Goal: Task Accomplishment & Management: Use online tool/utility

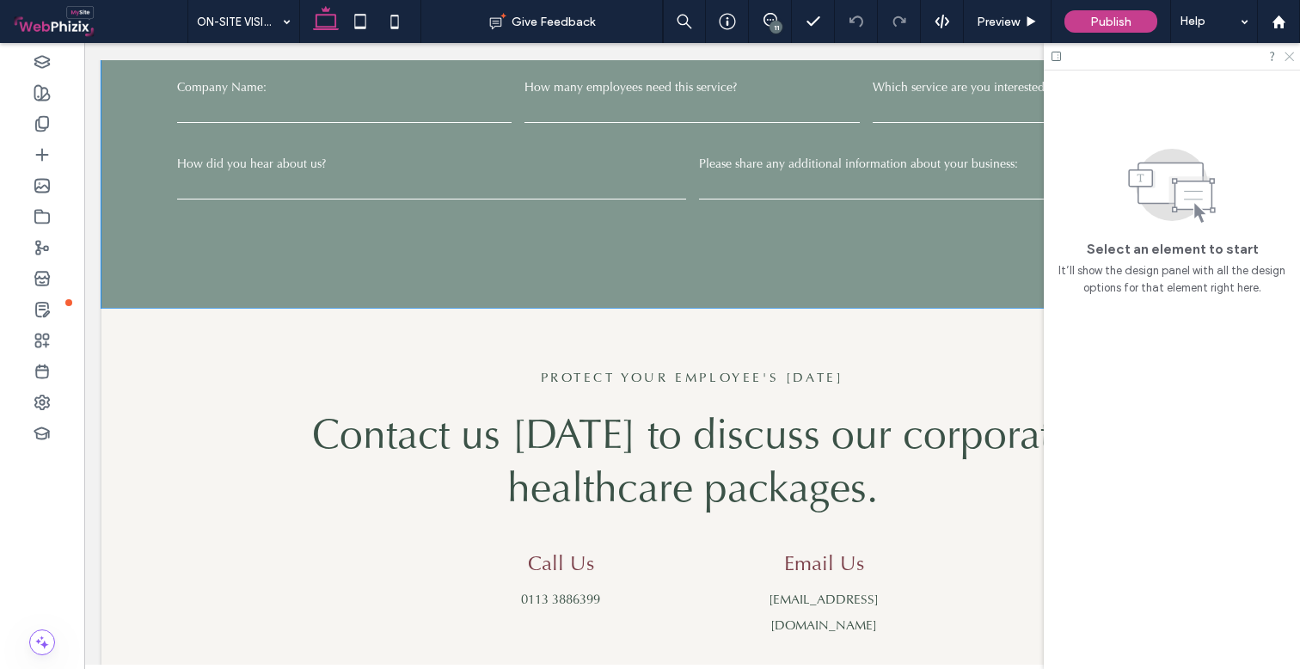
click at [1286, 57] on icon at bounding box center [1288, 55] width 11 height 11
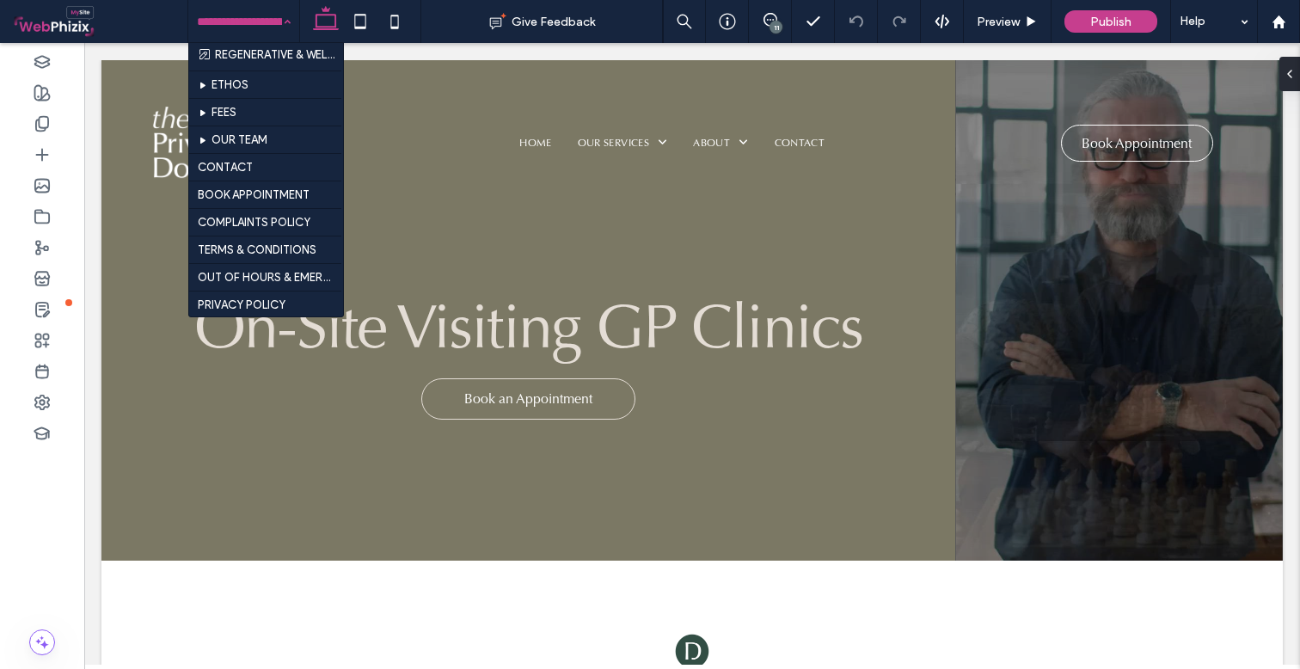
scroll to position [985, 0]
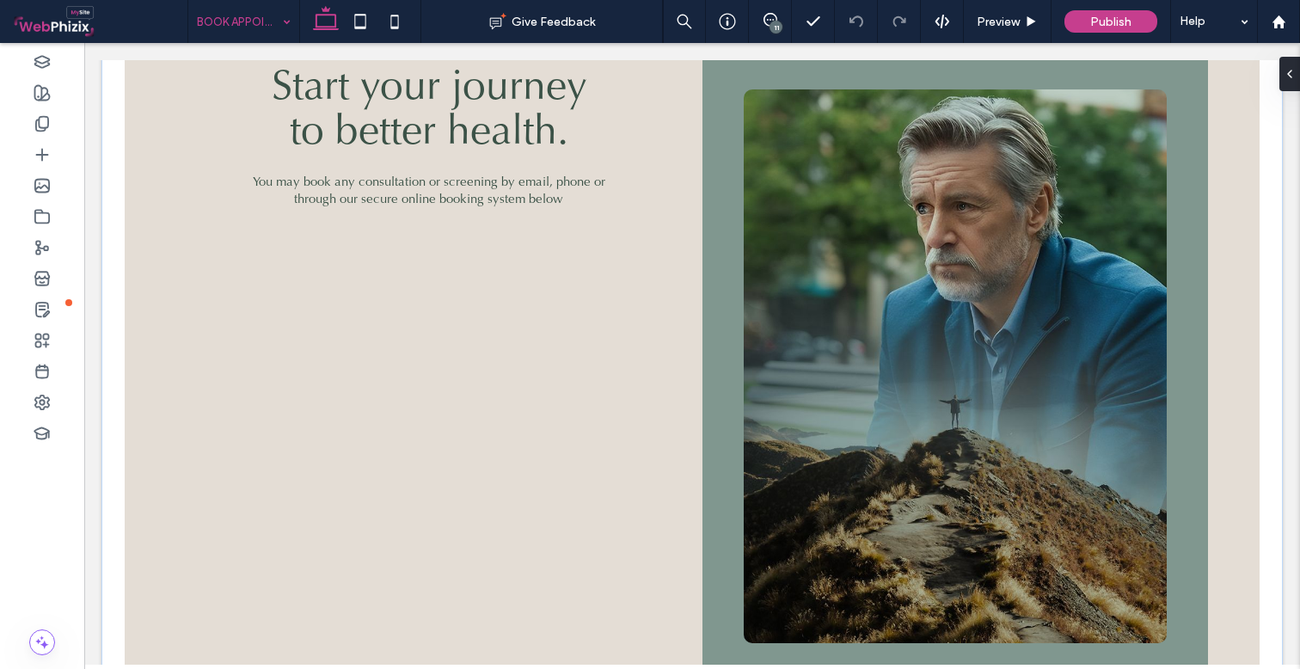
scroll to position [495, 0]
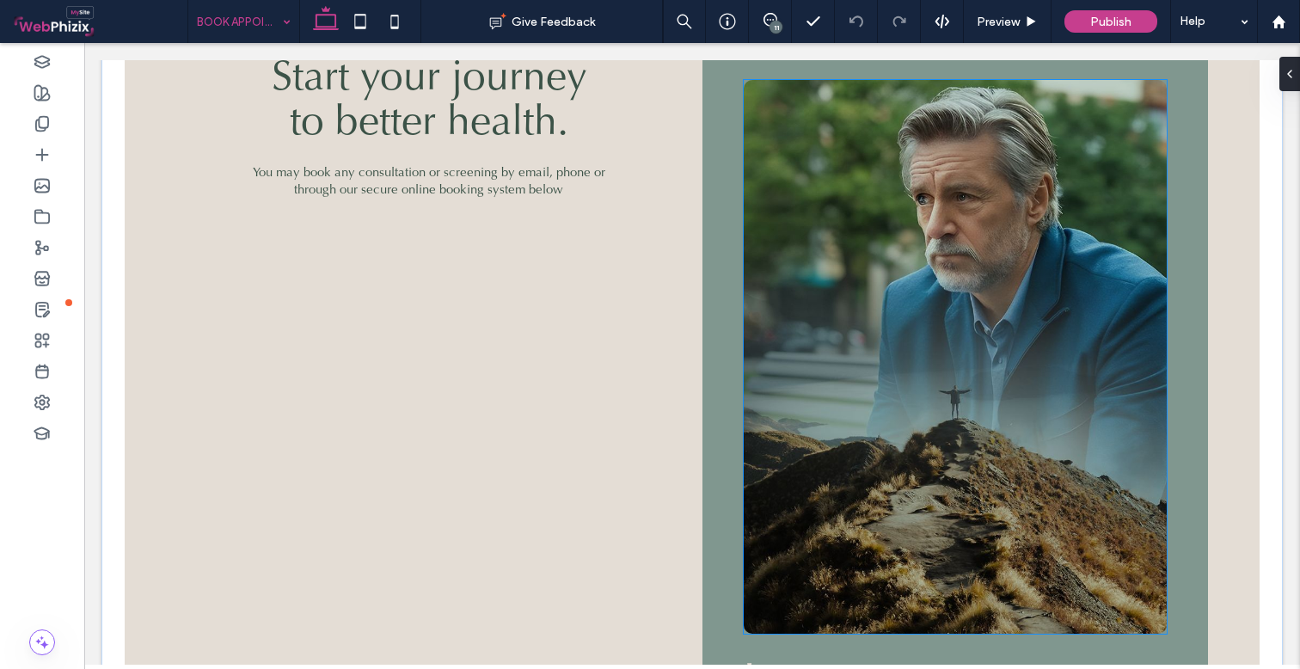
click at [861, 203] on img at bounding box center [955, 357] width 423 height 554
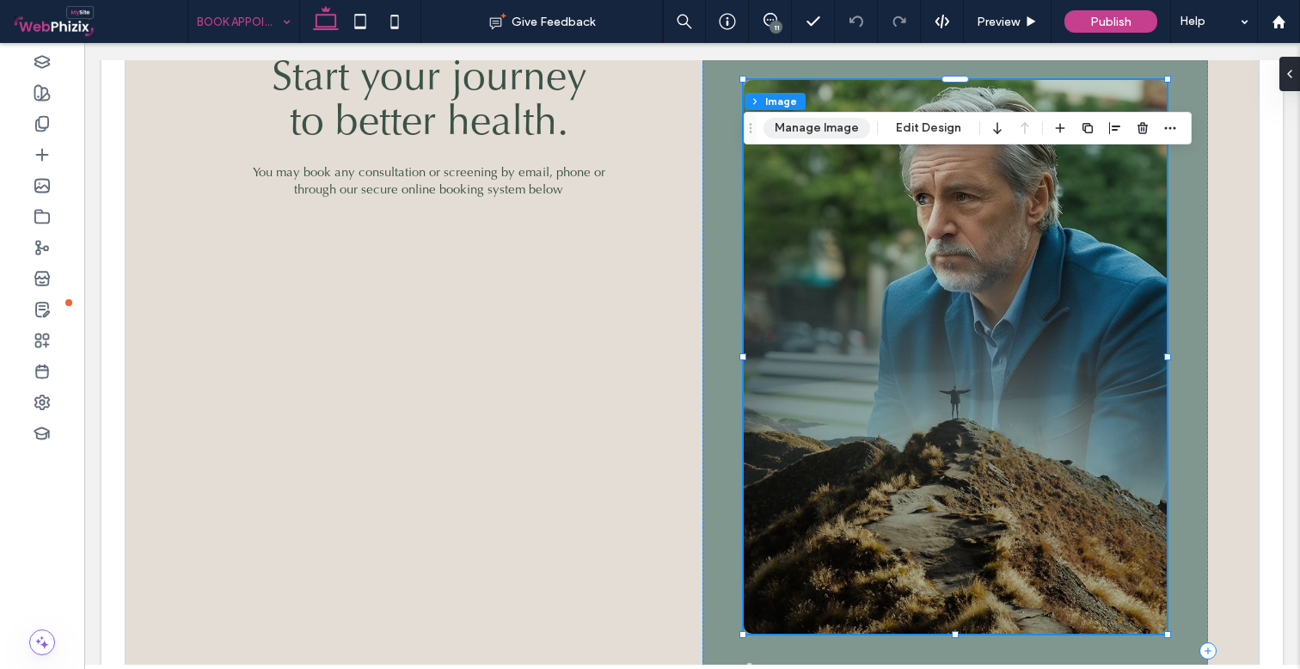
click at [817, 128] on button "Manage Image" at bounding box center [816, 128] width 107 height 21
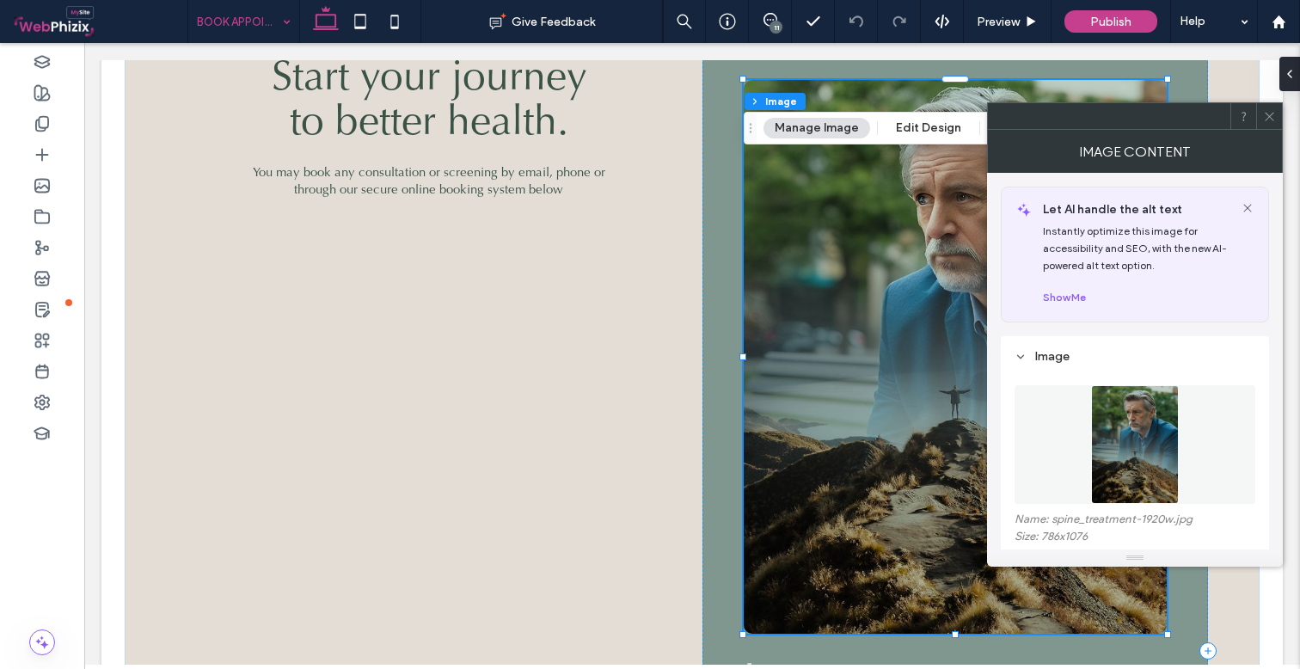
scroll to position [102, 0]
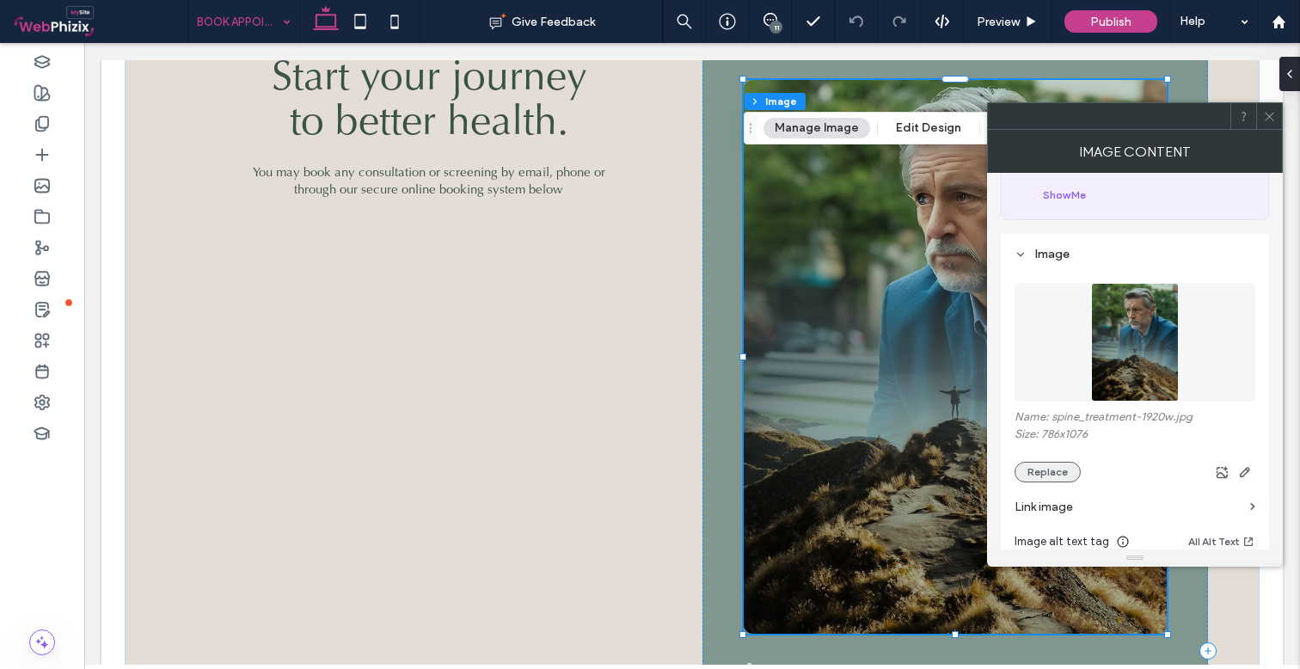
click at [1037, 474] on button "Replace" at bounding box center [1047, 472] width 66 height 21
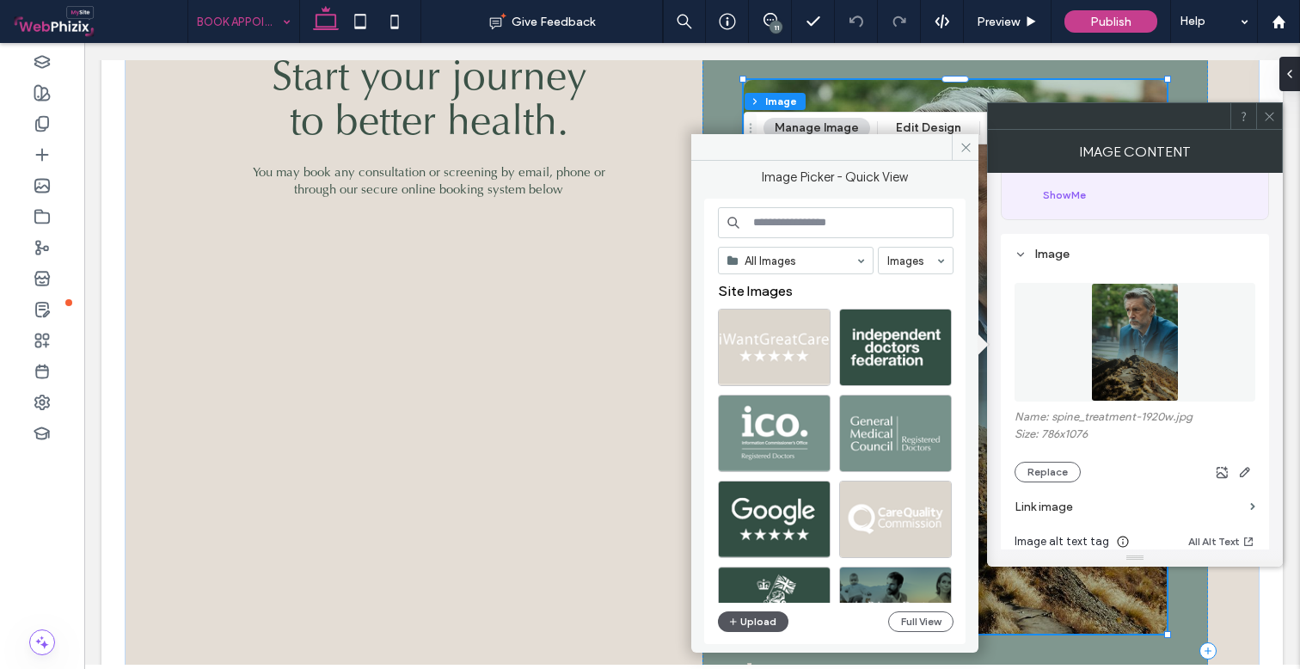
click at [762, 621] on button "Upload" at bounding box center [753, 621] width 70 height 21
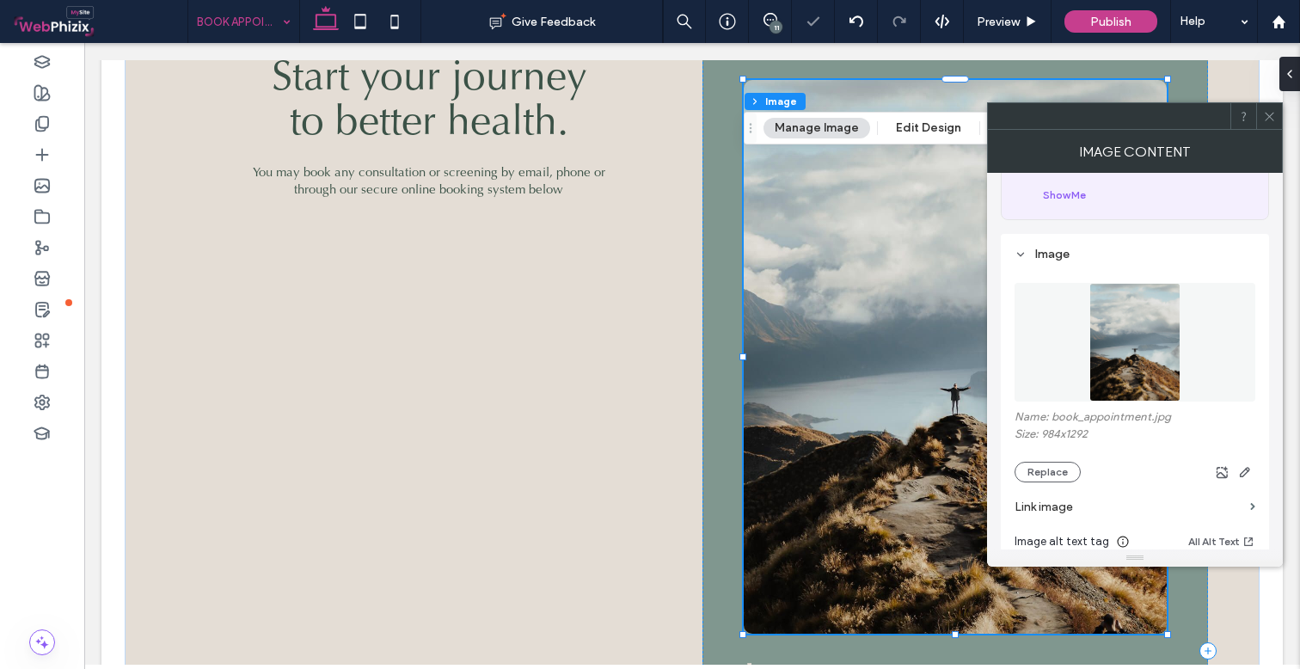
click at [1266, 110] on icon at bounding box center [1269, 116] width 13 height 13
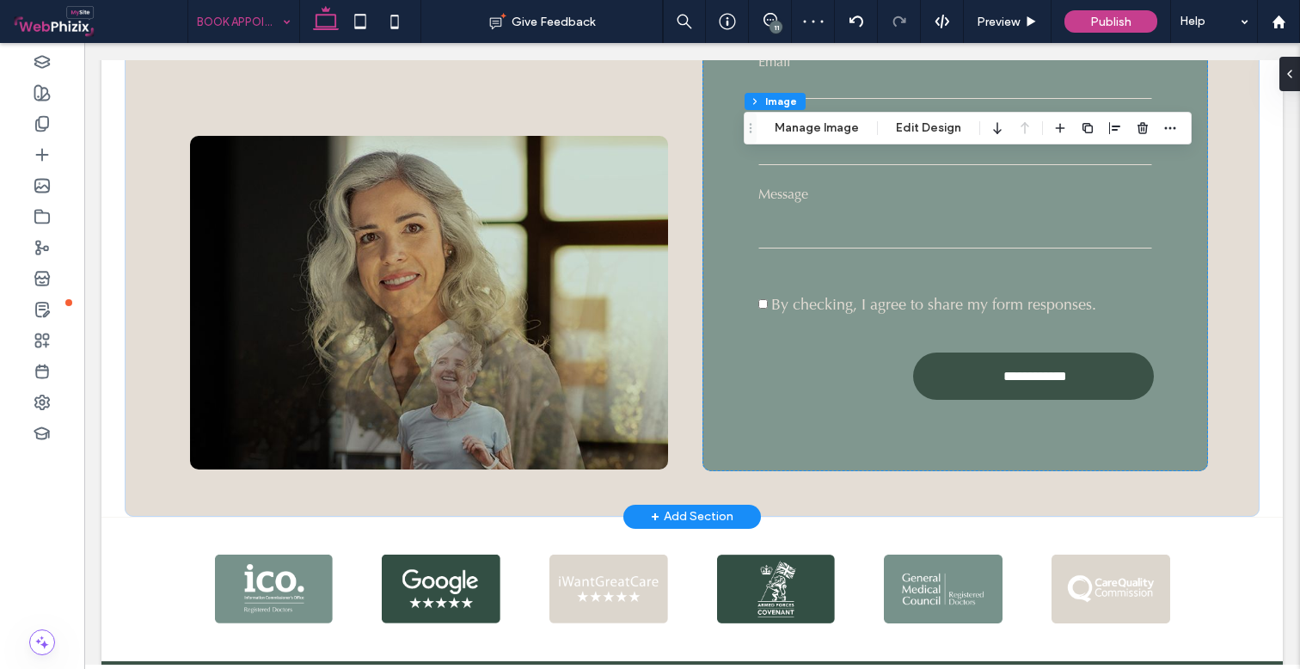
scroll to position [1277, 0]
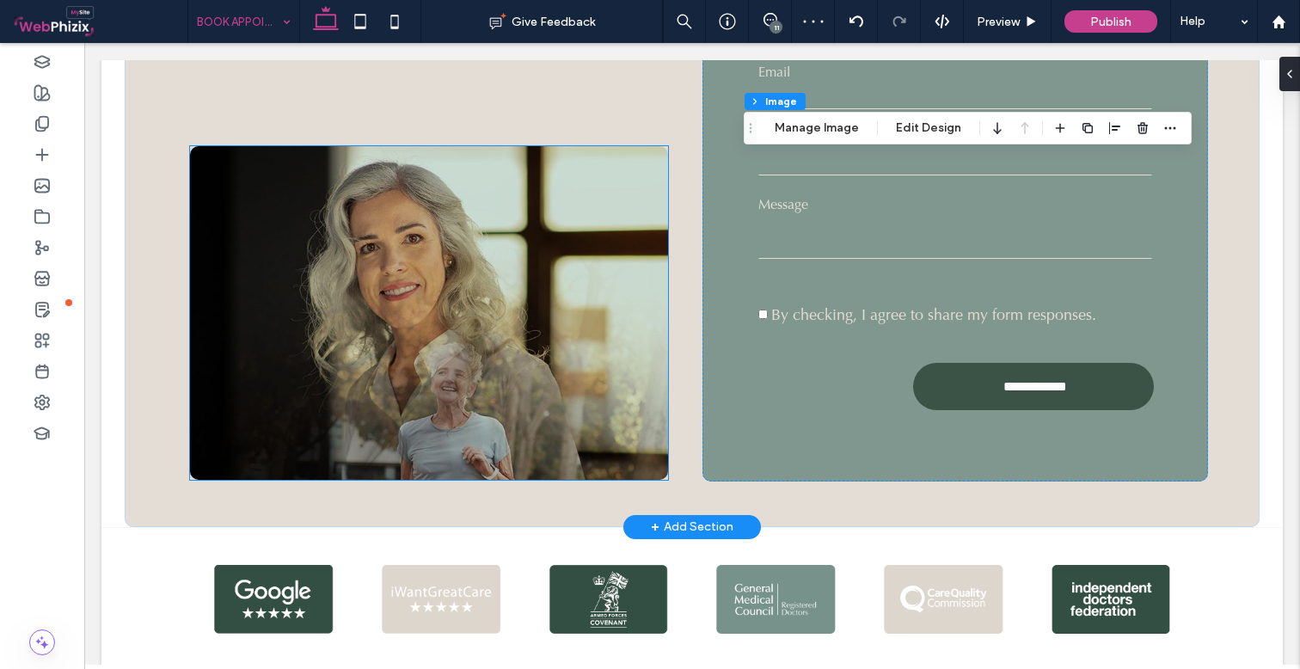
click at [517, 224] on img at bounding box center [429, 313] width 478 height 334
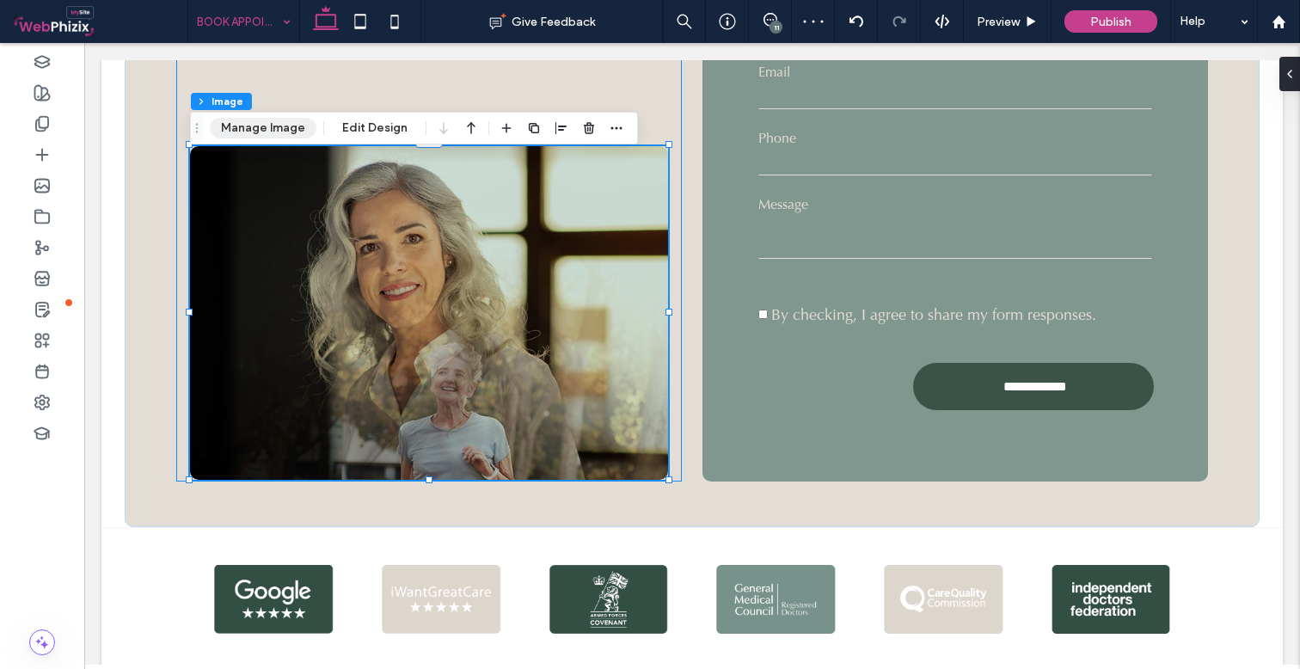
click at [291, 131] on button "Manage Image" at bounding box center [263, 128] width 107 height 21
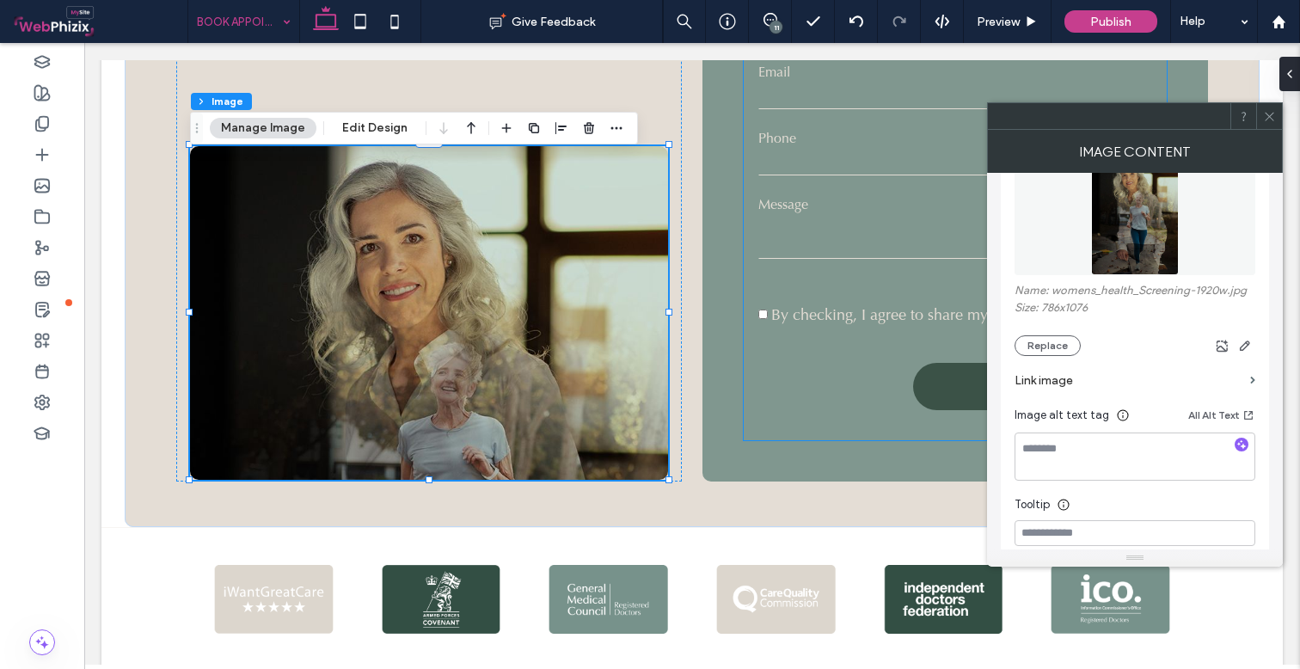
scroll to position [242, 0]
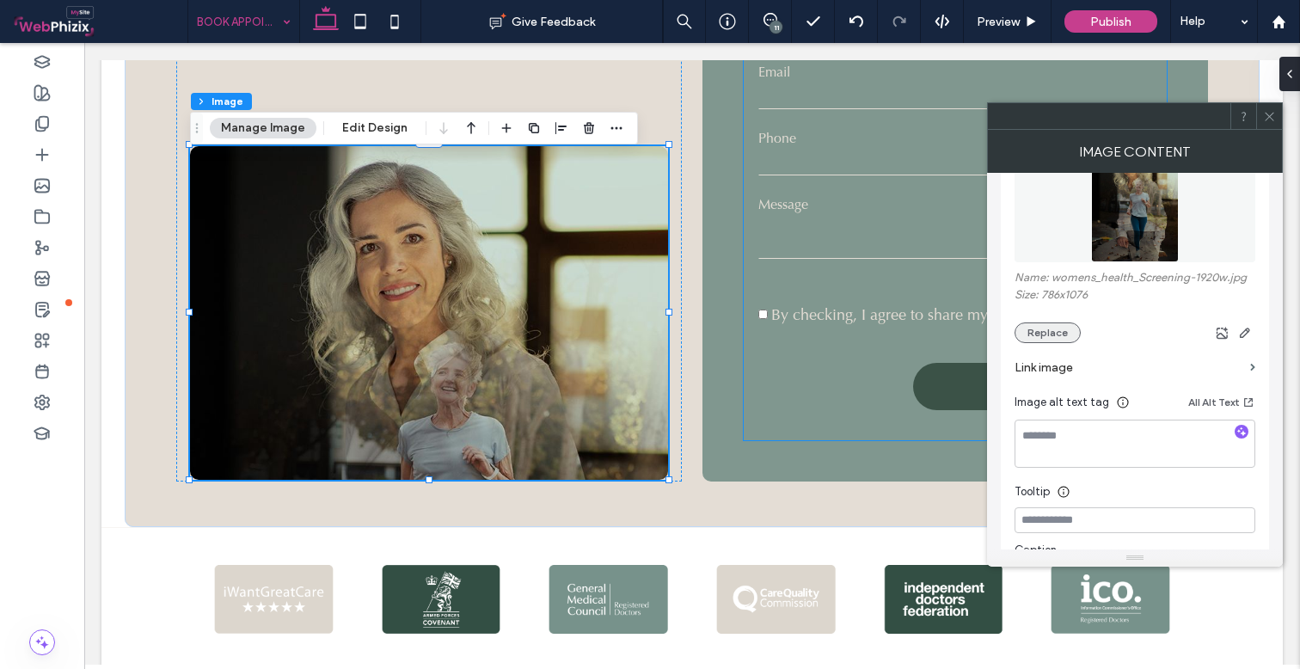
click at [1057, 338] on button "Replace" at bounding box center [1047, 332] width 66 height 21
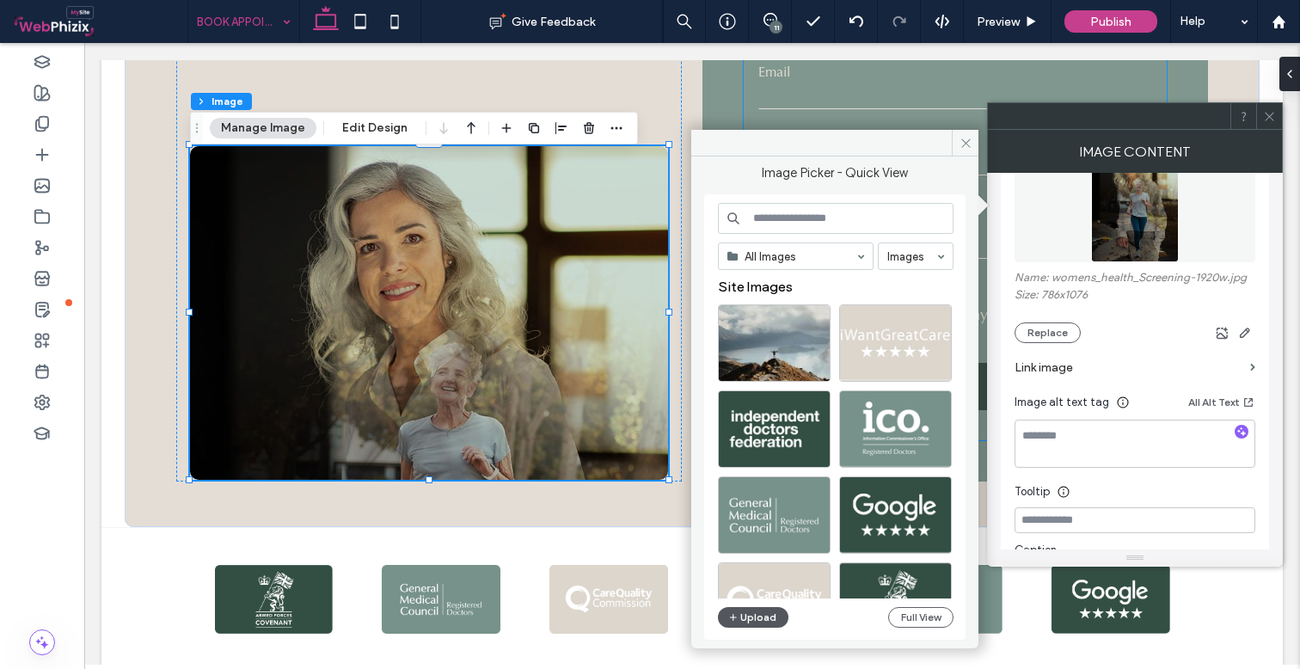
click at [772, 615] on button "Upload" at bounding box center [753, 617] width 70 height 21
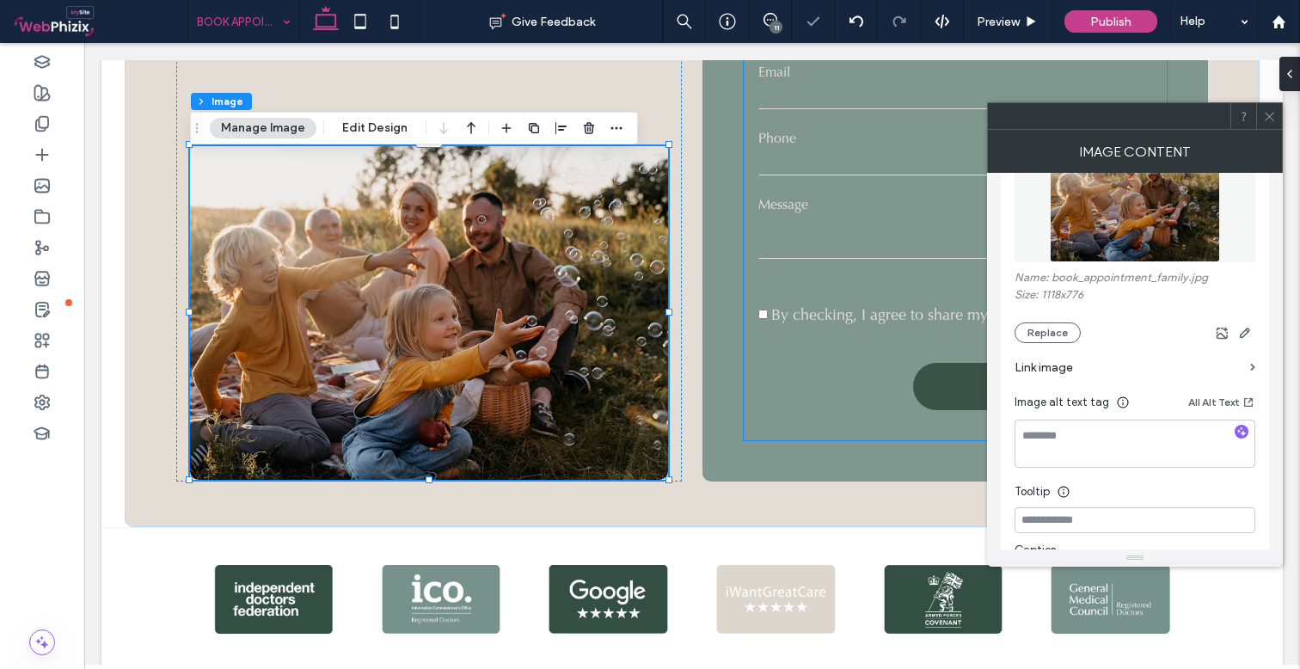
click at [1269, 113] on icon at bounding box center [1269, 116] width 13 height 13
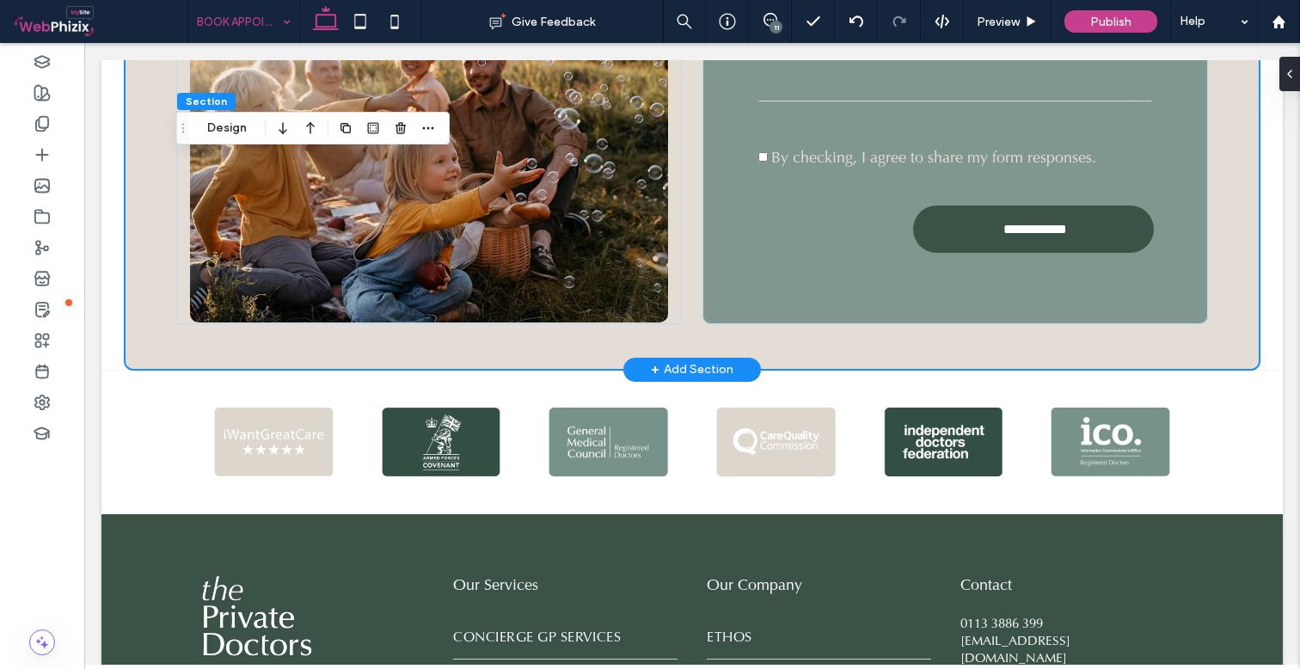
scroll to position [1443, 0]
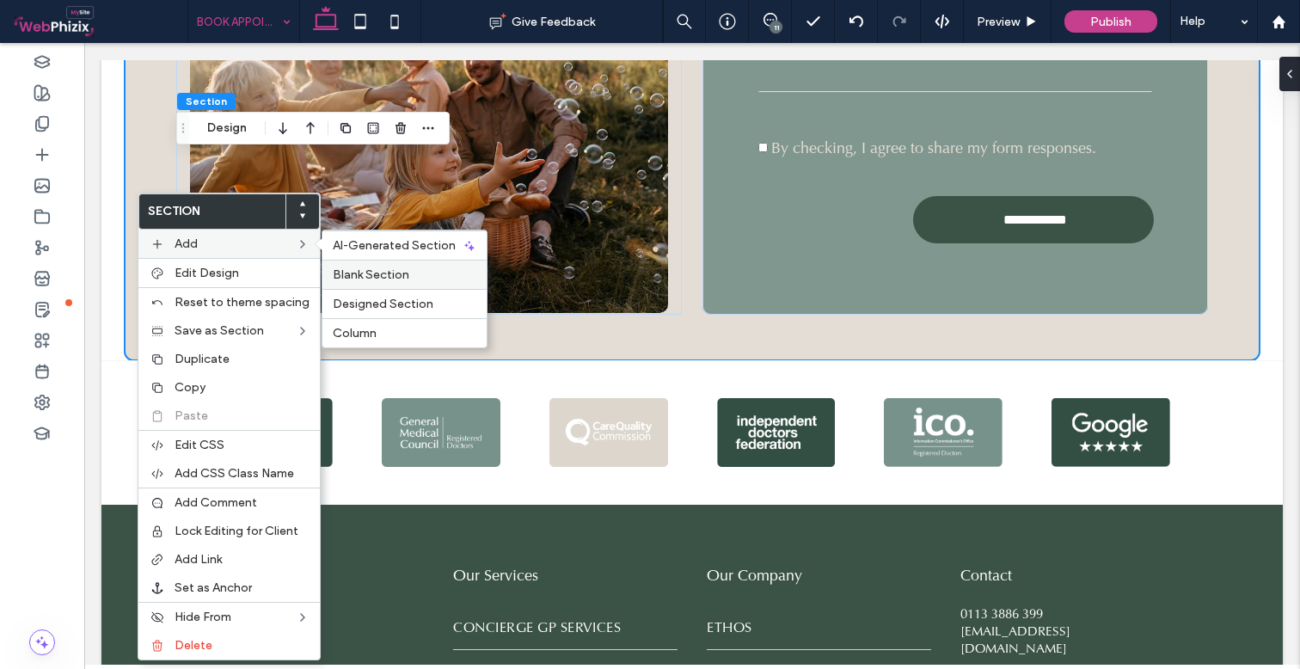
click at [375, 277] on span "Blank Section" at bounding box center [371, 274] width 77 height 15
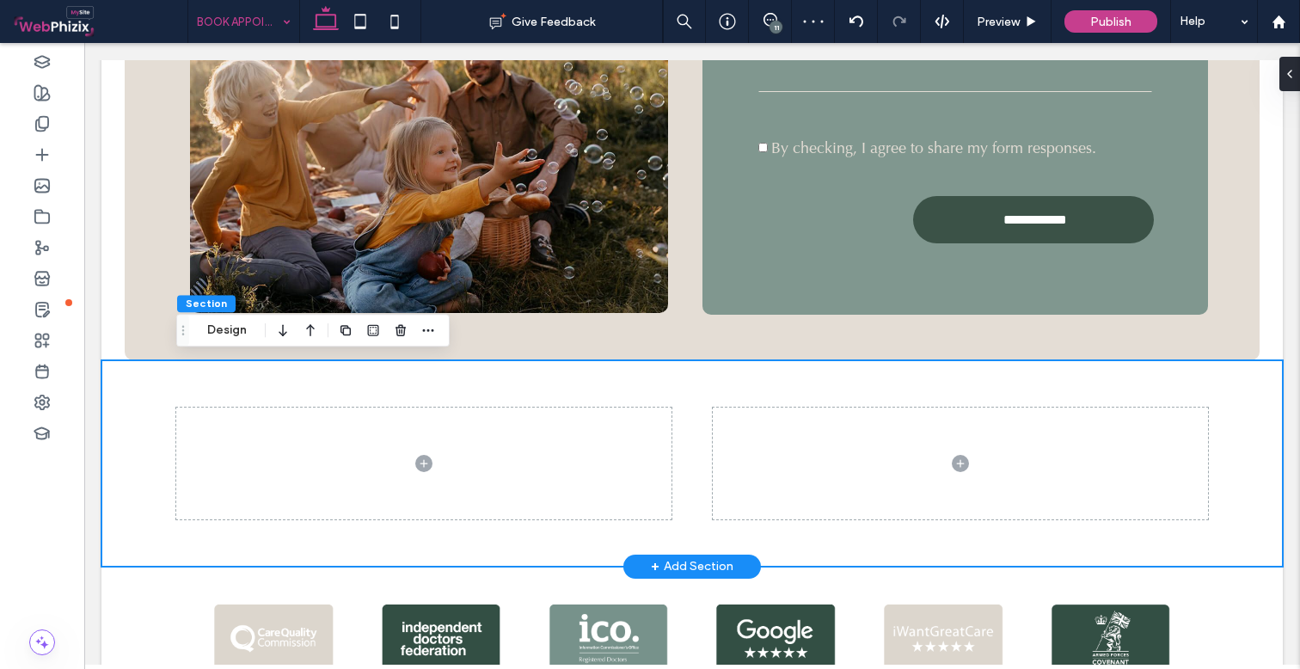
click at [147, 375] on div at bounding box center [691, 463] width 1181 height 206
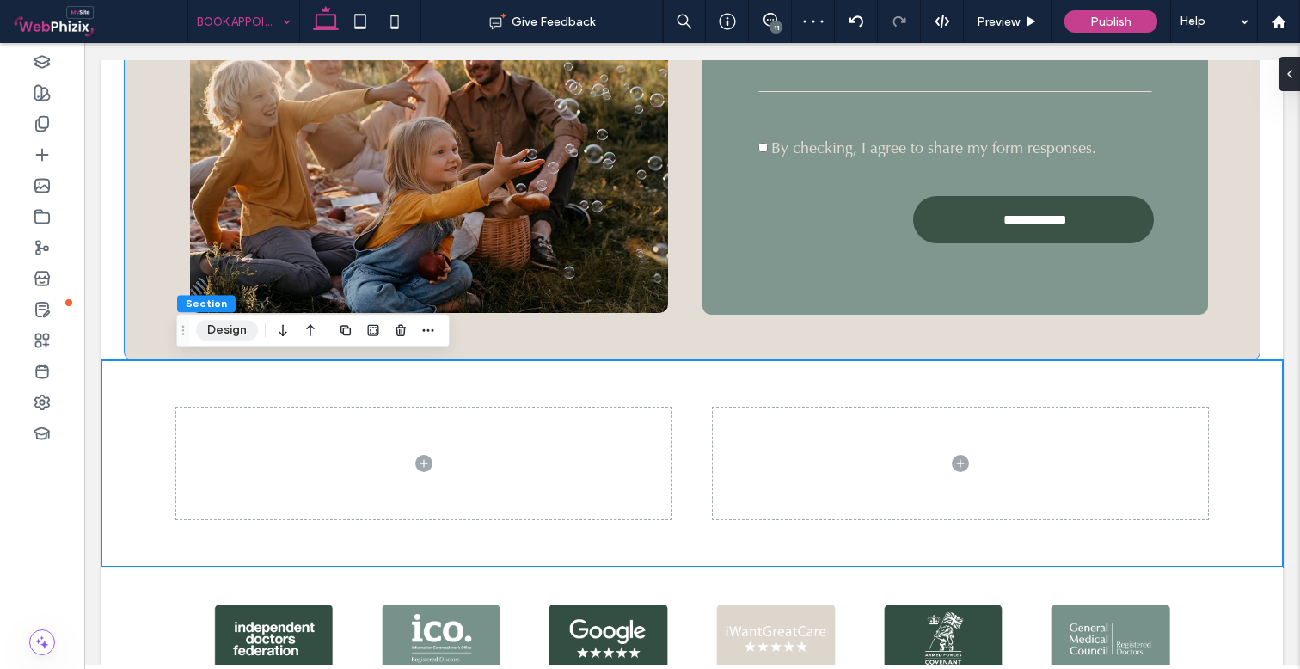
click at [230, 328] on button "Design" at bounding box center [227, 330] width 62 height 21
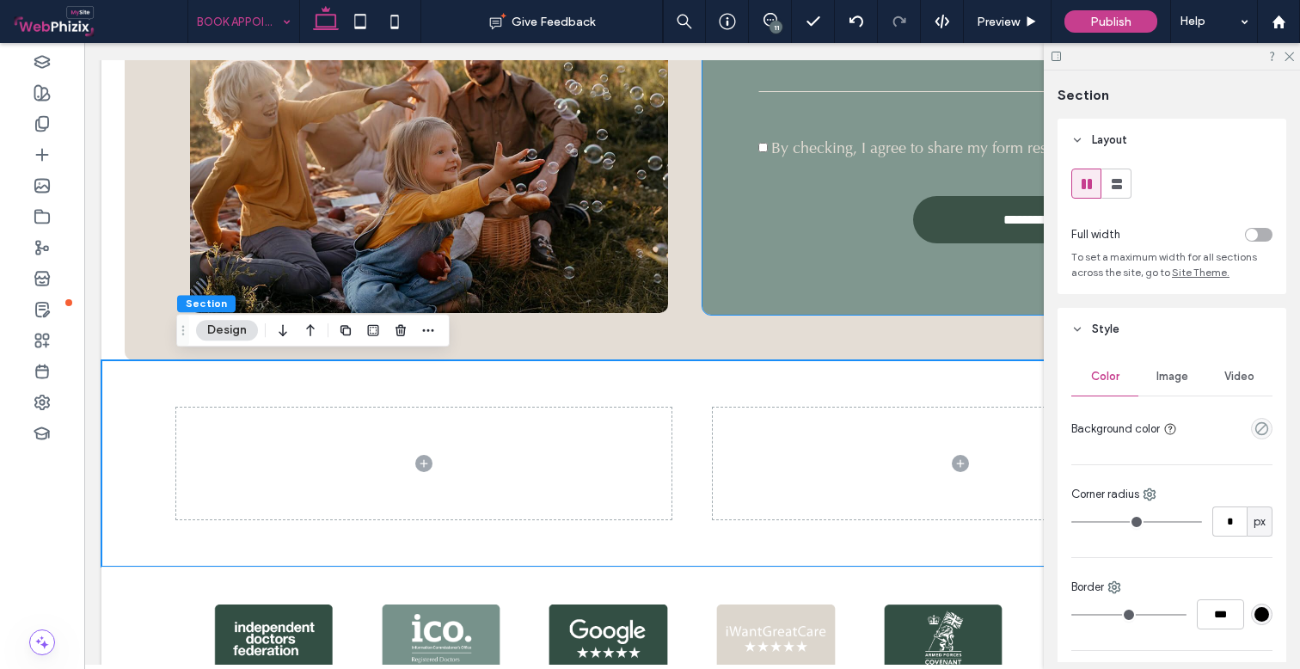
click at [1258, 436] on div "empty color" at bounding box center [1261, 428] width 21 height 21
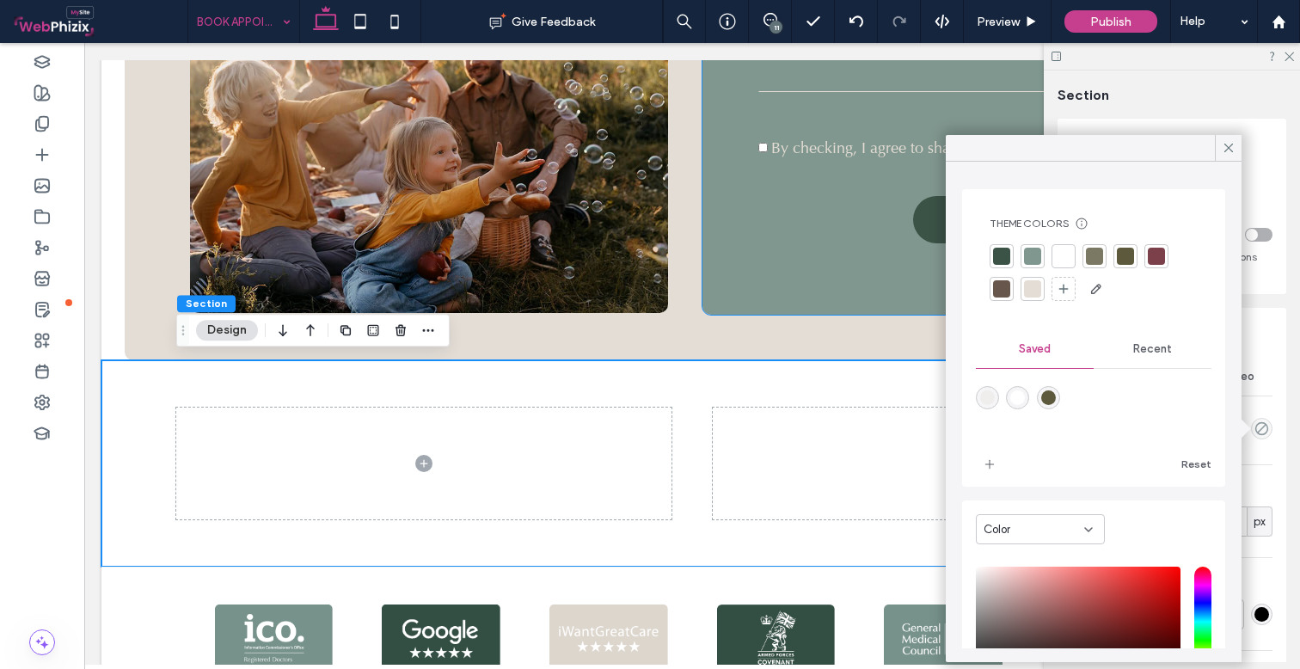
click at [1034, 288] on div at bounding box center [1032, 288] width 17 height 17
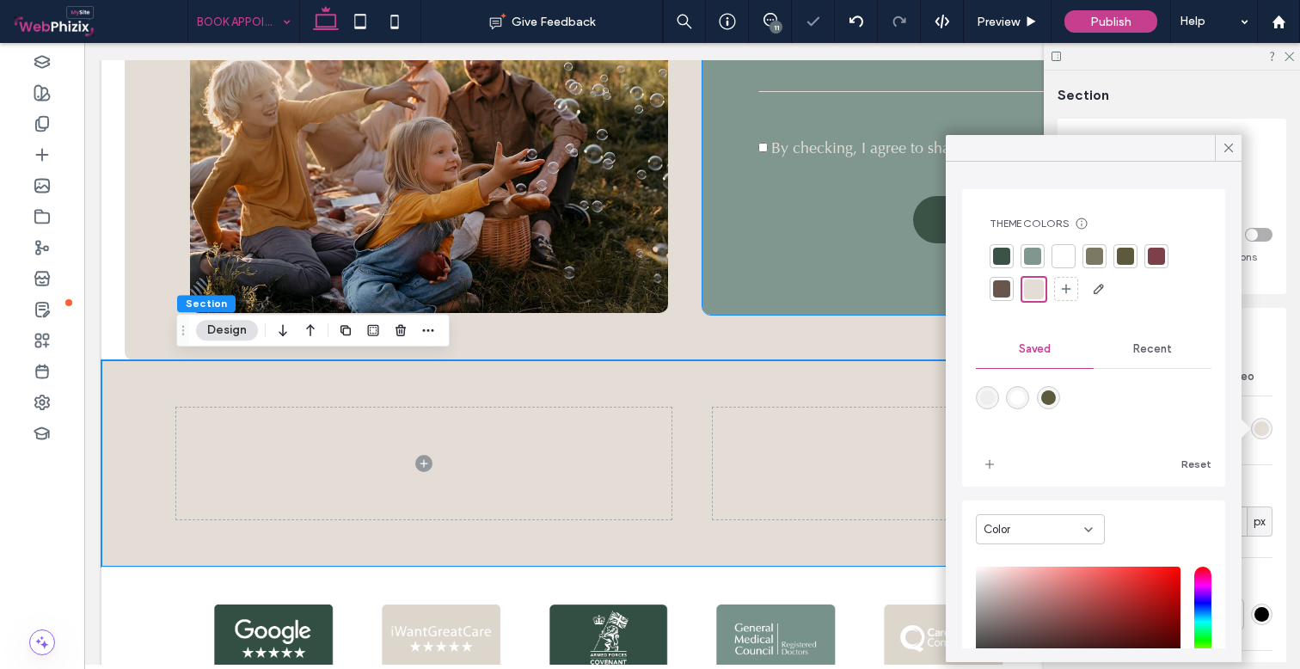
click at [1242, 150] on header "Layout" at bounding box center [1171, 140] width 229 height 43
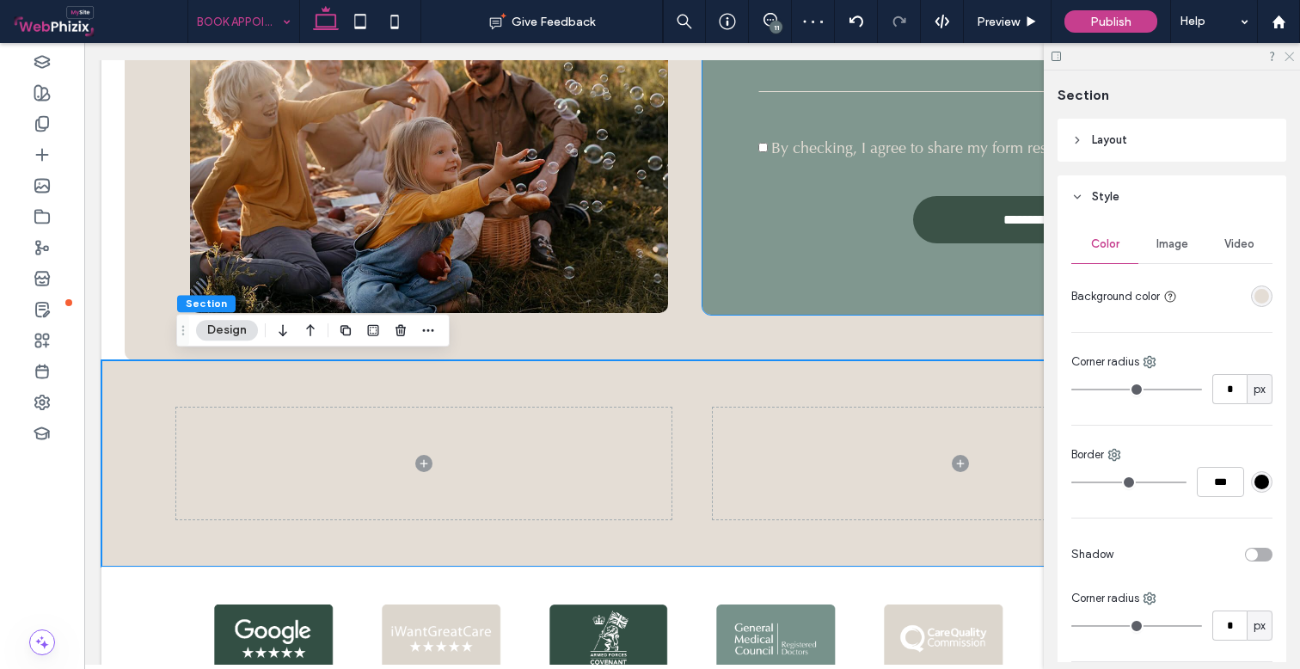
click at [1291, 54] on use at bounding box center [1288, 56] width 9 height 9
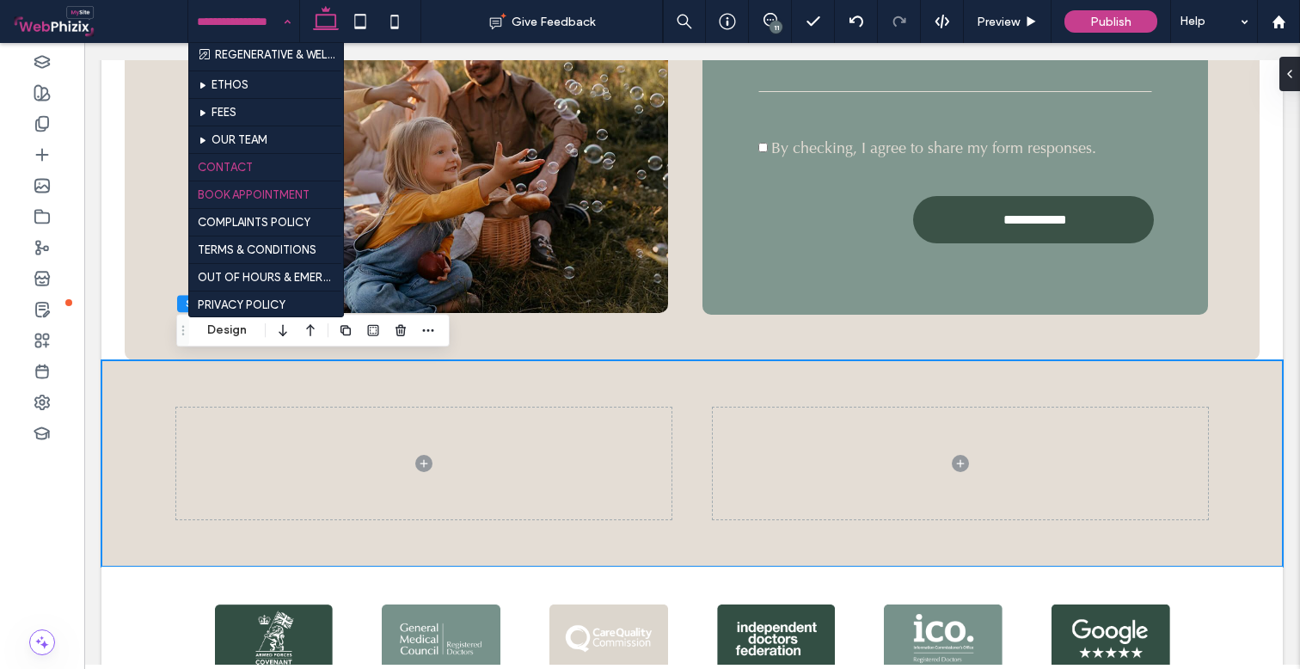
scroll to position [985, 0]
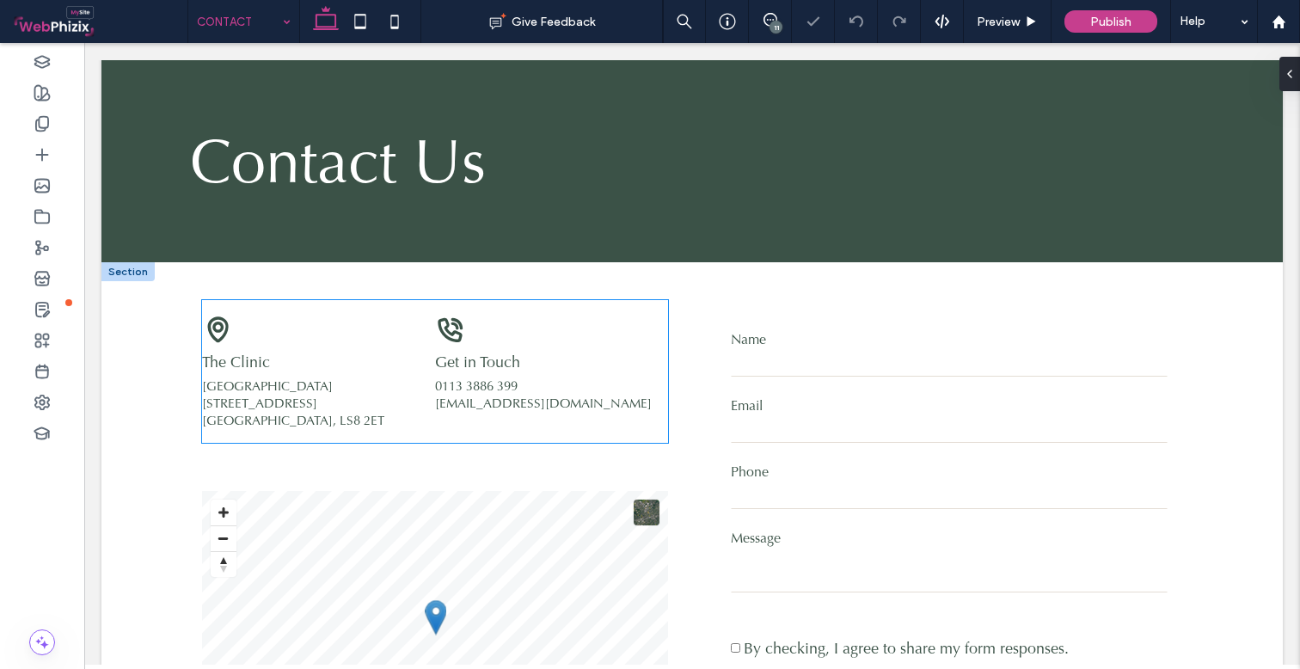
scroll to position [165, 0]
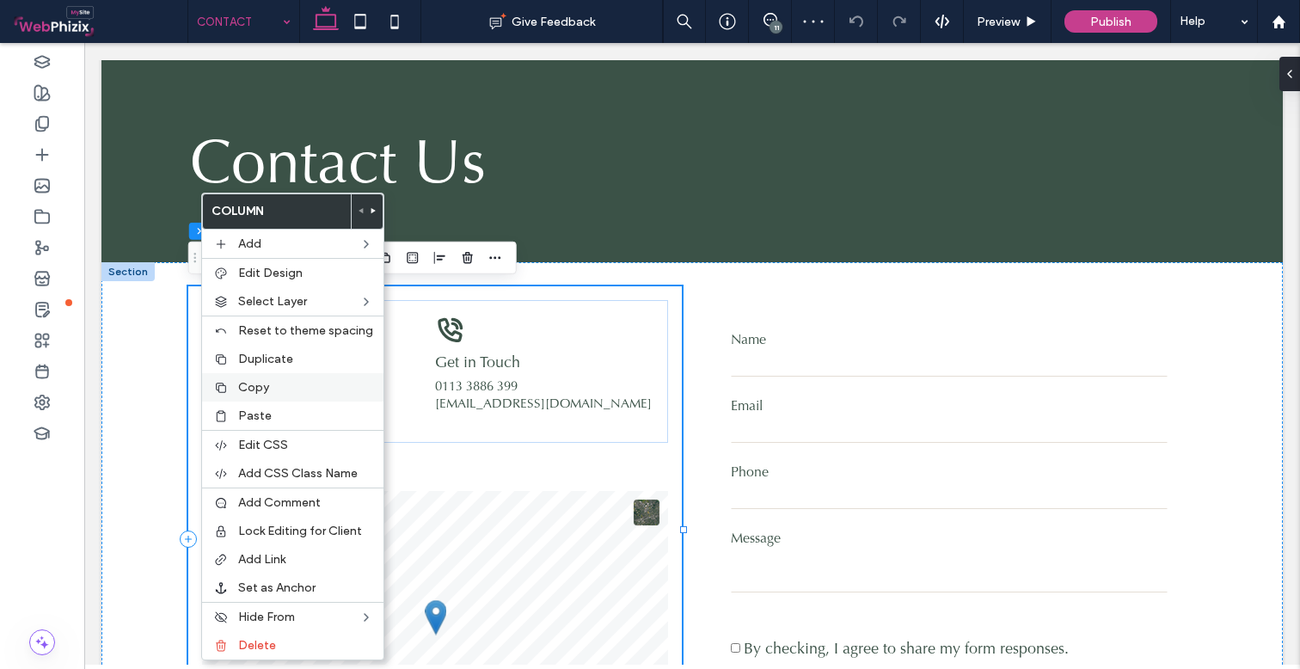
click at [246, 389] on span "Copy" at bounding box center [253, 387] width 31 height 15
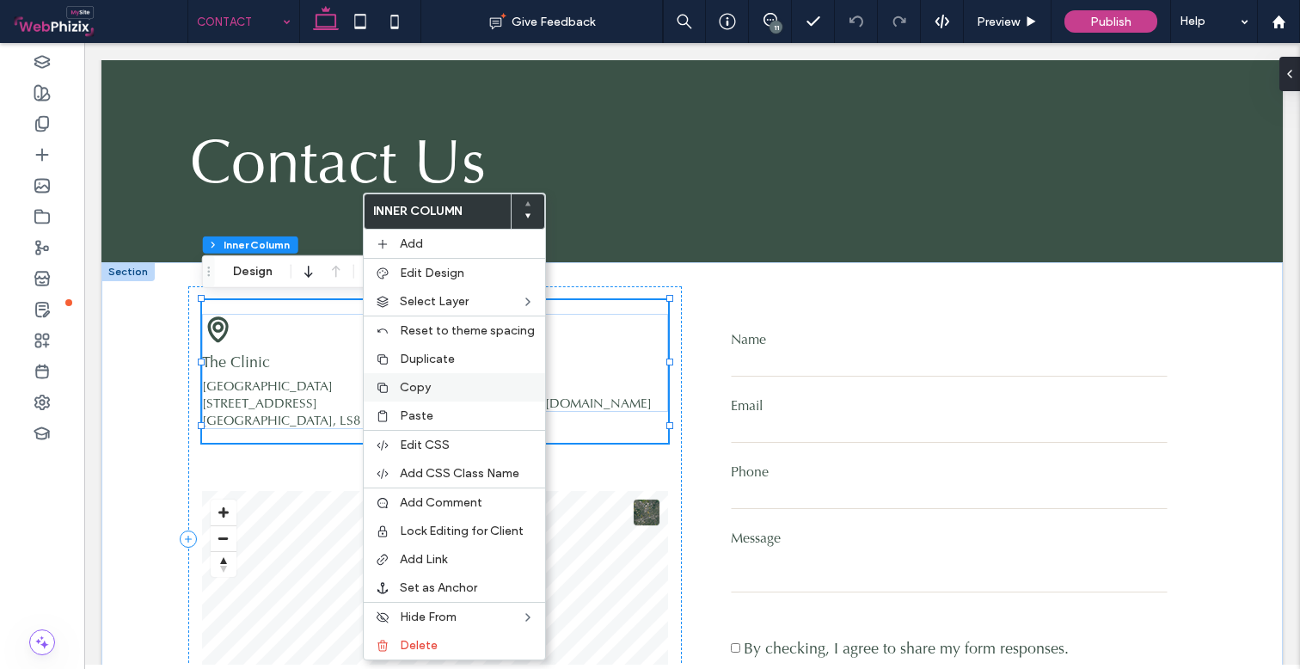
click at [439, 385] on label "Copy" at bounding box center [467, 387] width 135 height 15
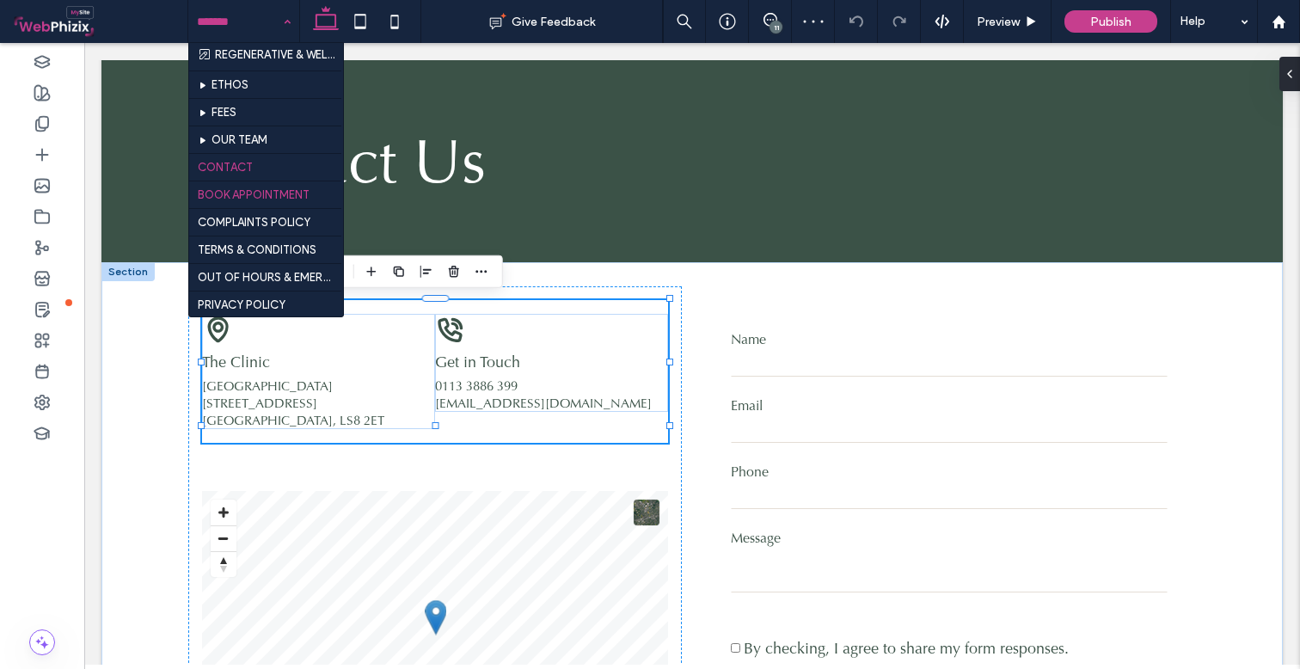
scroll to position [985, 0]
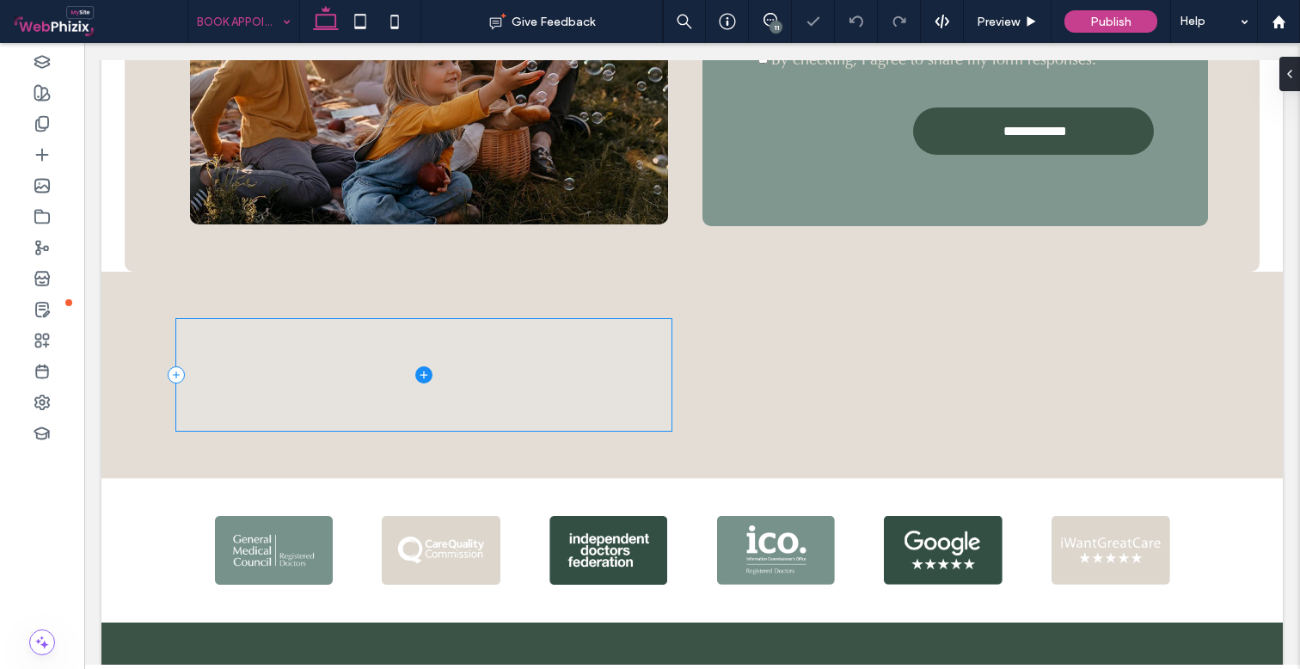
scroll to position [1532, 0]
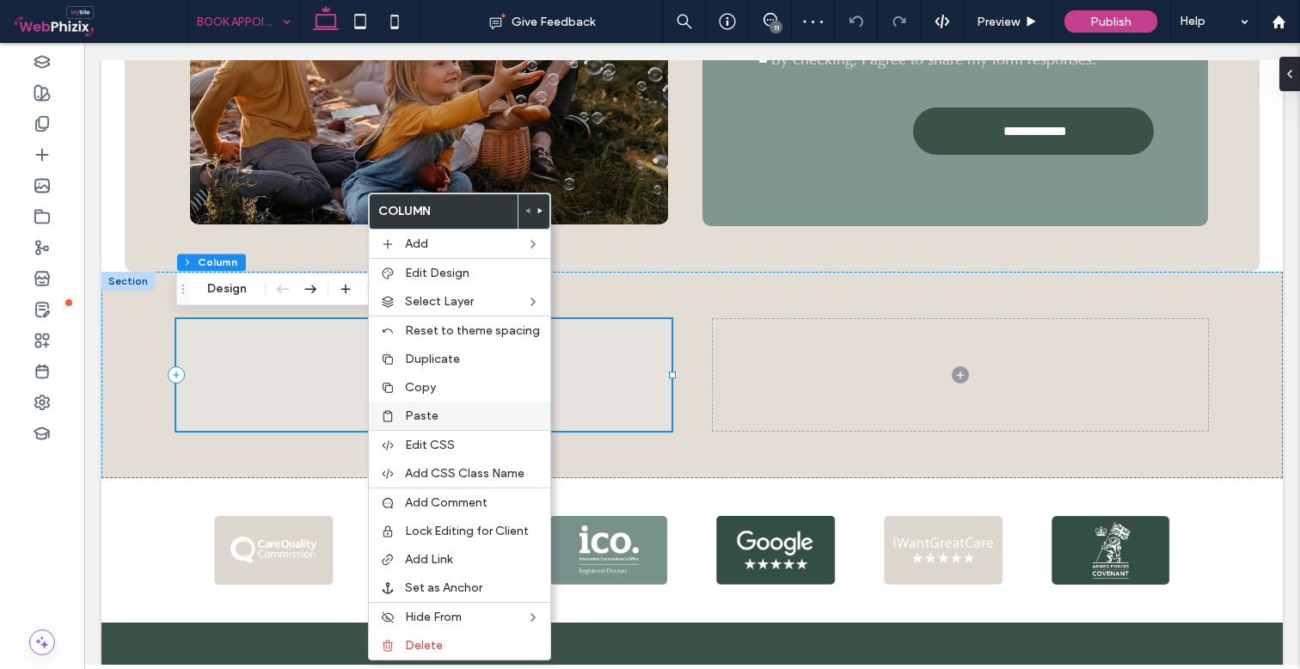
click at [426, 416] on span "Paste" at bounding box center [422, 415] width 34 height 15
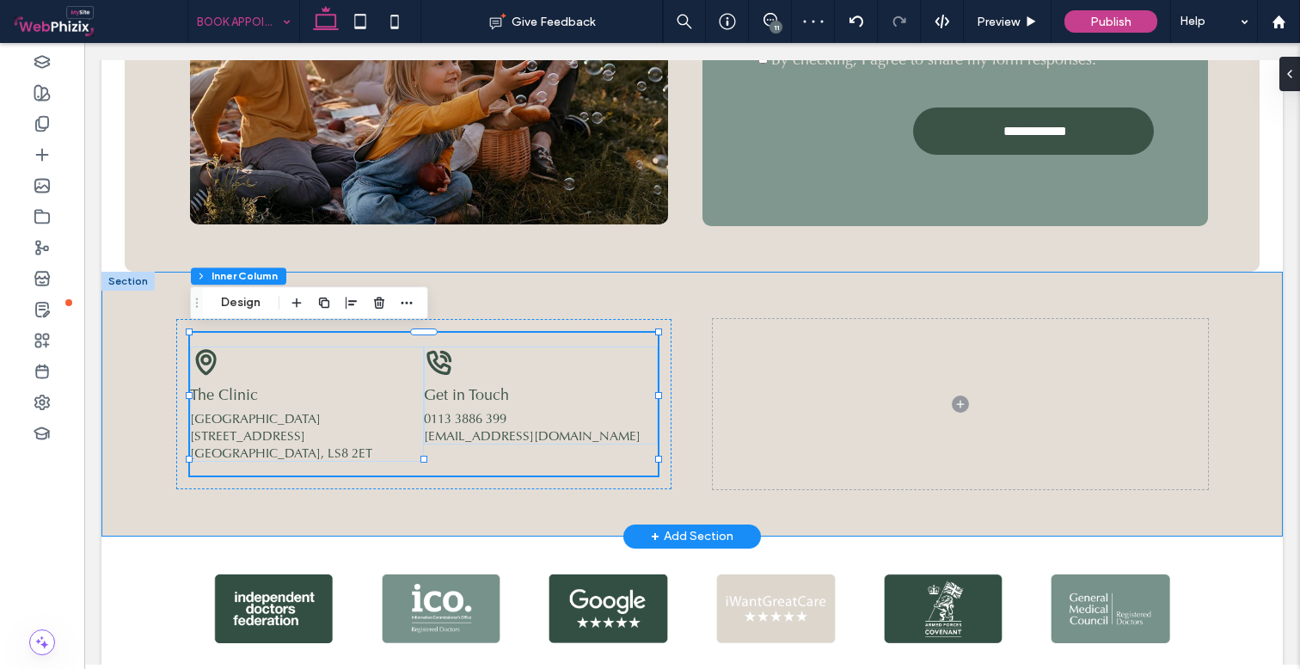
click at [697, 315] on div "Get in Touch 0113 3886 399 [EMAIL_ADDRESS][DOMAIN_NAME] The Clinic [STREET_ADDR…" at bounding box center [692, 404] width 1032 height 265
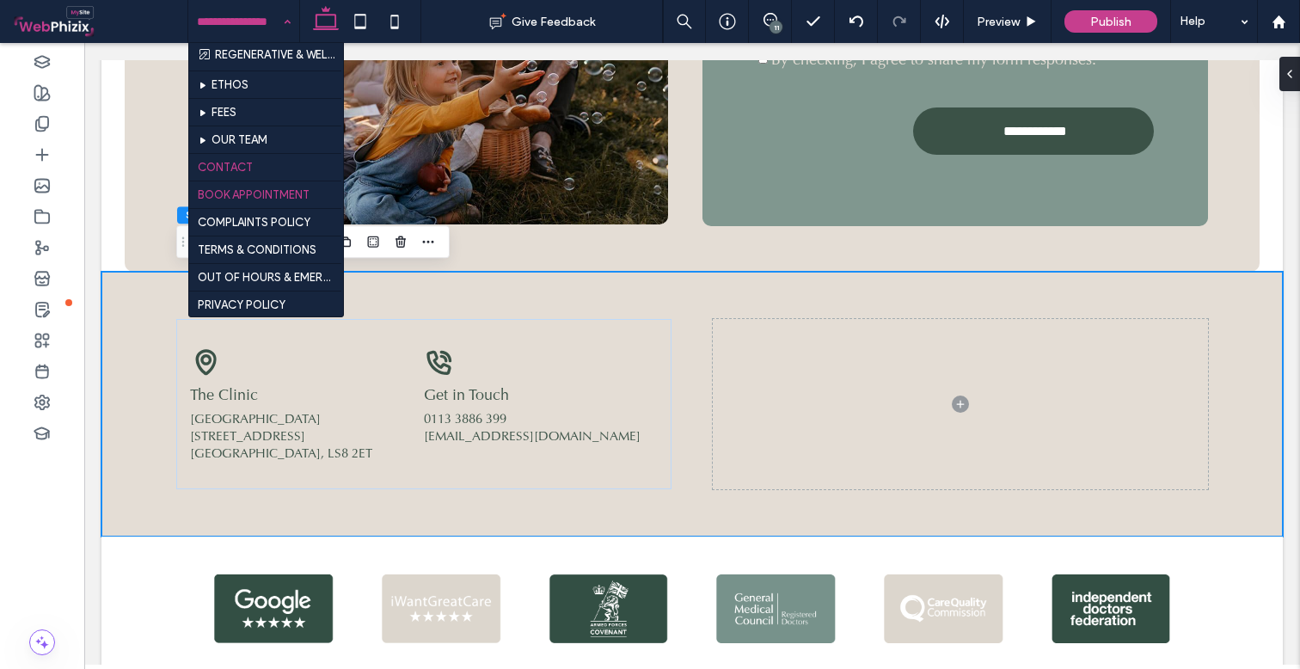
scroll to position [985, 0]
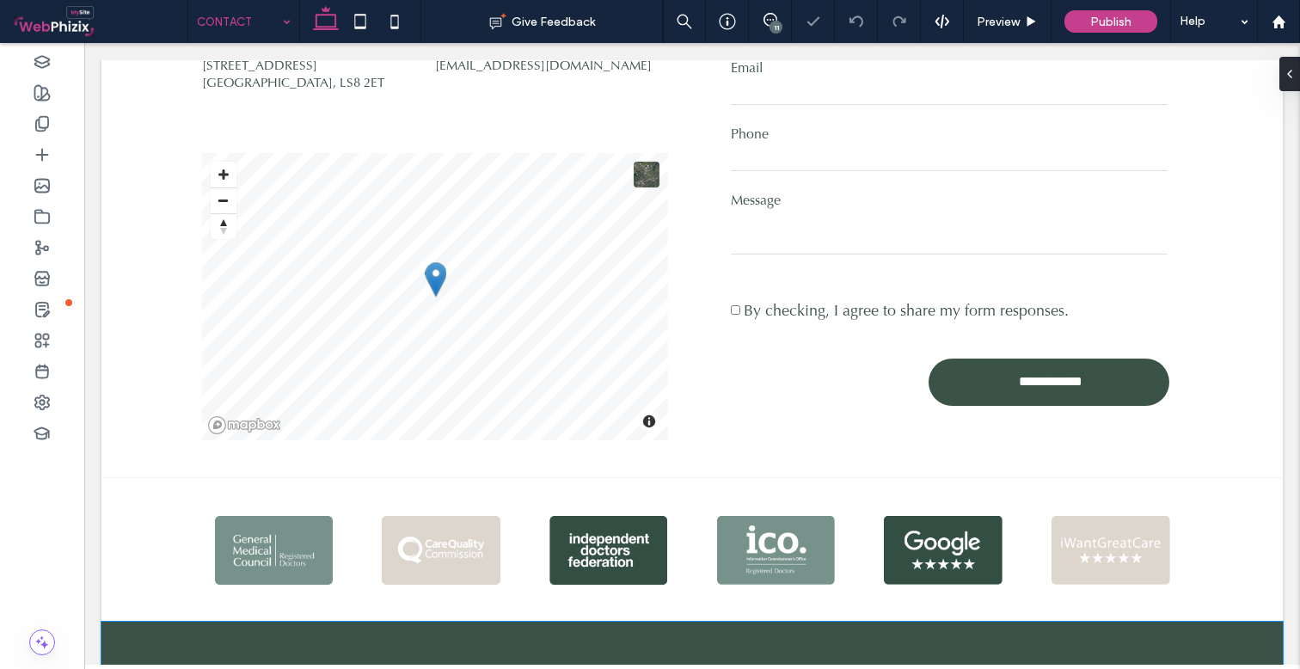
scroll to position [503, 0]
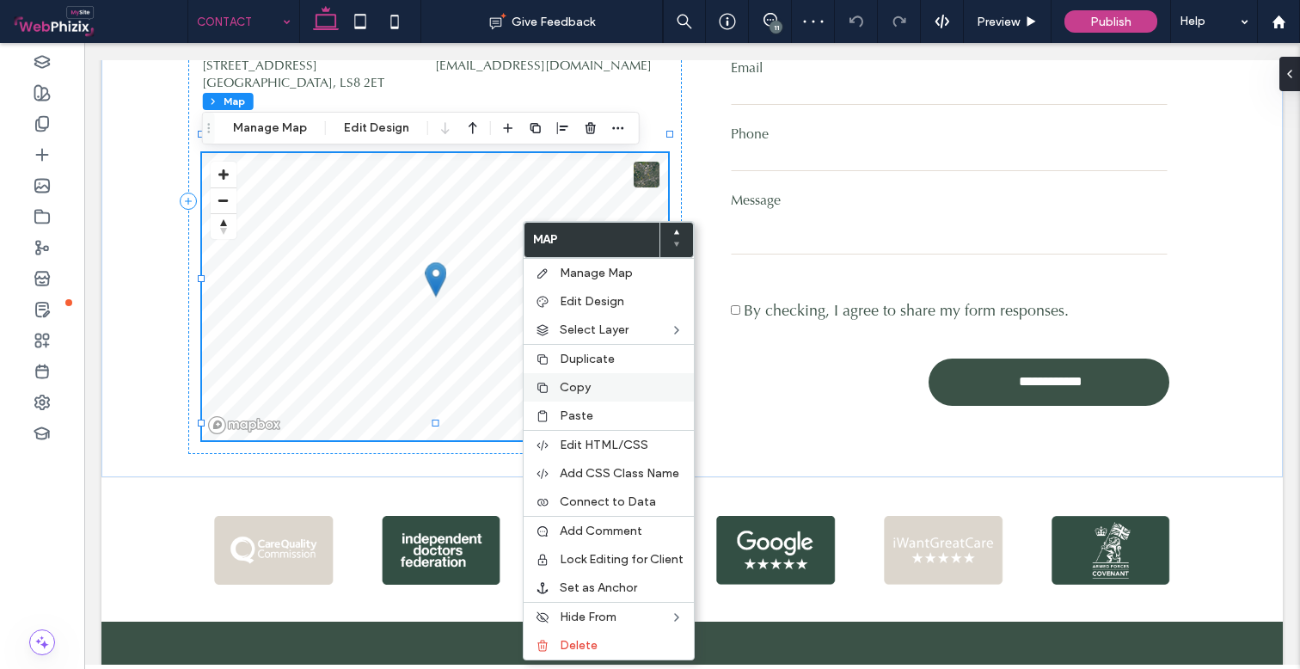
click at [568, 389] on span "Copy" at bounding box center [575, 387] width 31 height 15
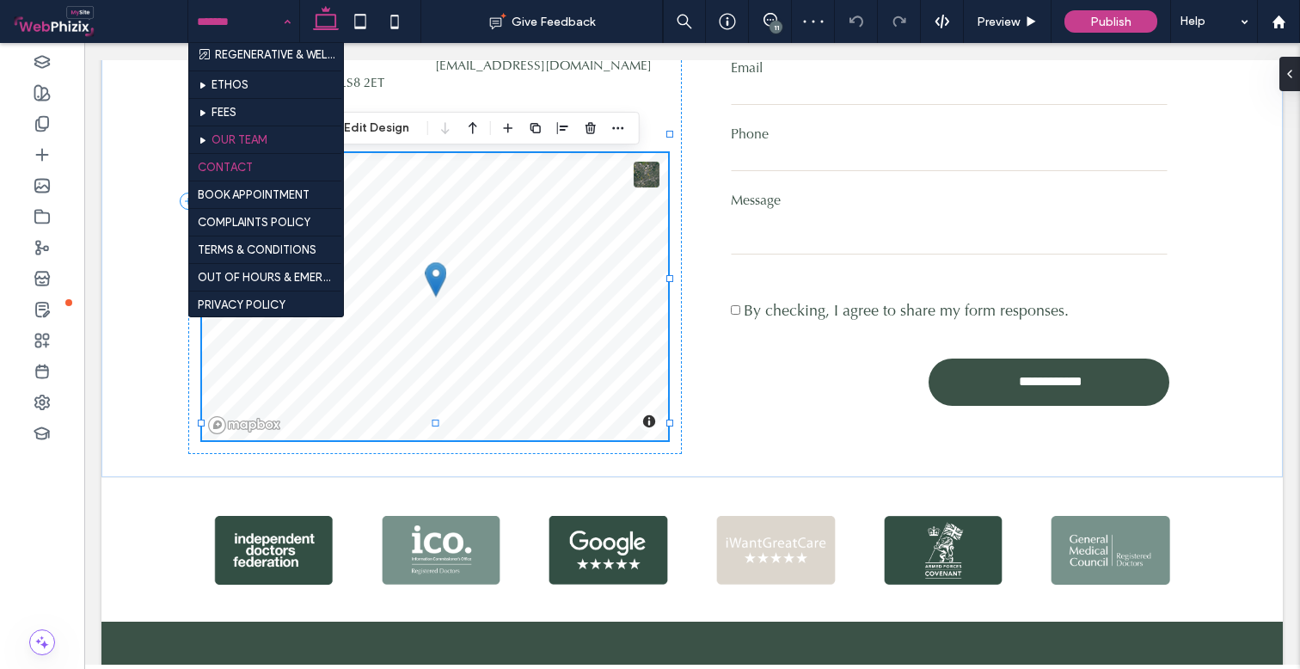
scroll to position [985, 0]
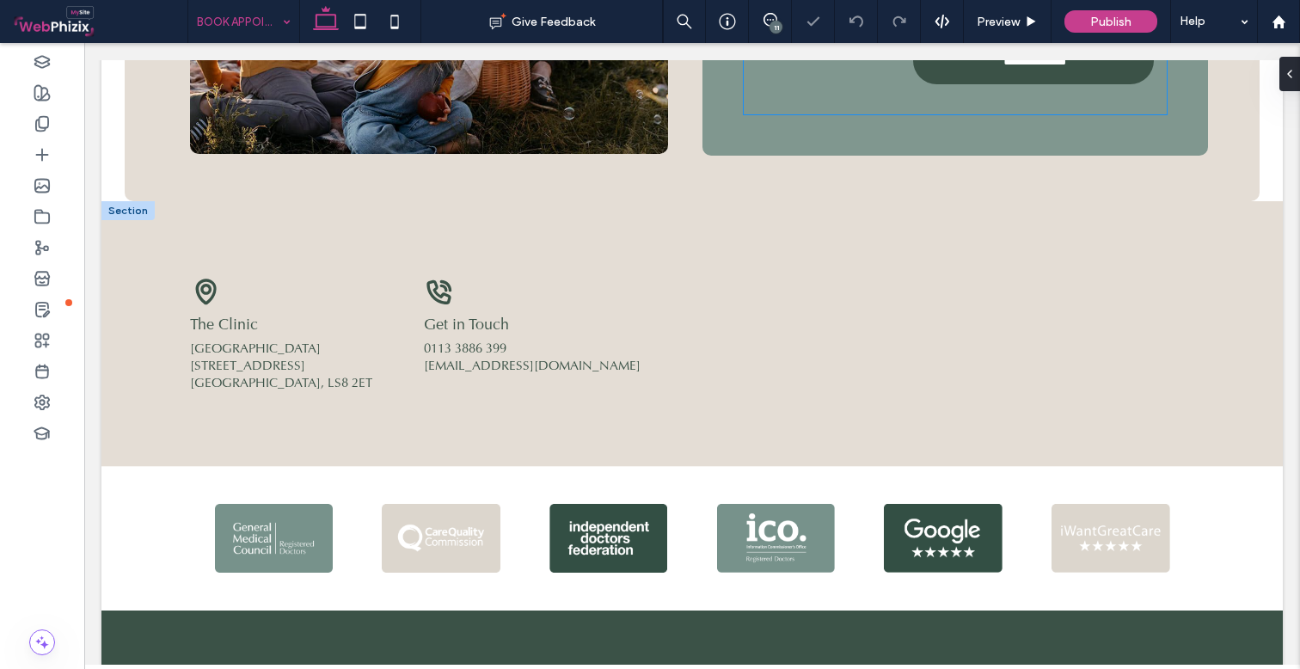
scroll to position [1601, 0]
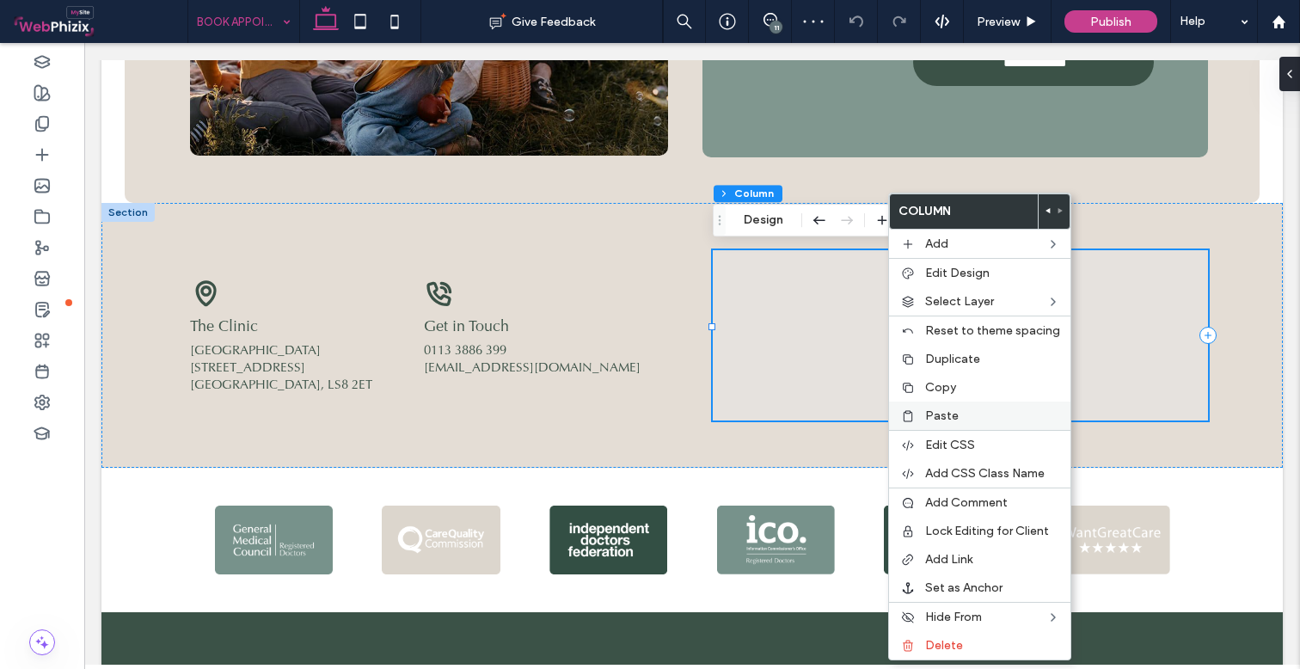
click at [944, 410] on span "Paste" at bounding box center [942, 415] width 34 height 15
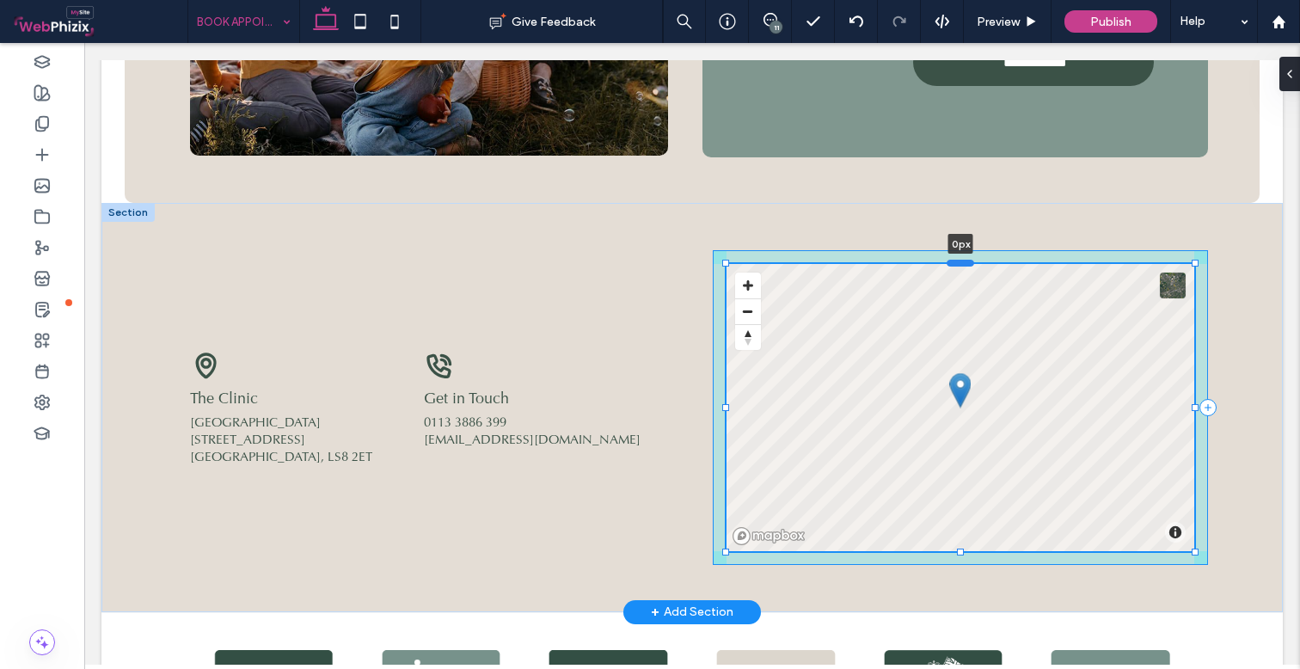
click at [969, 262] on div at bounding box center [960, 262] width 28 height 7
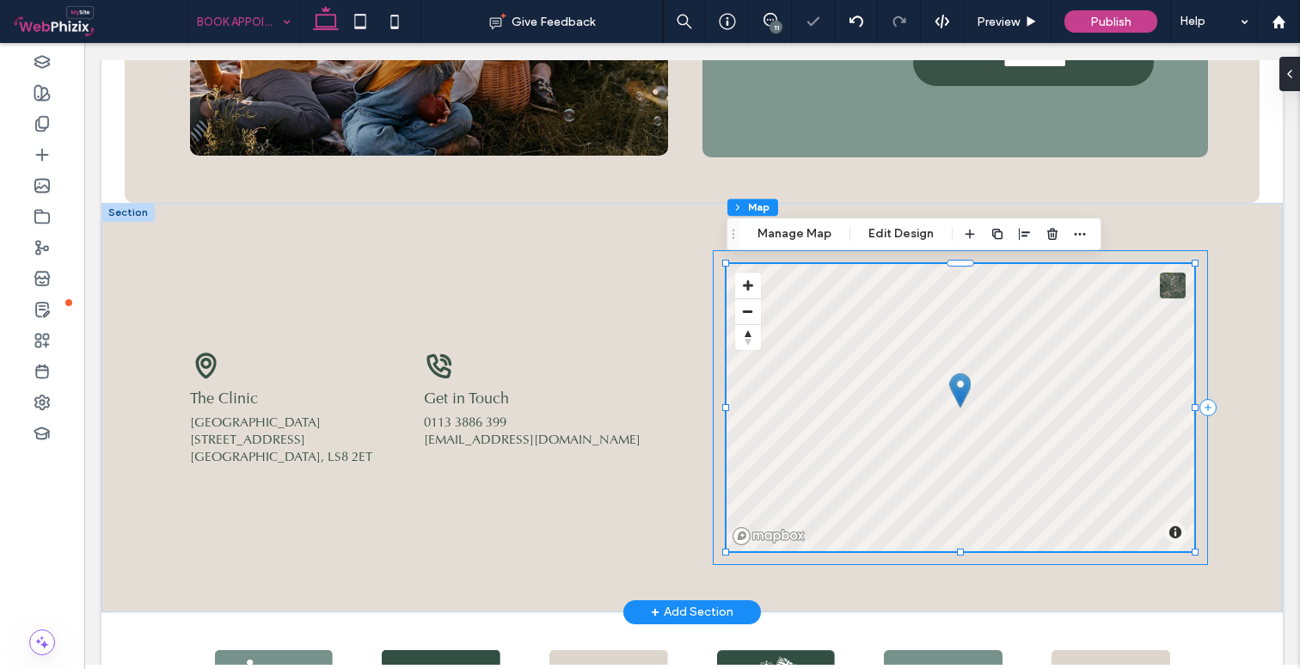
click at [817, 254] on div "© Mapbox © OpenStreetMap Improve this map 0px" at bounding box center [960, 407] width 495 height 315
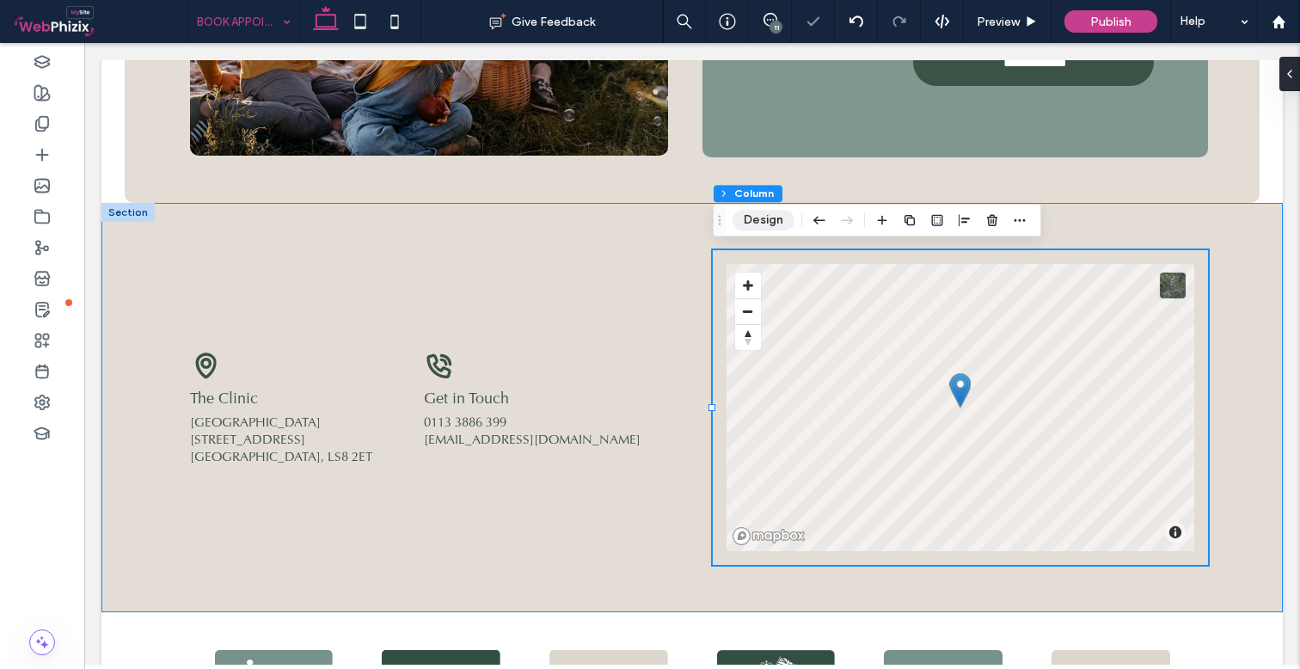
click at [752, 224] on button "Design" at bounding box center [763, 220] width 62 height 21
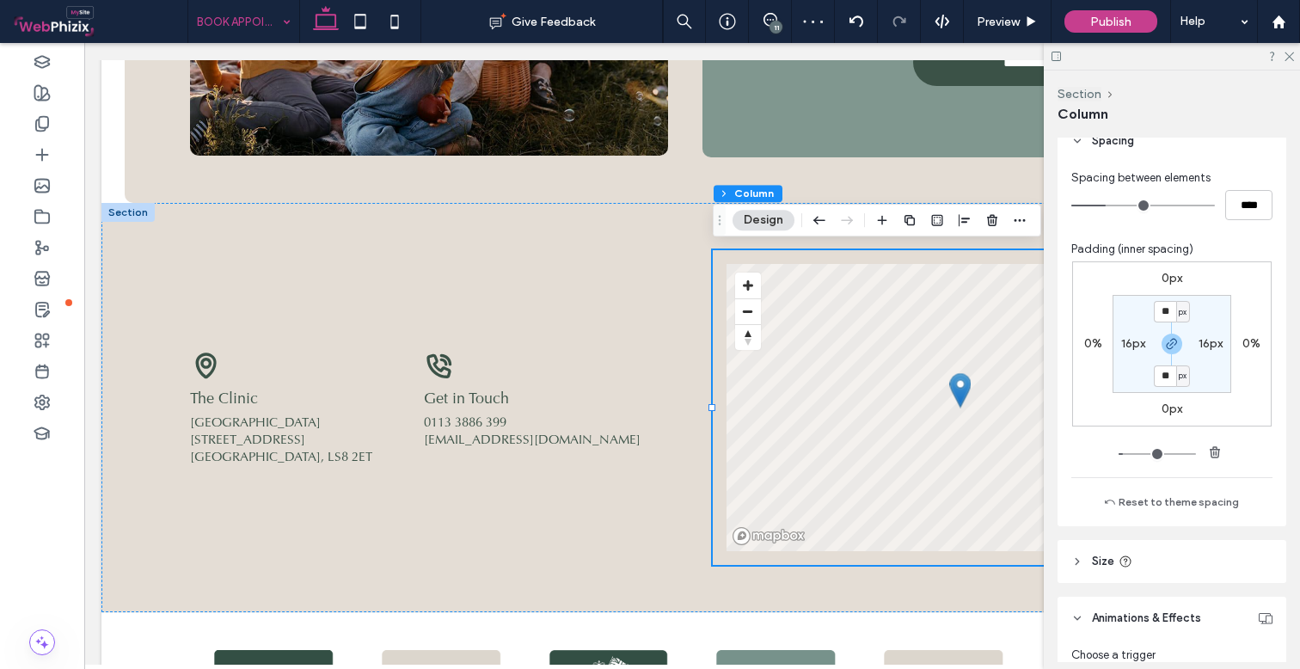
scroll to position [710, 0]
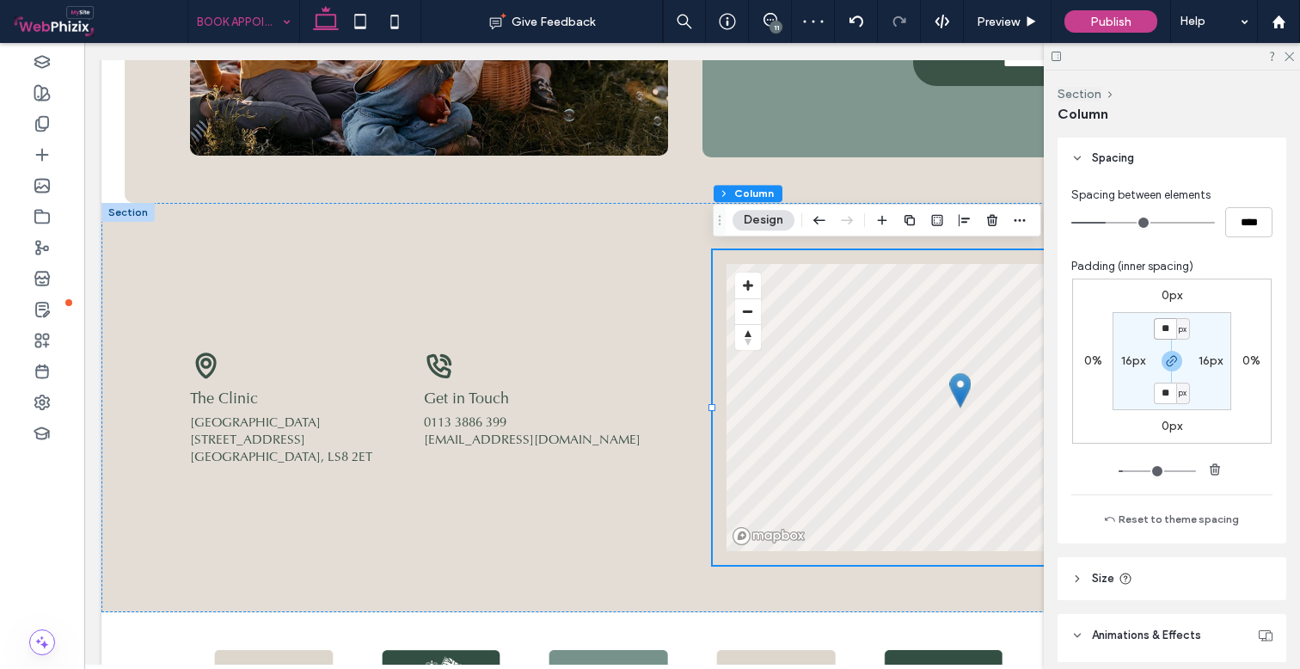
click at [1167, 332] on input "**" at bounding box center [1165, 328] width 22 height 21
type input "*"
type input "**"
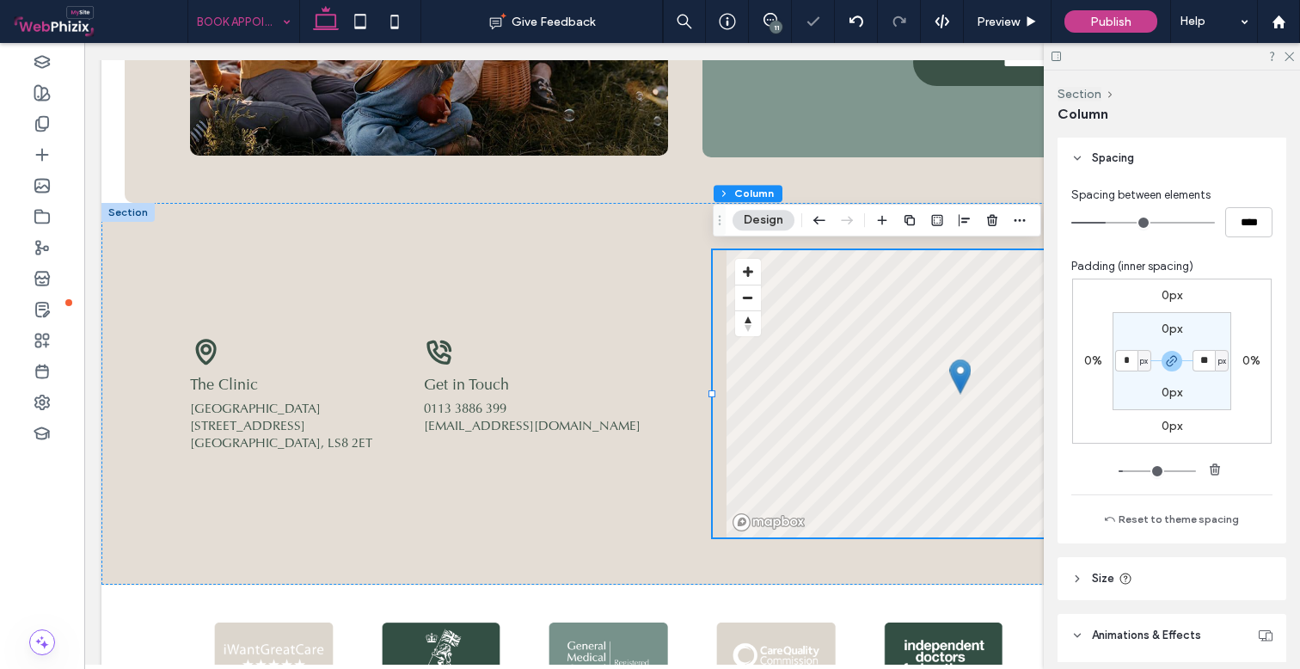
type input "*"
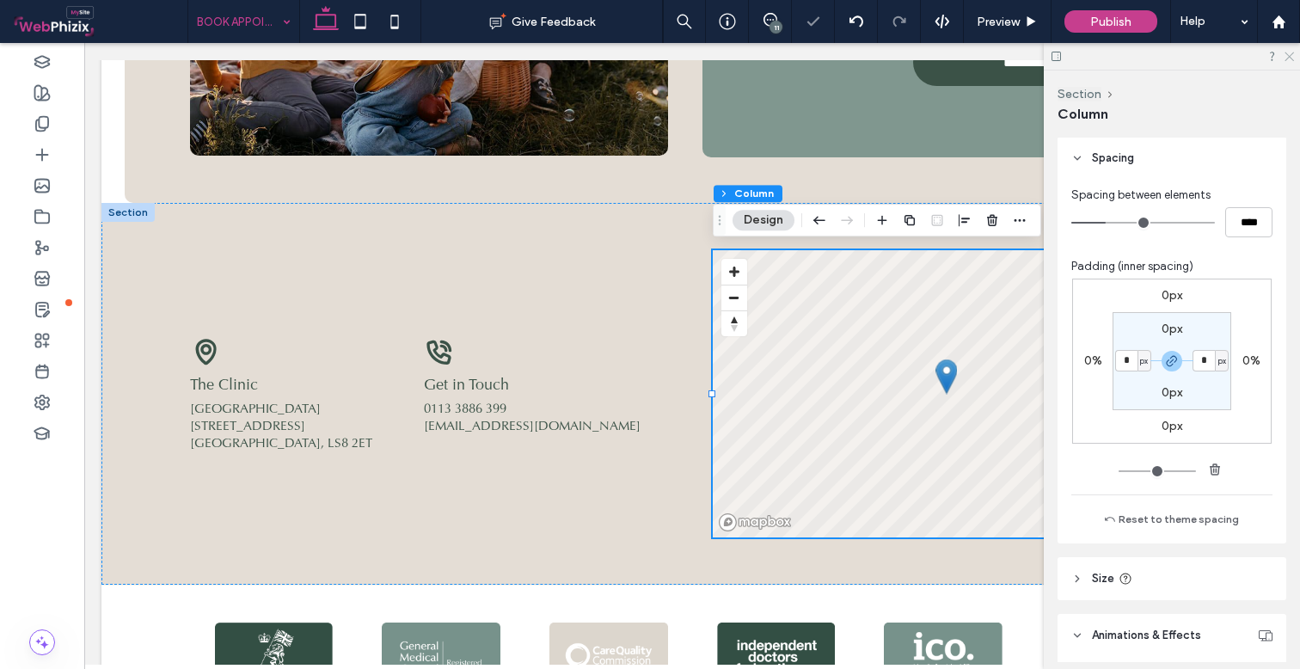
click at [1291, 53] on icon at bounding box center [1288, 55] width 11 height 11
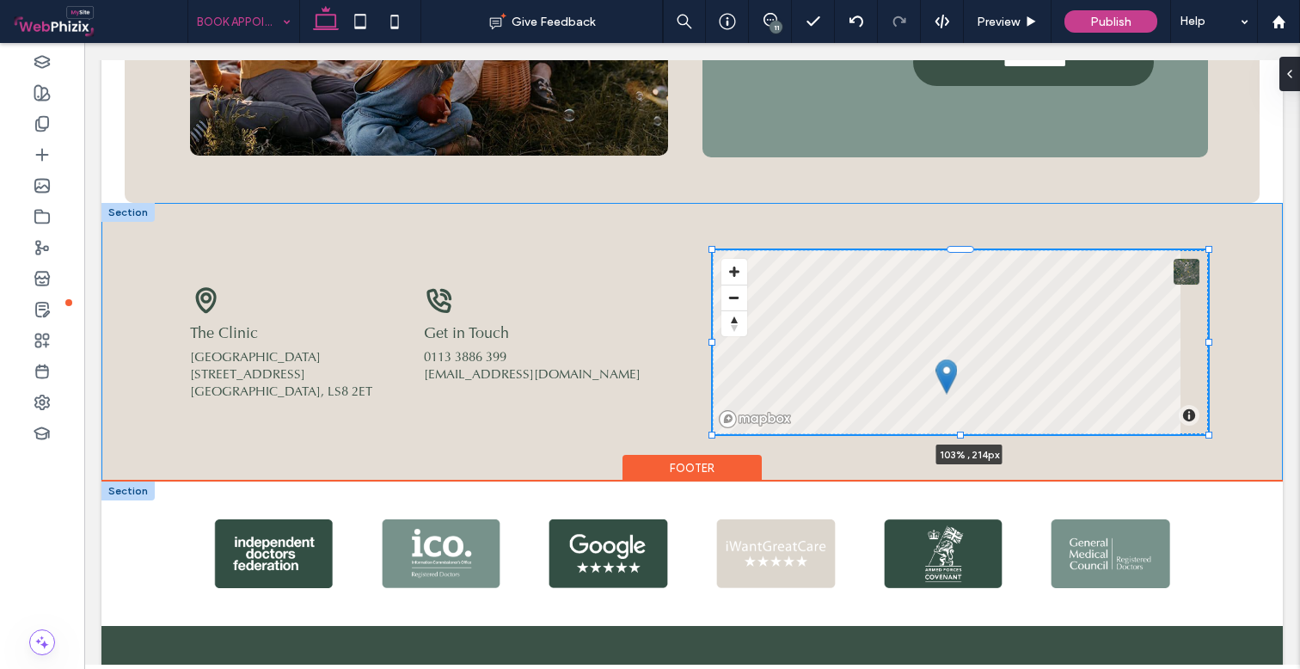
drag, startPoint x: 1209, startPoint y: 536, endPoint x: 1227, endPoint y: 484, distance: 54.4
type input "***"
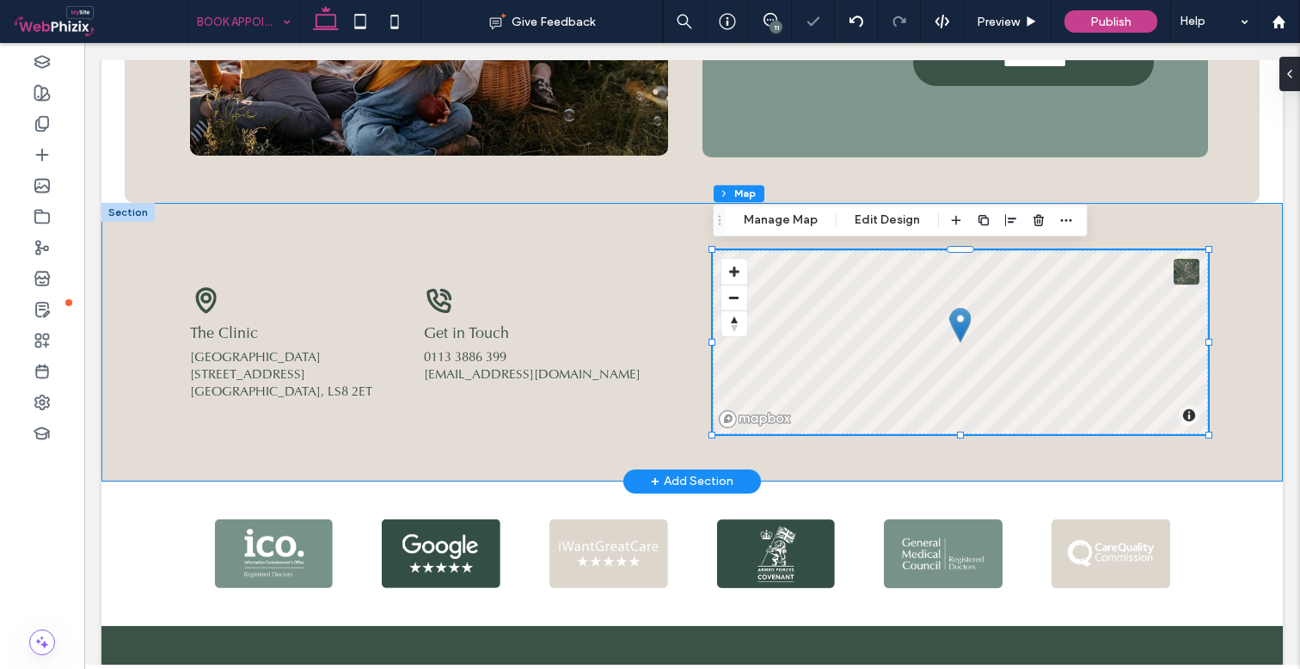
click at [640, 235] on div "Get in Touch 0113 3886 399 [EMAIL_ADDRESS][DOMAIN_NAME] The Clinic [STREET_ADDR…" at bounding box center [692, 342] width 1032 height 279
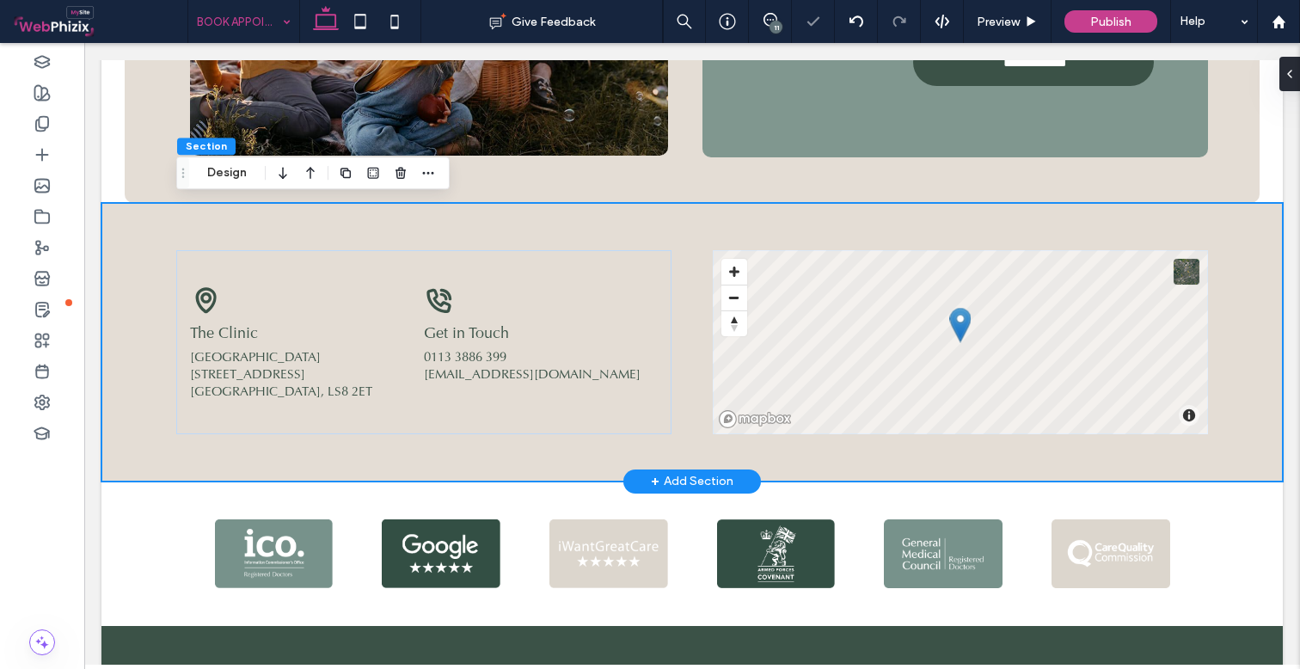
click at [334, 221] on div "Get in Touch 0113 3886 399 [EMAIL_ADDRESS][DOMAIN_NAME] The Clinic [STREET_ADDR…" at bounding box center [692, 342] width 1032 height 279
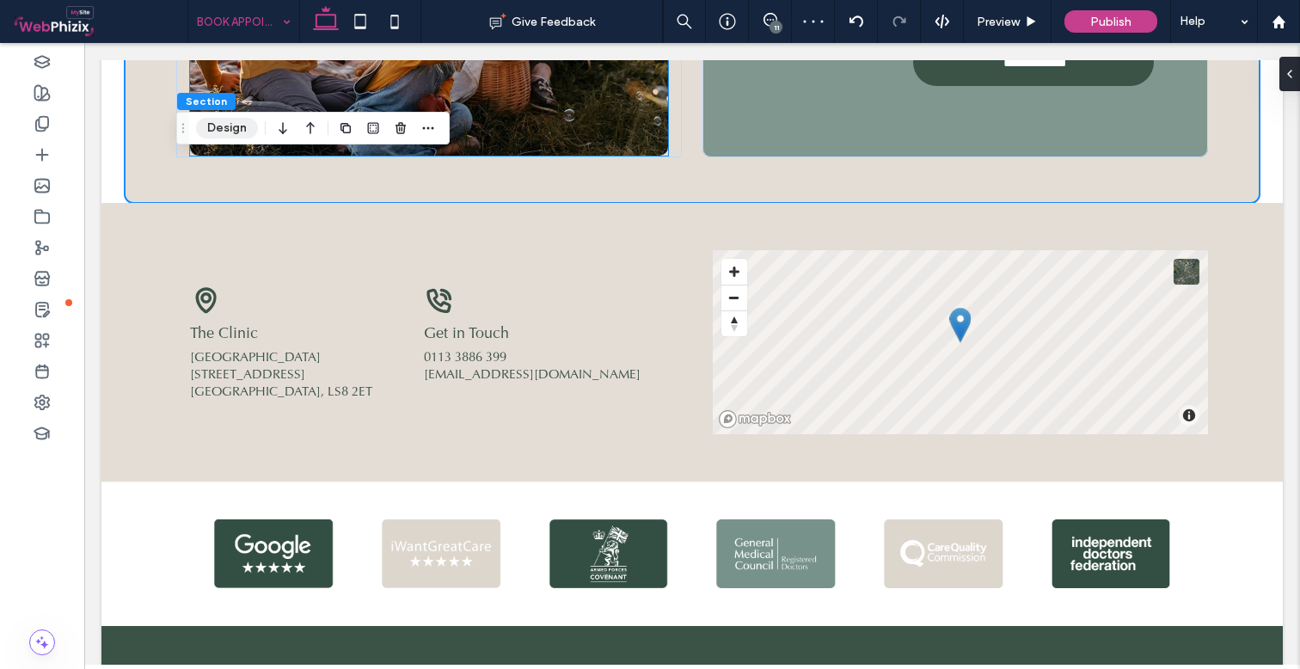
click at [223, 131] on button "Design" at bounding box center [227, 128] width 62 height 21
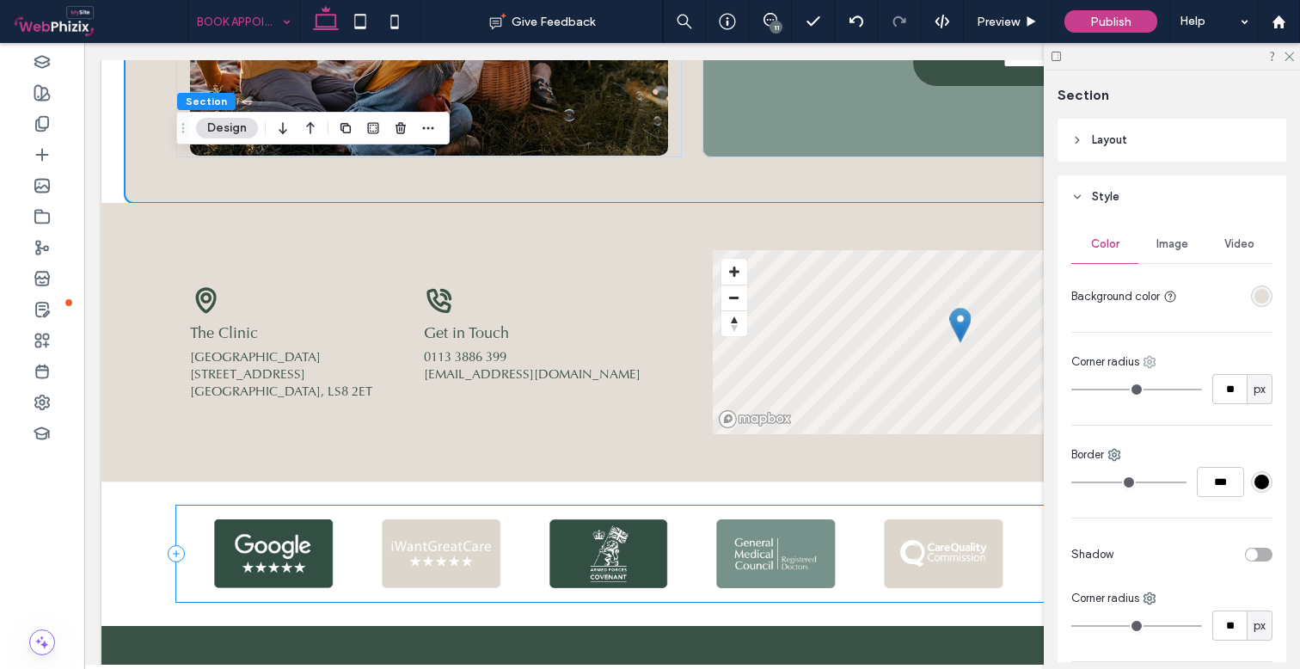
click at [1152, 362] on use at bounding box center [1149, 362] width 11 height 11
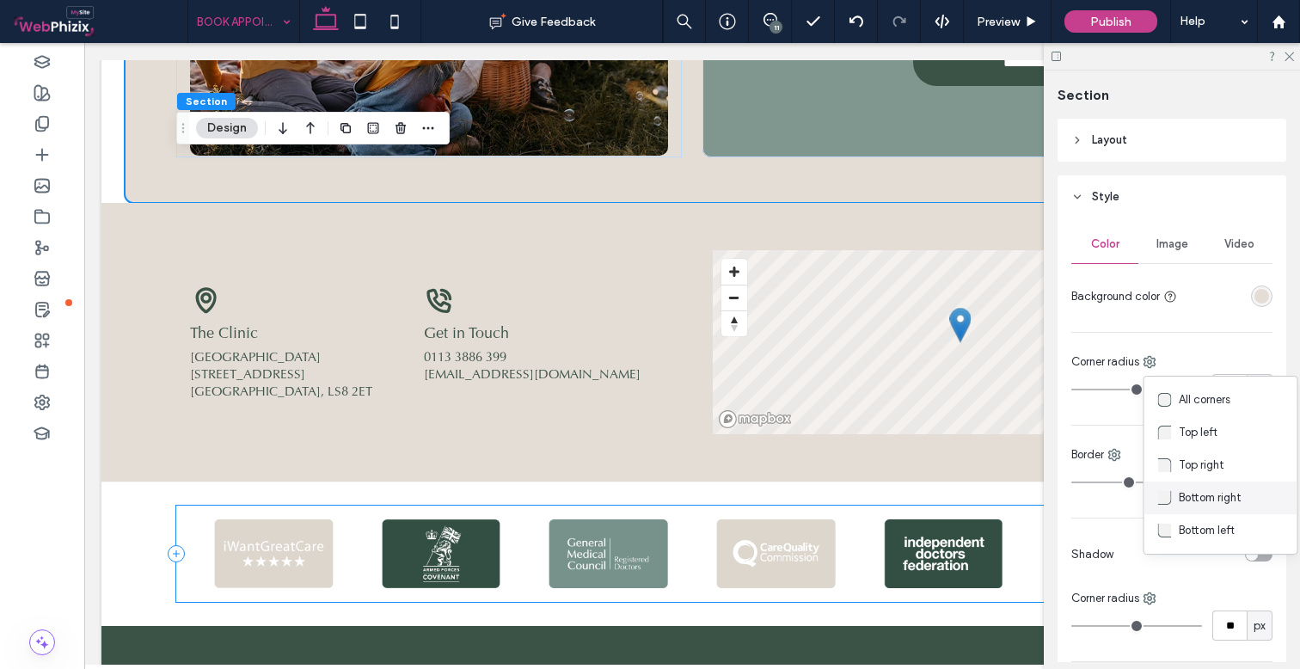
click at [1190, 492] on span "Bottom right" at bounding box center [1210, 497] width 63 height 17
click at [1231, 393] on input "**" at bounding box center [1229, 389] width 34 height 30
type input "*"
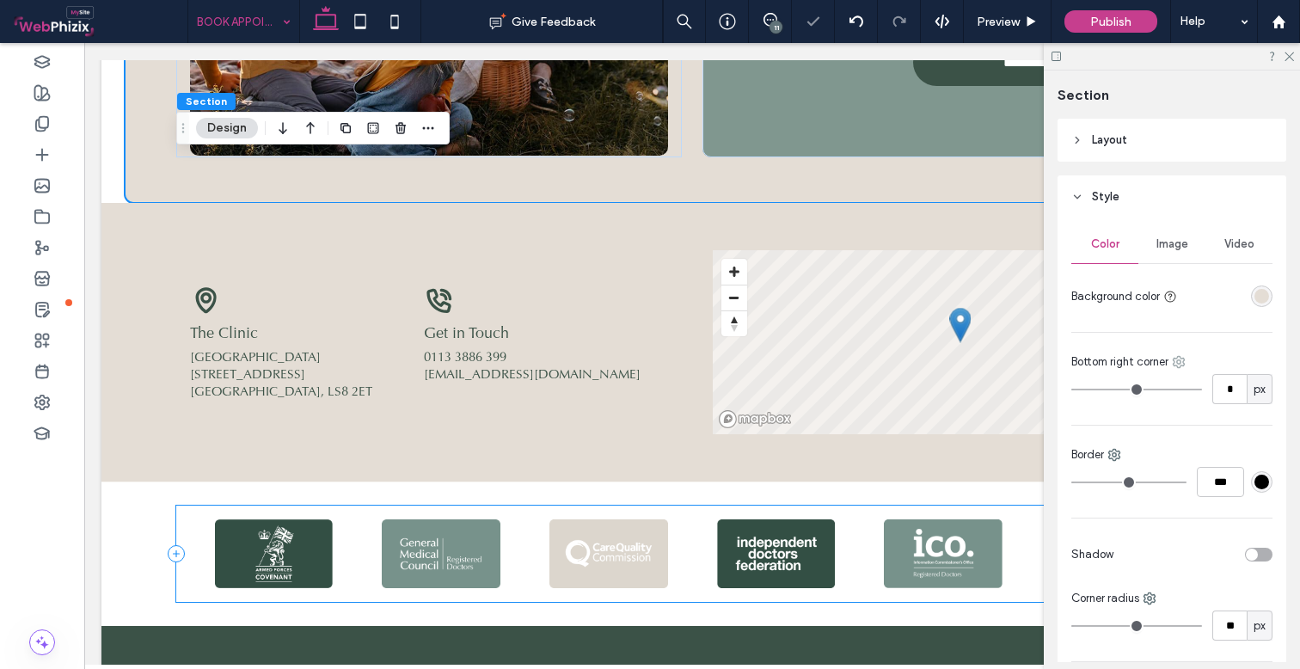
click at [1182, 368] on icon at bounding box center [1179, 362] width 14 height 14
click at [1104, 529] on span "Bottom left" at bounding box center [1095, 530] width 56 height 17
type input "**"
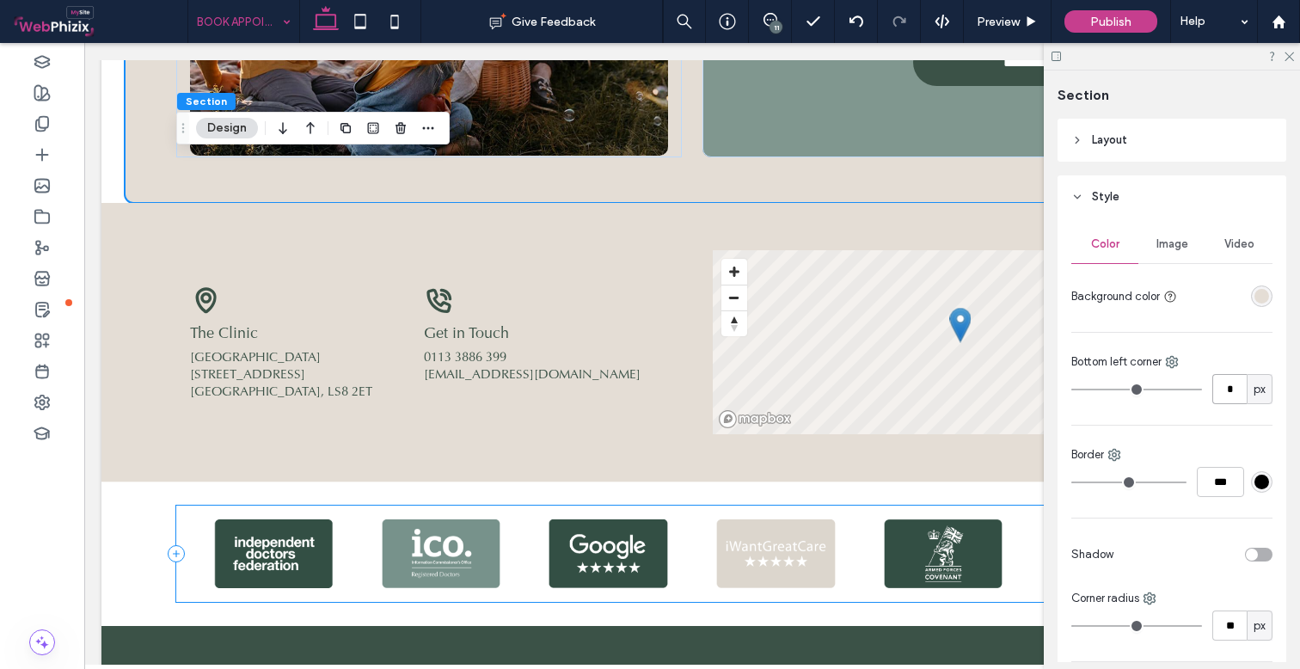
type input "*"
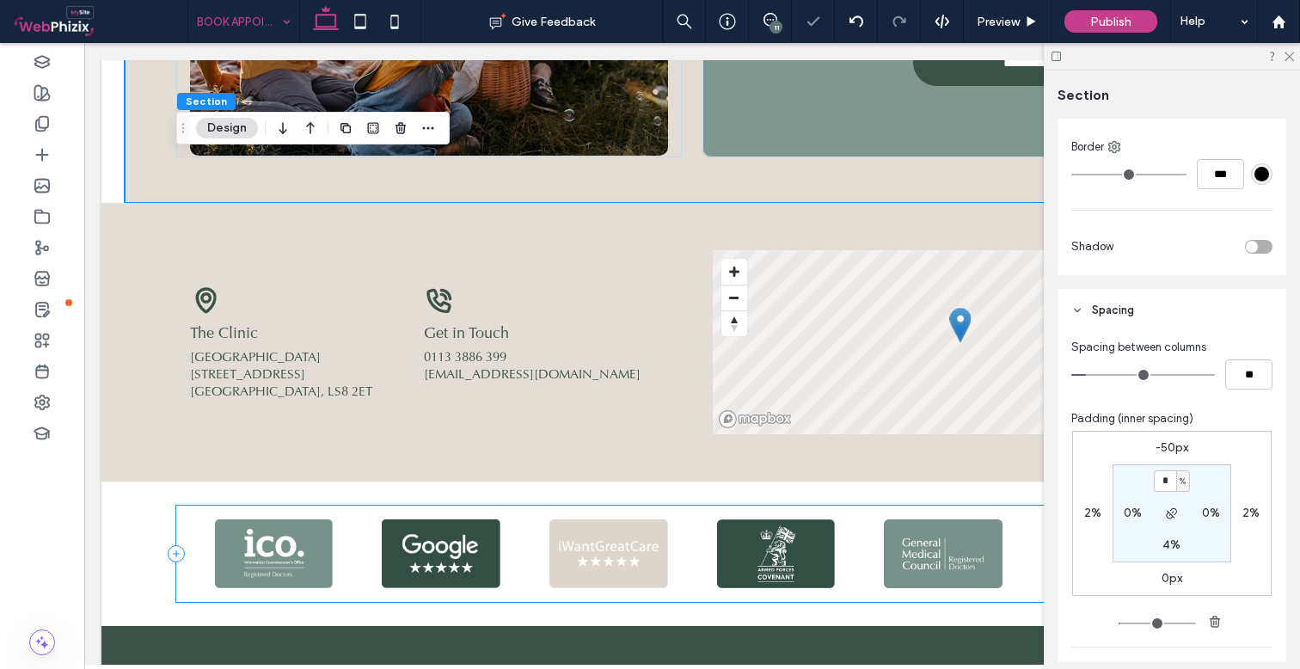
scroll to position [570, 0]
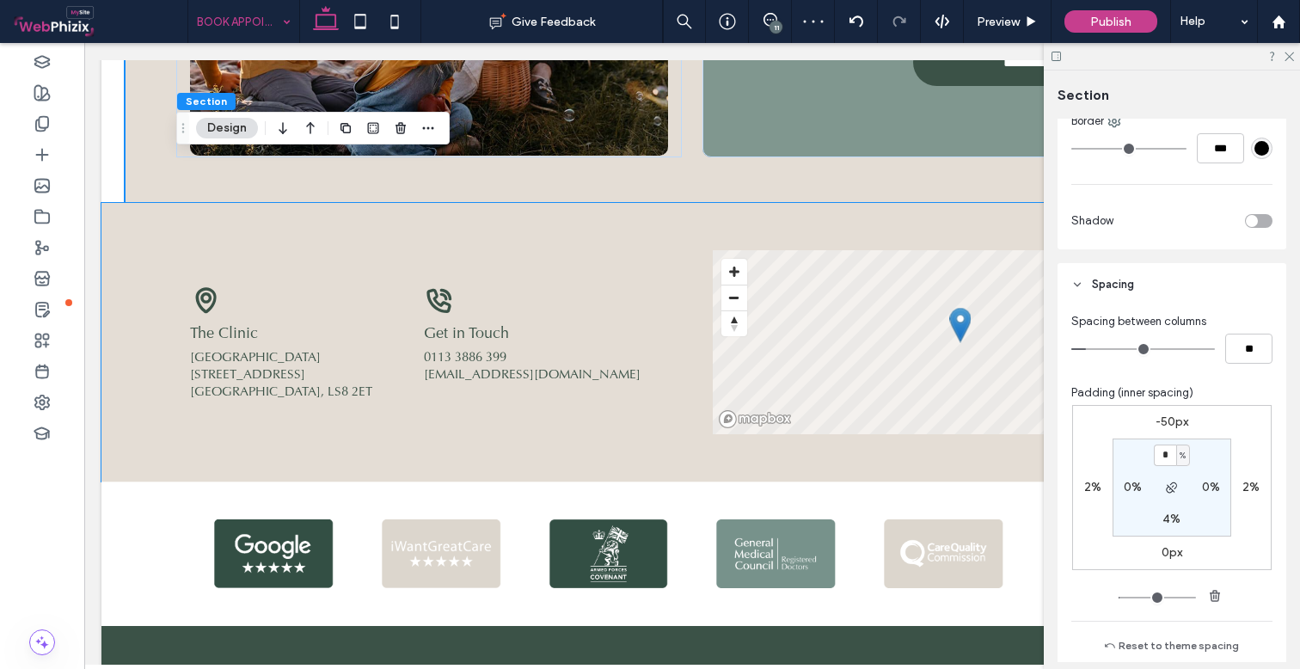
click at [303, 238] on div "Get in Touch 0113 3886 399 [EMAIL_ADDRESS][DOMAIN_NAME] The Clinic [STREET_ADDR…" at bounding box center [692, 342] width 1032 height 279
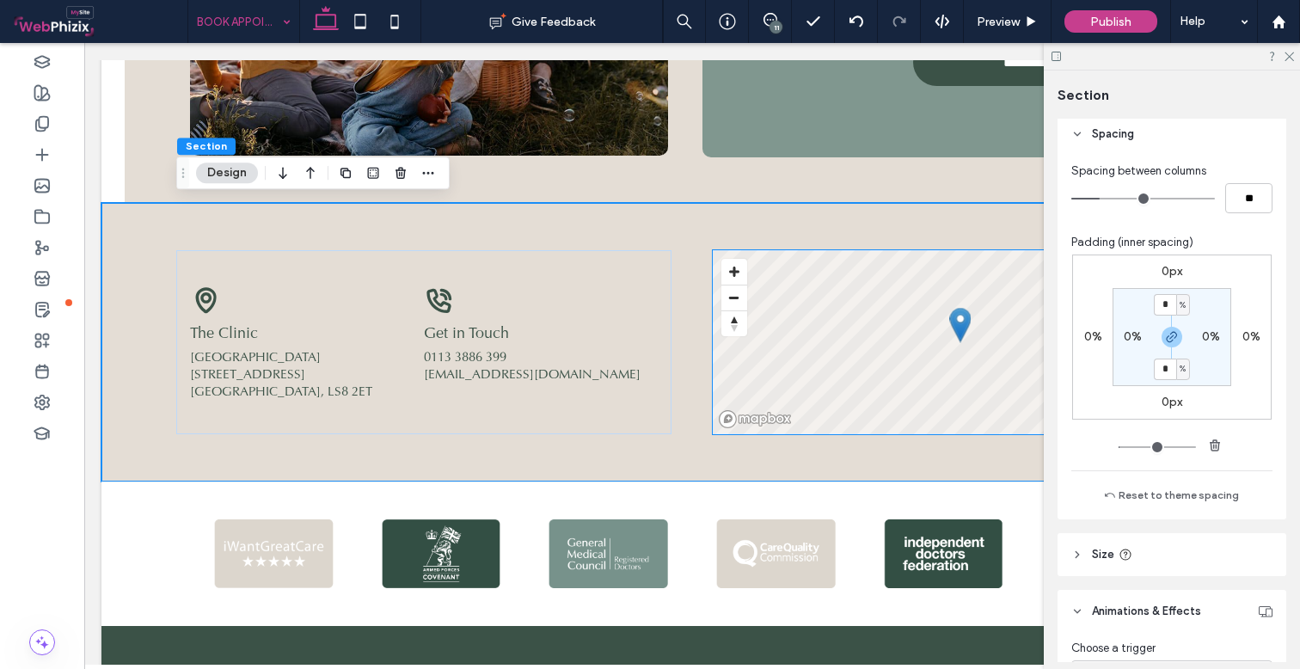
scroll to position [702, 0]
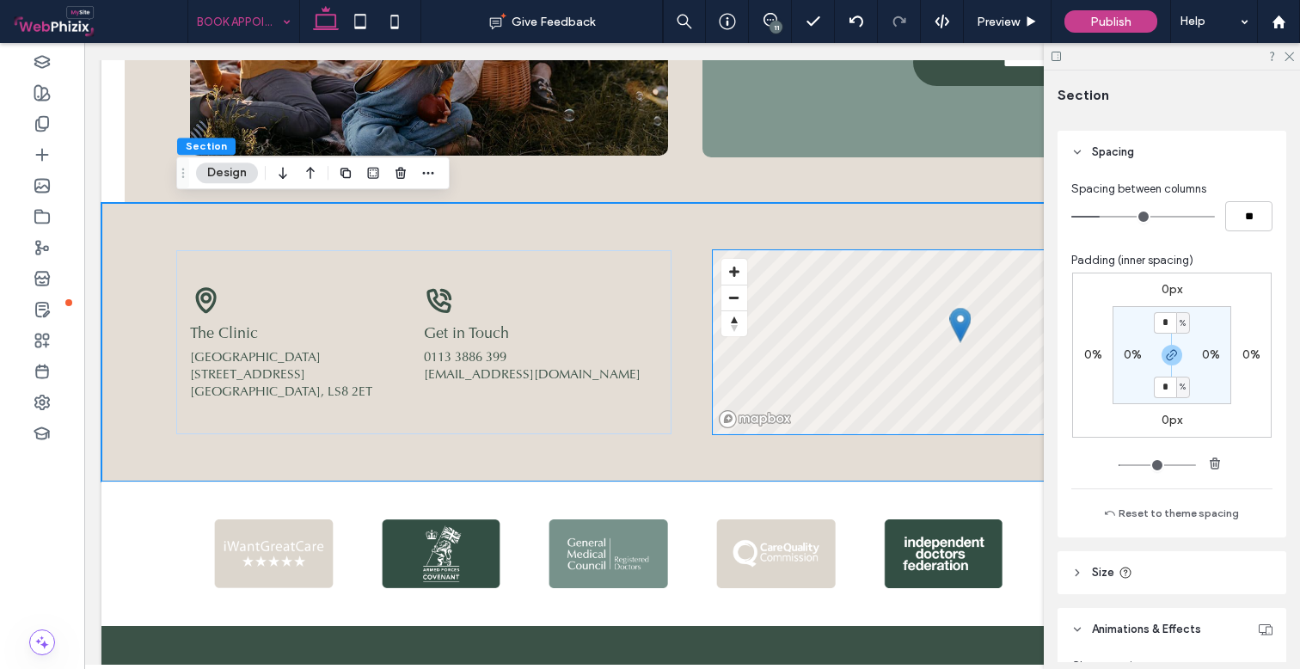
click at [1245, 355] on label "0%" at bounding box center [1251, 354] width 18 height 15
type input "*"
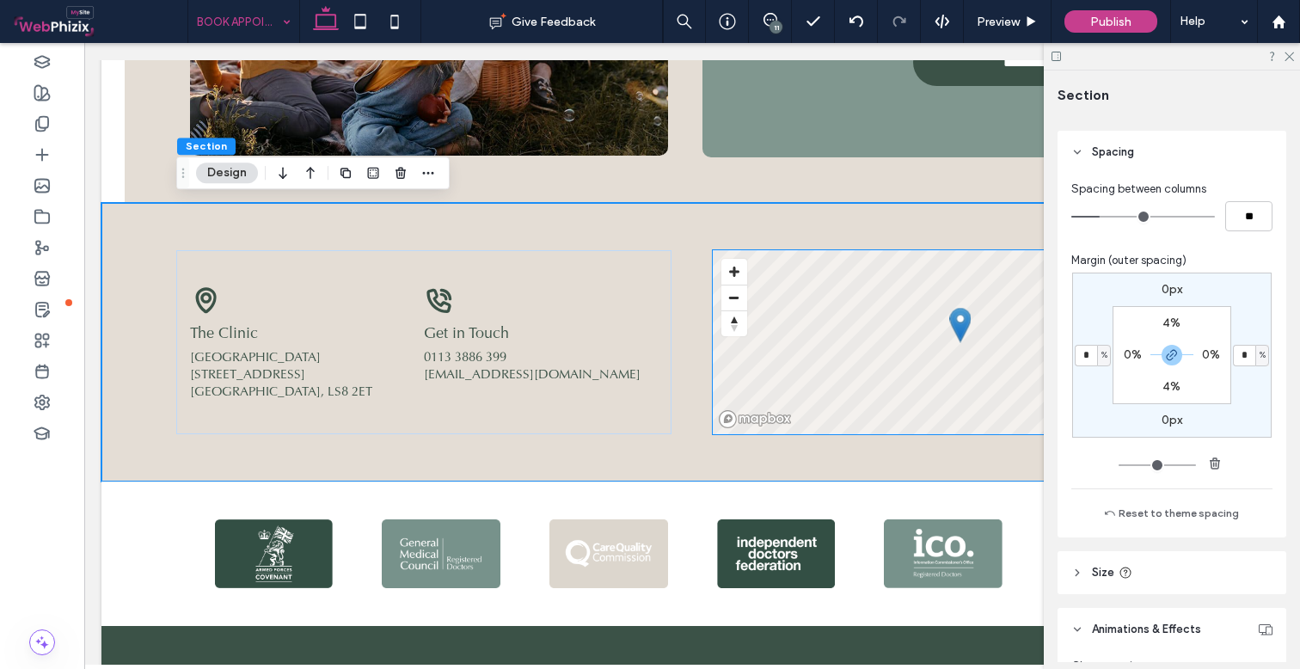
type input "*"
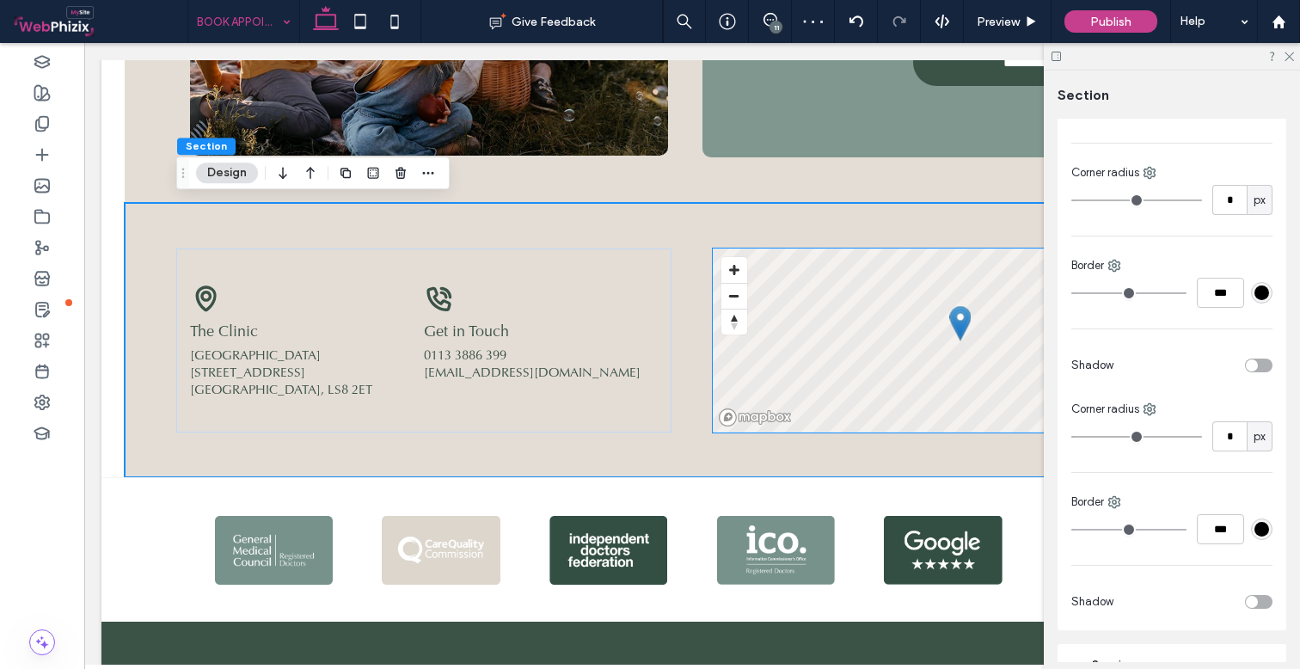
scroll to position [169, 0]
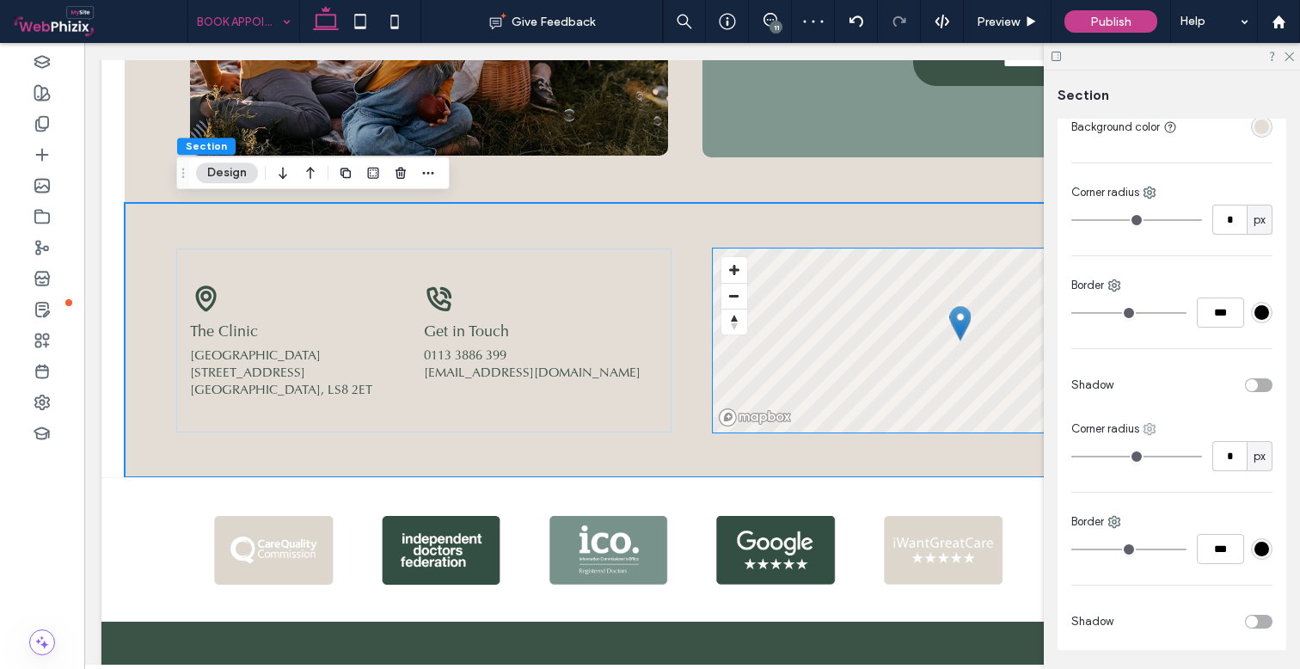
click at [1148, 431] on icon at bounding box center [1149, 429] width 14 height 14
click at [1183, 557] on span "Bottom right" at bounding box center [1210, 564] width 63 height 17
click at [1232, 459] on input "*" at bounding box center [1229, 456] width 34 height 30
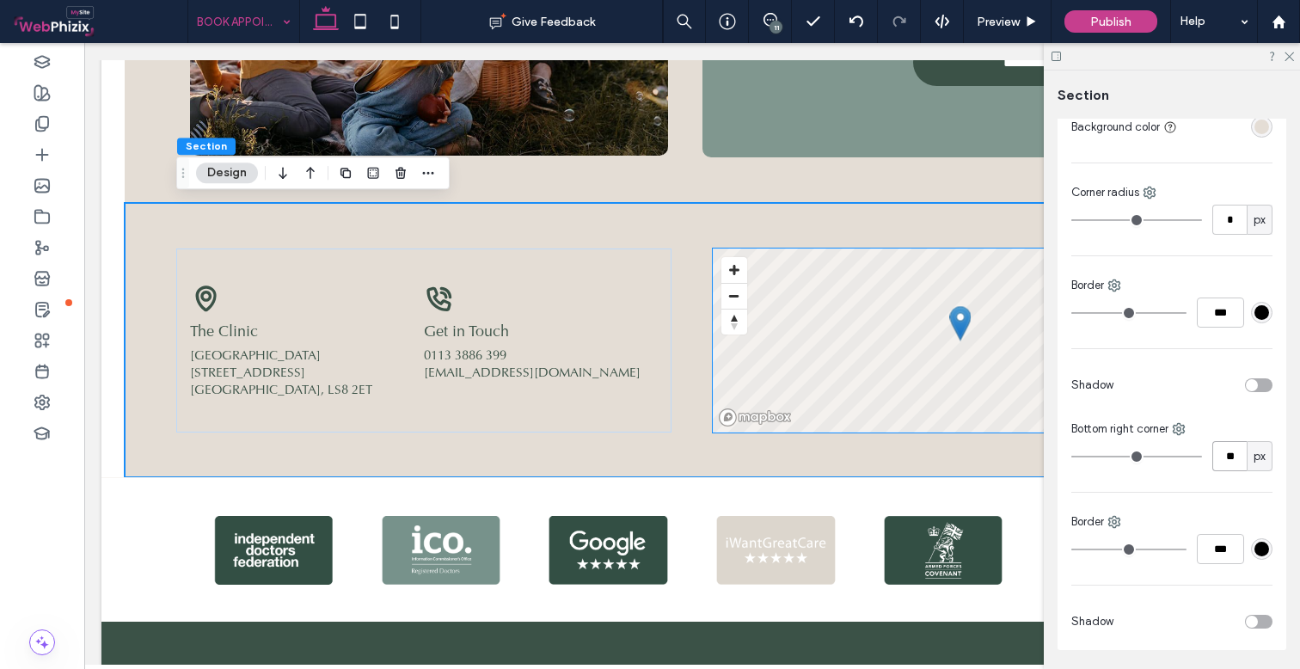
type input "**"
click at [1180, 432] on icon at bounding box center [1179, 429] width 14 height 14
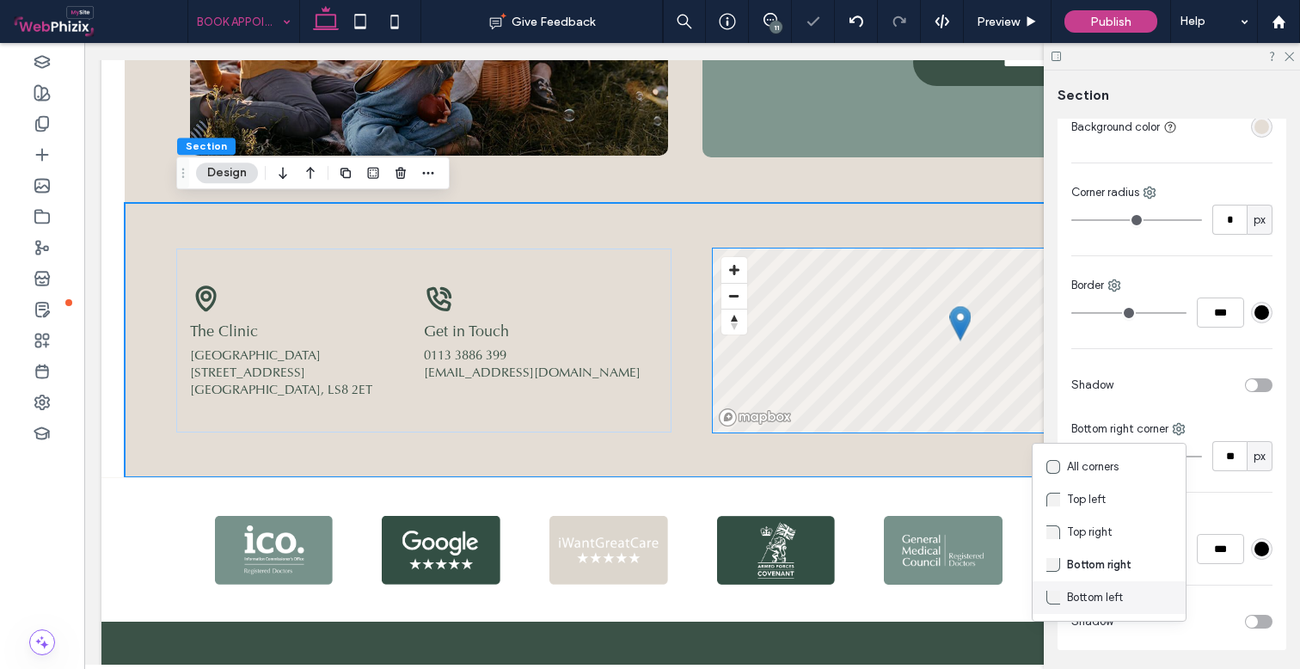
click at [1110, 600] on span "Bottom left" at bounding box center [1095, 597] width 56 height 17
type input "*"
click at [1226, 452] on input "*" at bounding box center [1229, 456] width 34 height 30
type input "**"
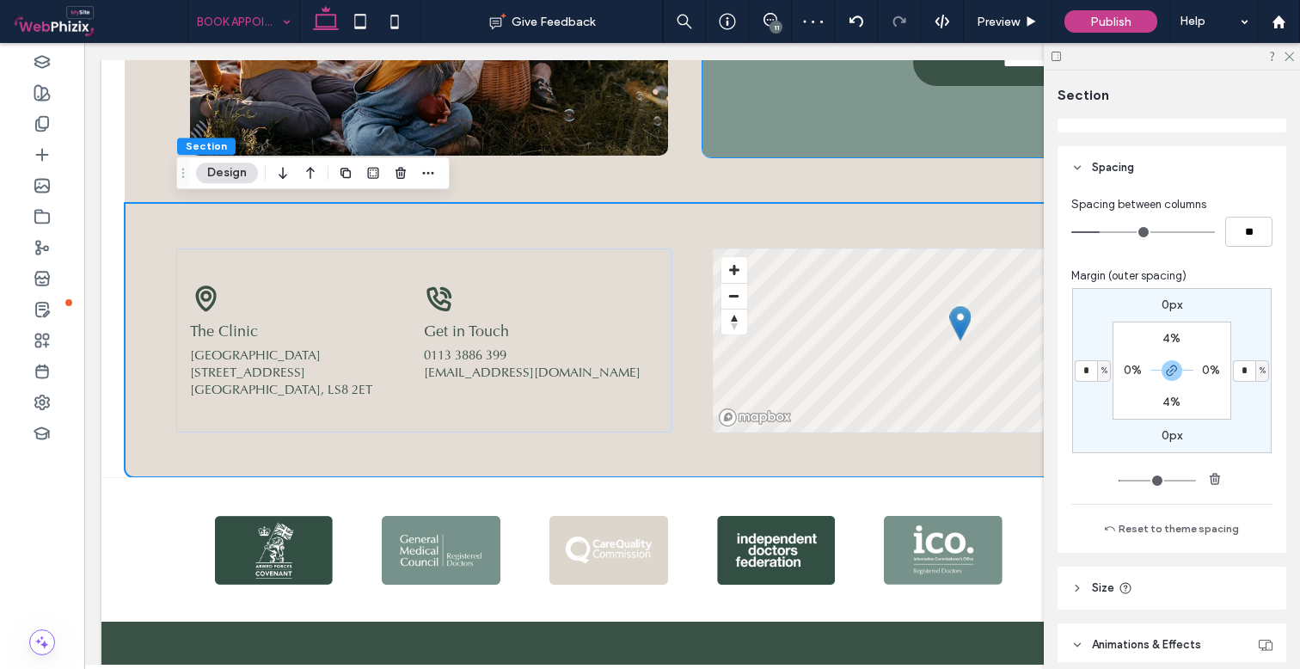
scroll to position [686, 0]
click at [1165, 368] on icon "button" at bounding box center [1172, 371] width 14 height 14
click at [1167, 334] on label "4%" at bounding box center [1171, 339] width 18 height 15
type input "*"
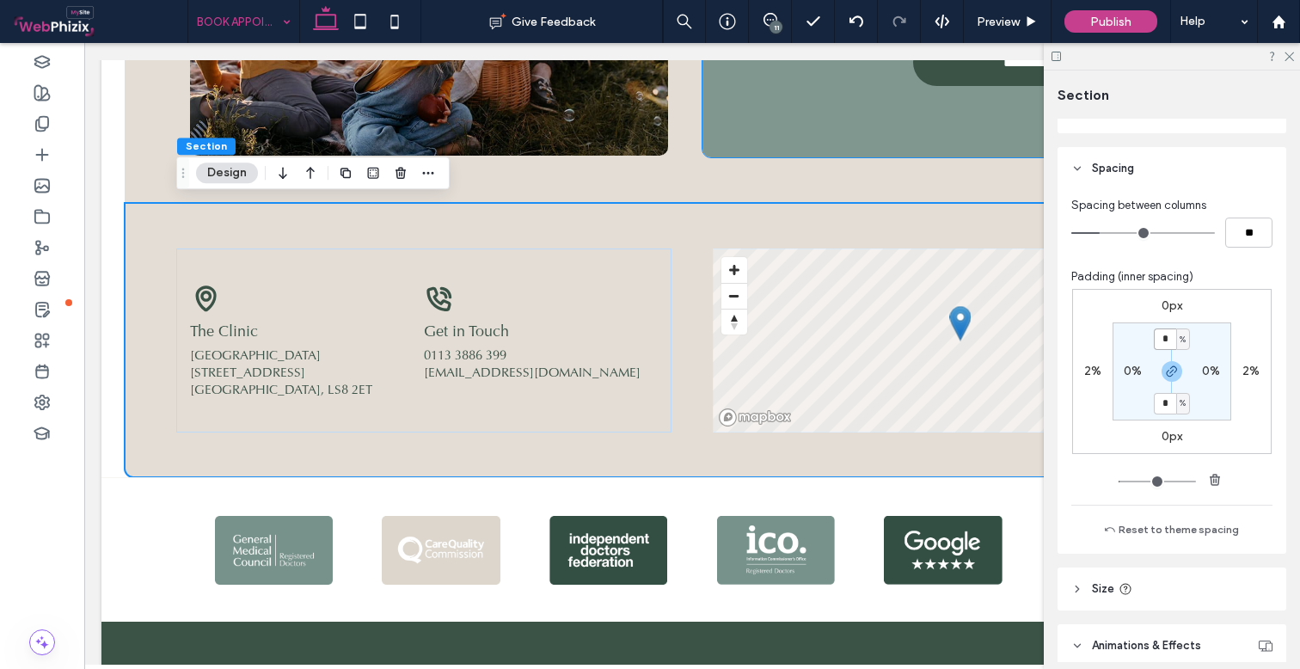
click at [1167, 334] on input "*" at bounding box center [1165, 338] width 22 height 21
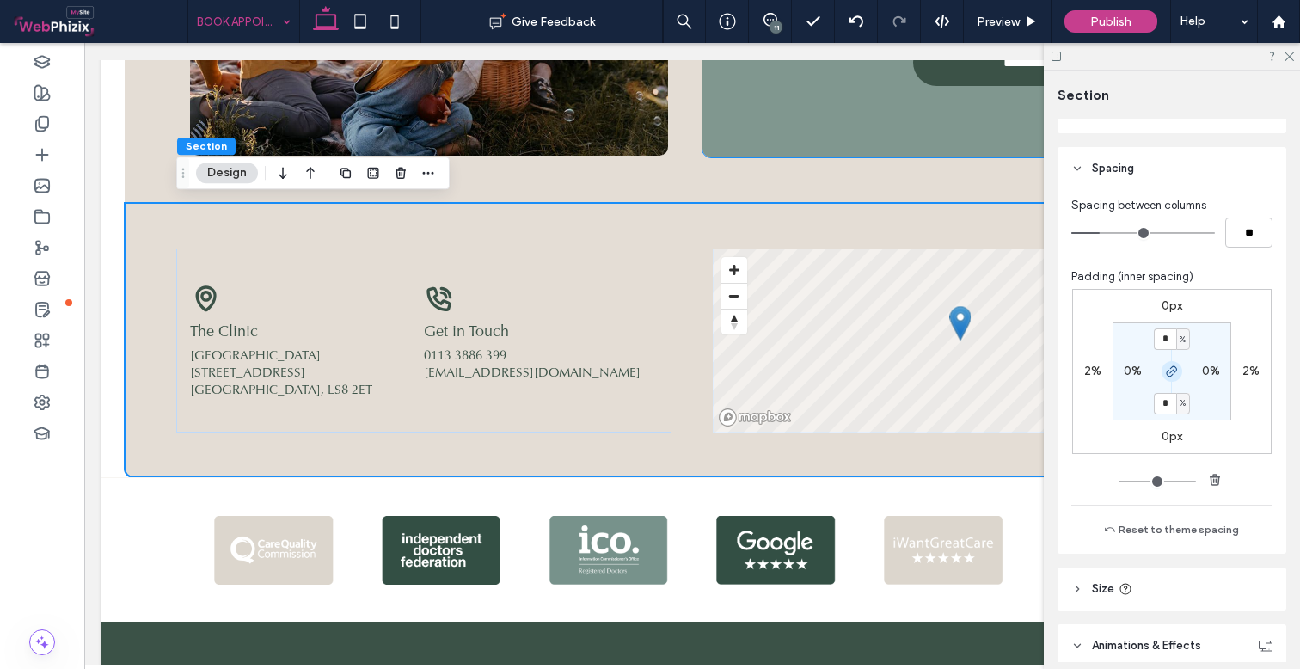
click at [1167, 373] on icon "button" at bounding box center [1172, 371] width 14 height 14
click at [1166, 345] on input "*" at bounding box center [1165, 338] width 22 height 21
type input "*"
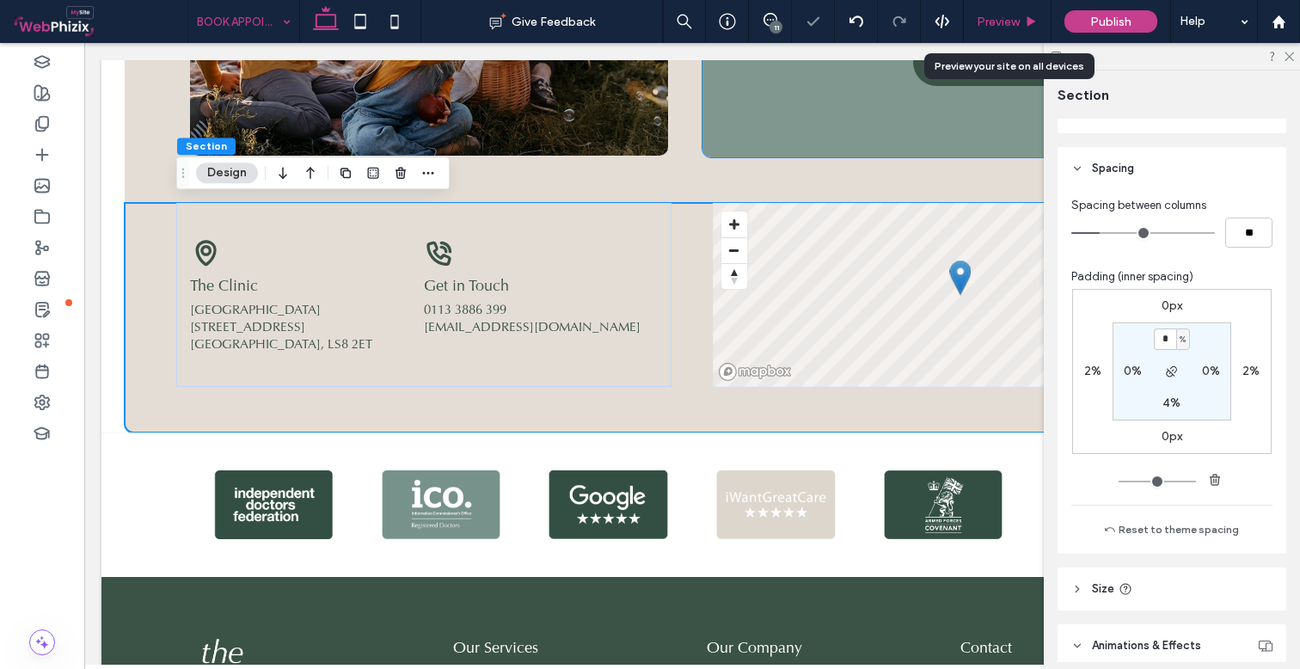
click at [1020, 15] on span "Preview" at bounding box center [998, 22] width 43 height 15
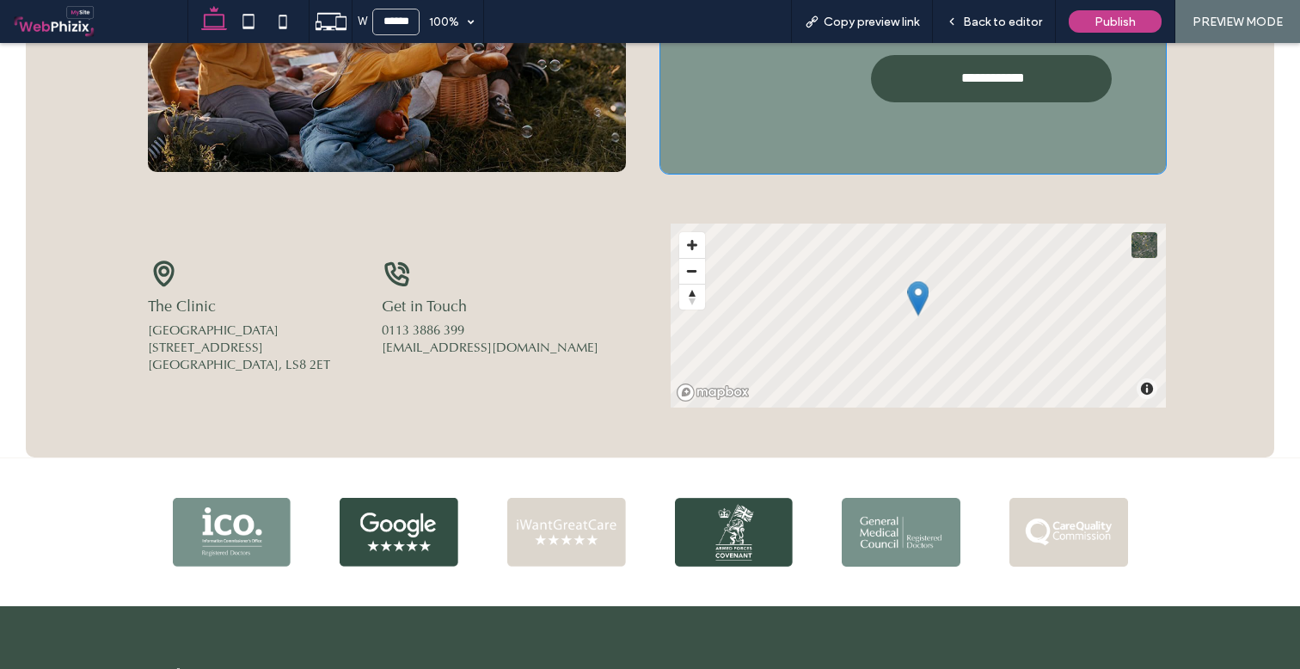
scroll to position [1545, 0]
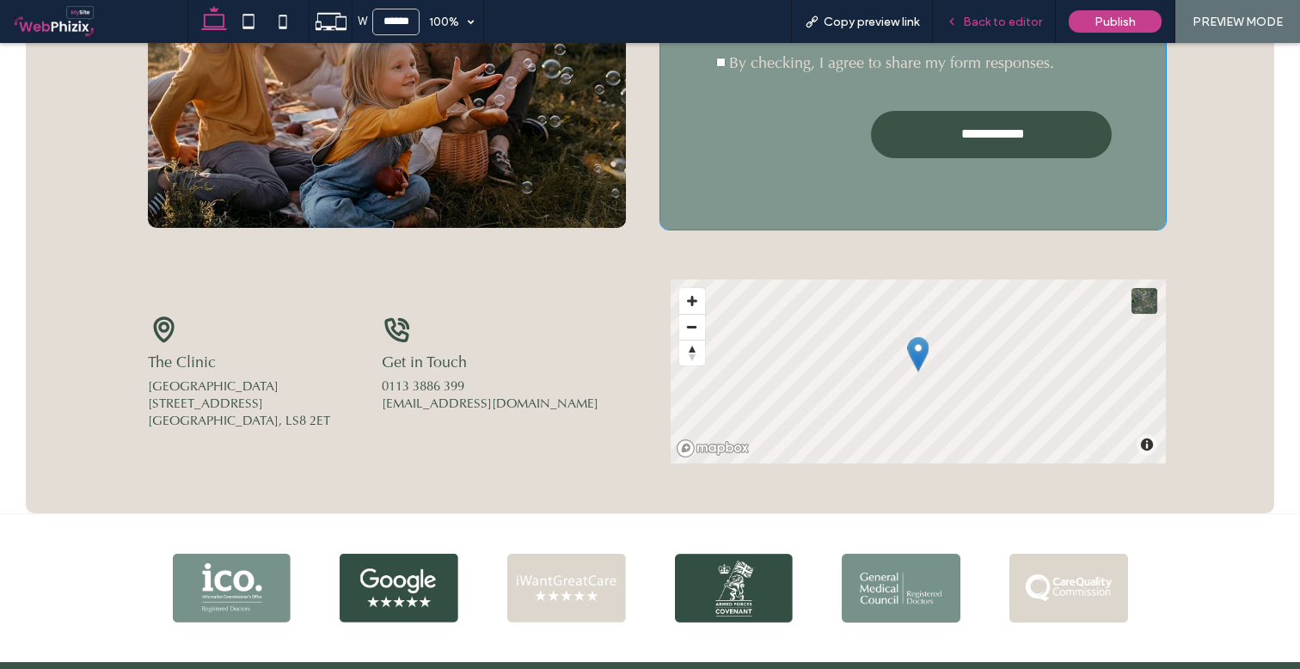
click at [1031, 18] on span "Back to editor" at bounding box center [1002, 22] width 79 height 15
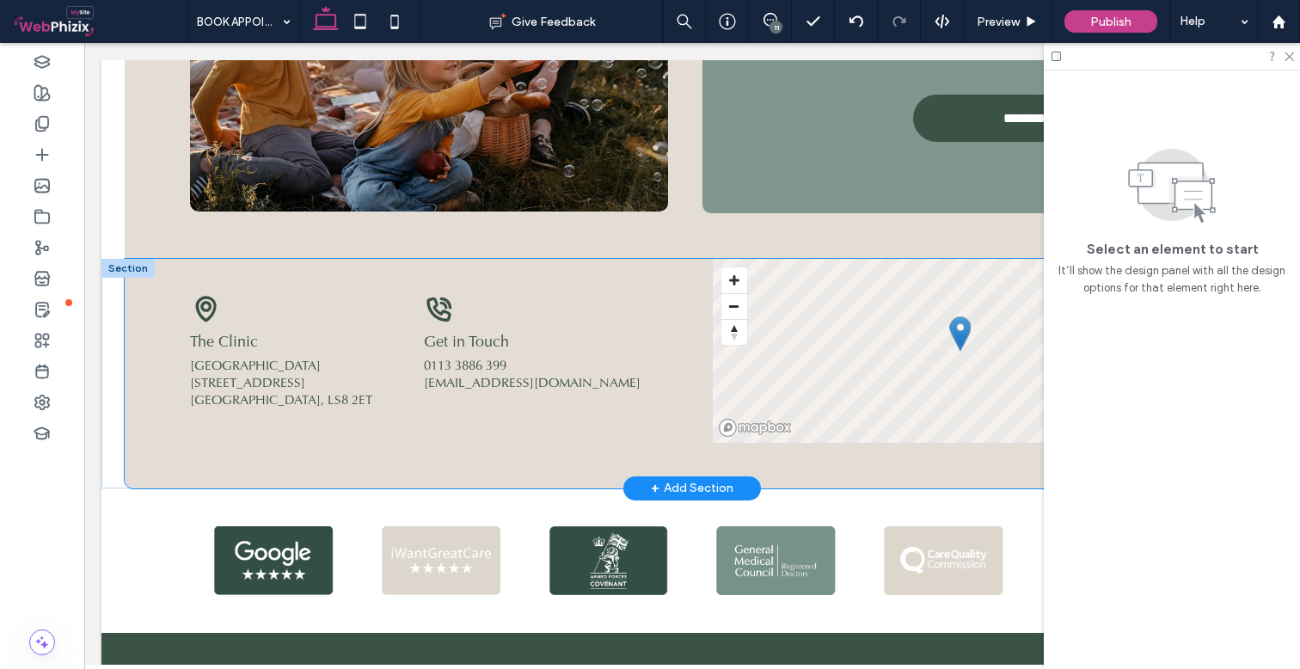
click at [708, 300] on div "Get in Touch 0113 3886 399 [EMAIL_ADDRESS][DOMAIN_NAME] The Clinic [STREET_ADDR…" at bounding box center [692, 374] width 1032 height 230
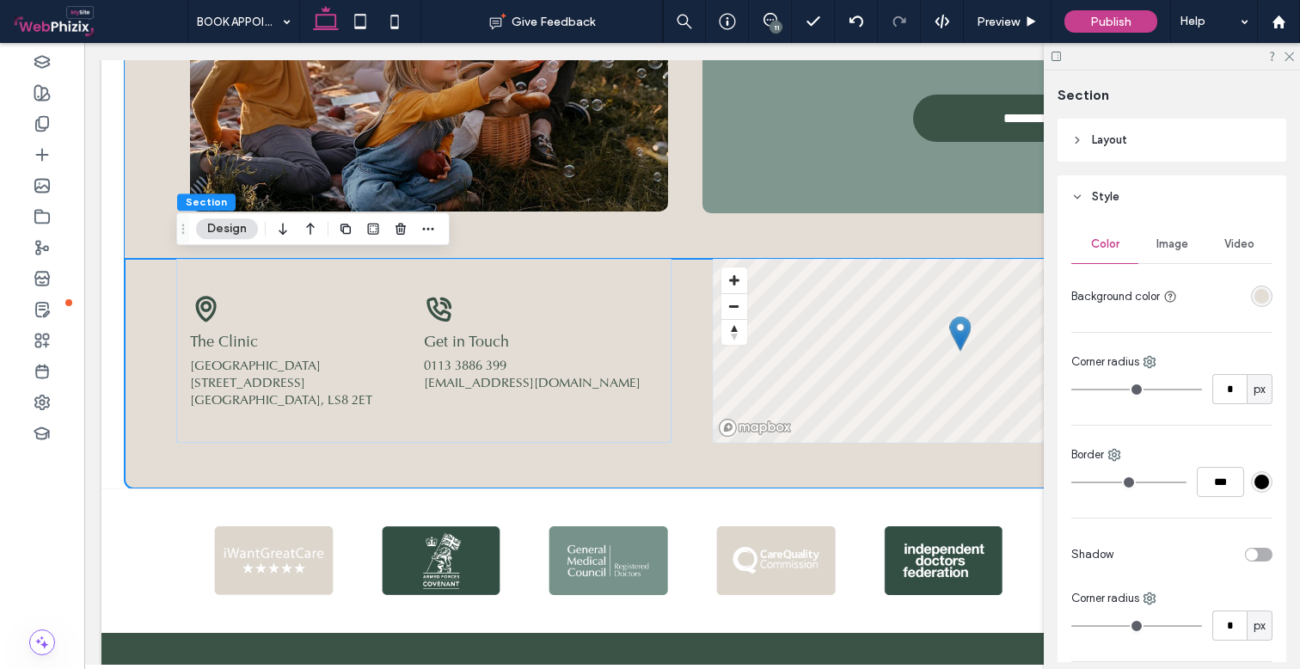
click at [1203, 138] on header "Layout" at bounding box center [1171, 140] width 229 height 43
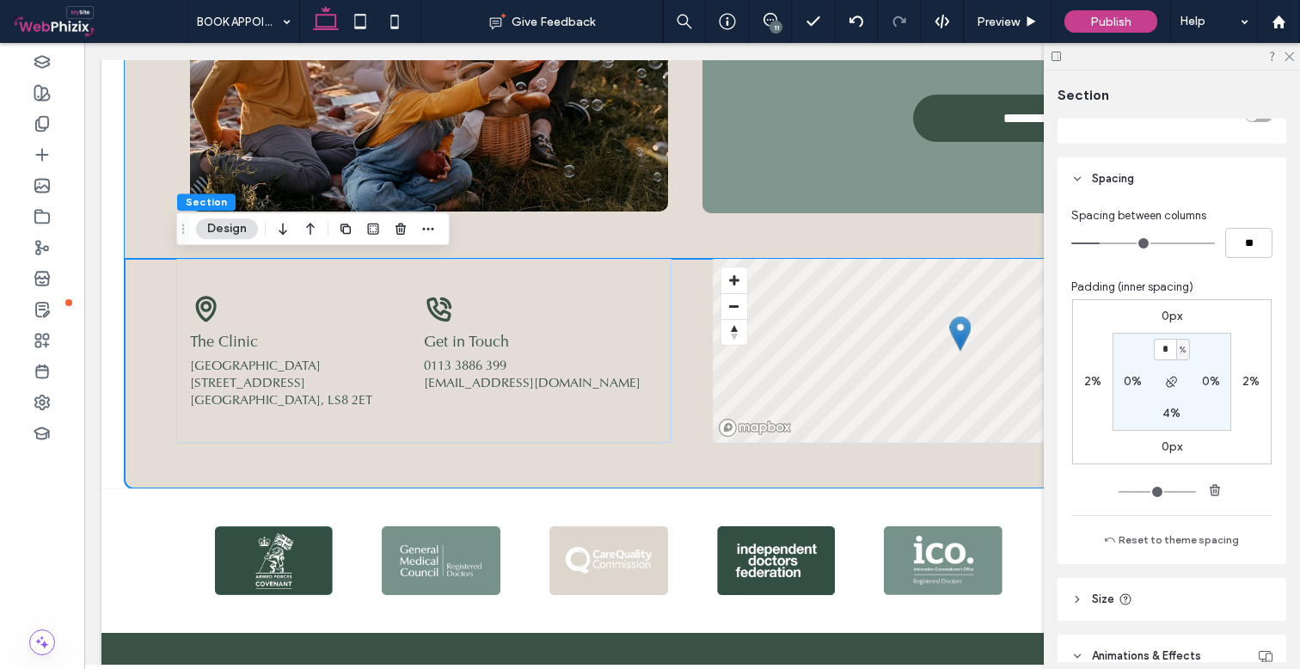
scroll to position [855, 0]
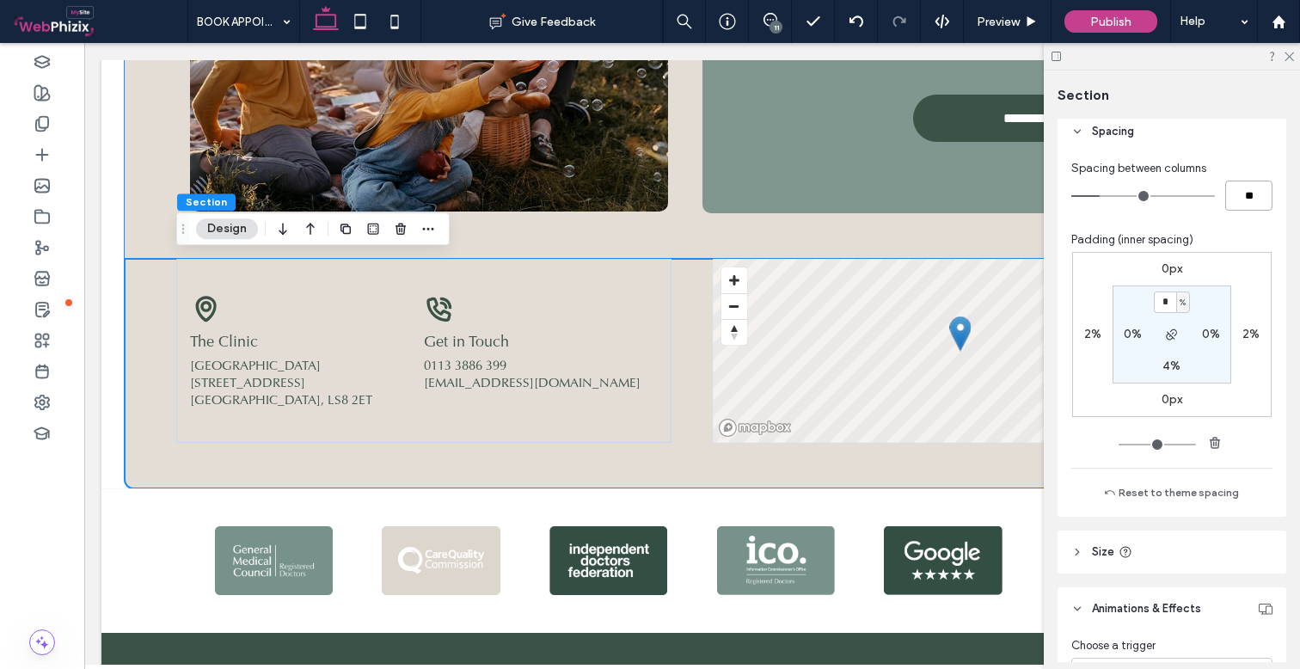
click at [1249, 193] on input "**" at bounding box center [1248, 196] width 47 height 30
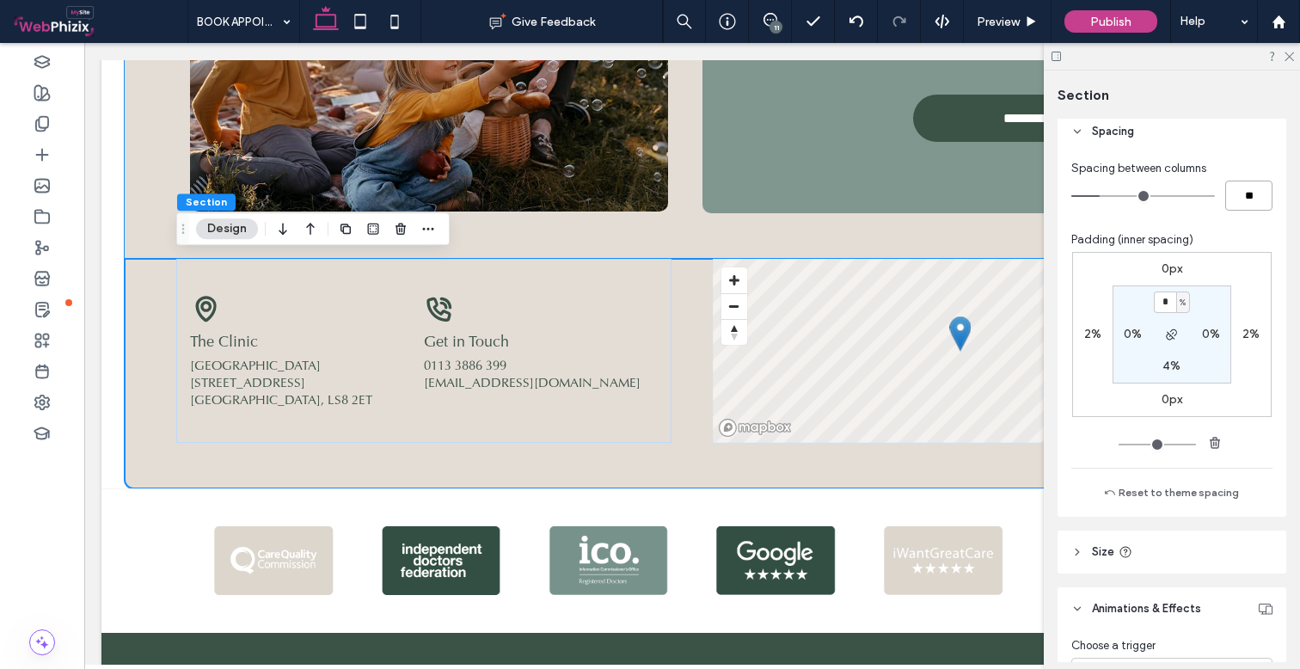
click at [1249, 193] on input "**" at bounding box center [1248, 196] width 47 height 30
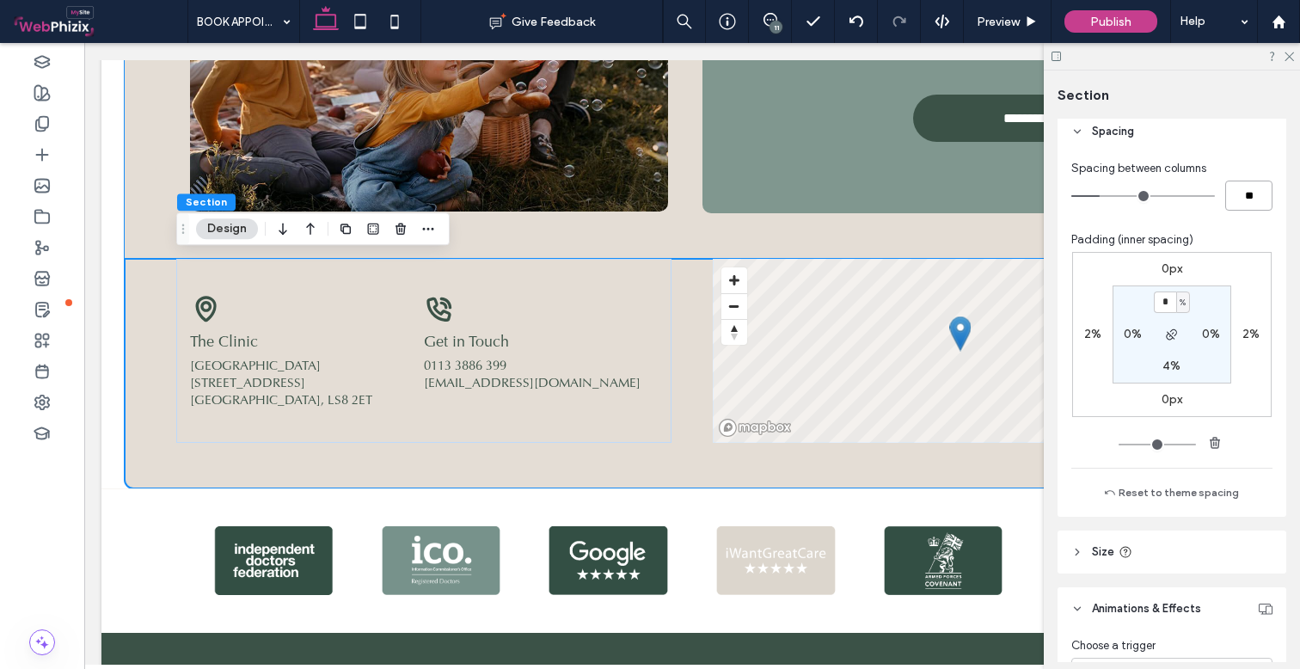
type input "*"
type input "**"
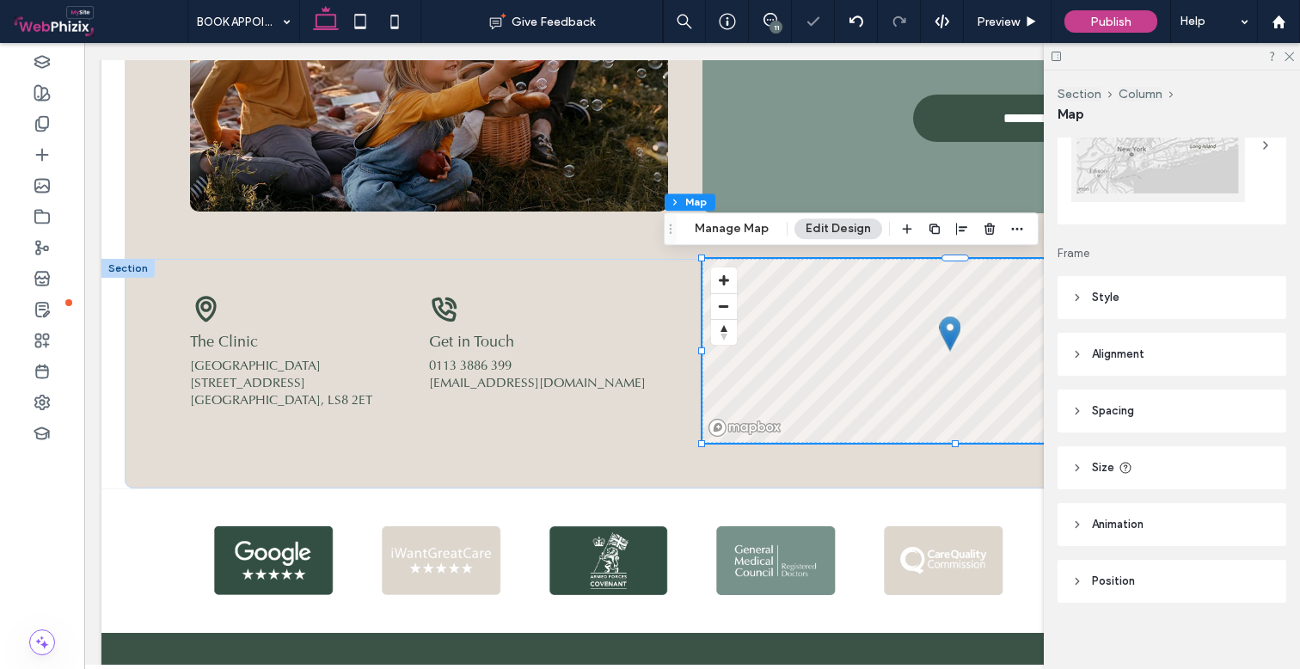
scroll to position [107, 0]
click at [1146, 303] on header "Style" at bounding box center [1171, 298] width 229 height 43
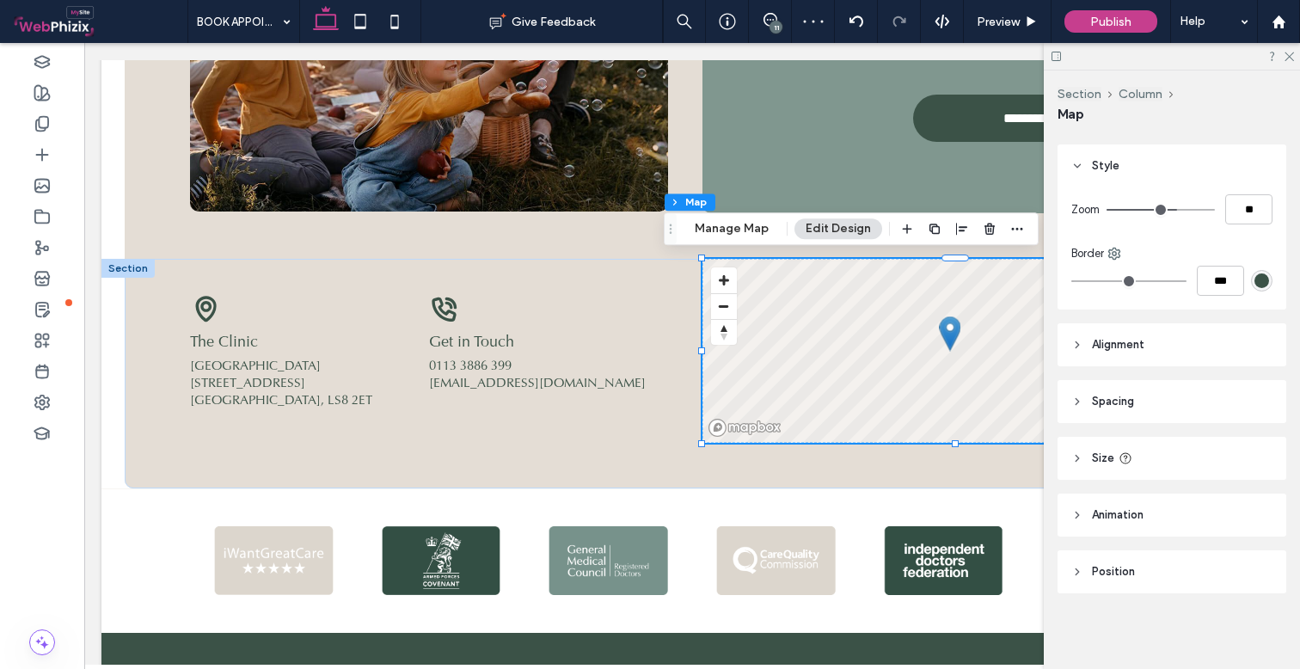
click at [1136, 336] on span "Alignment" at bounding box center [1118, 344] width 52 height 17
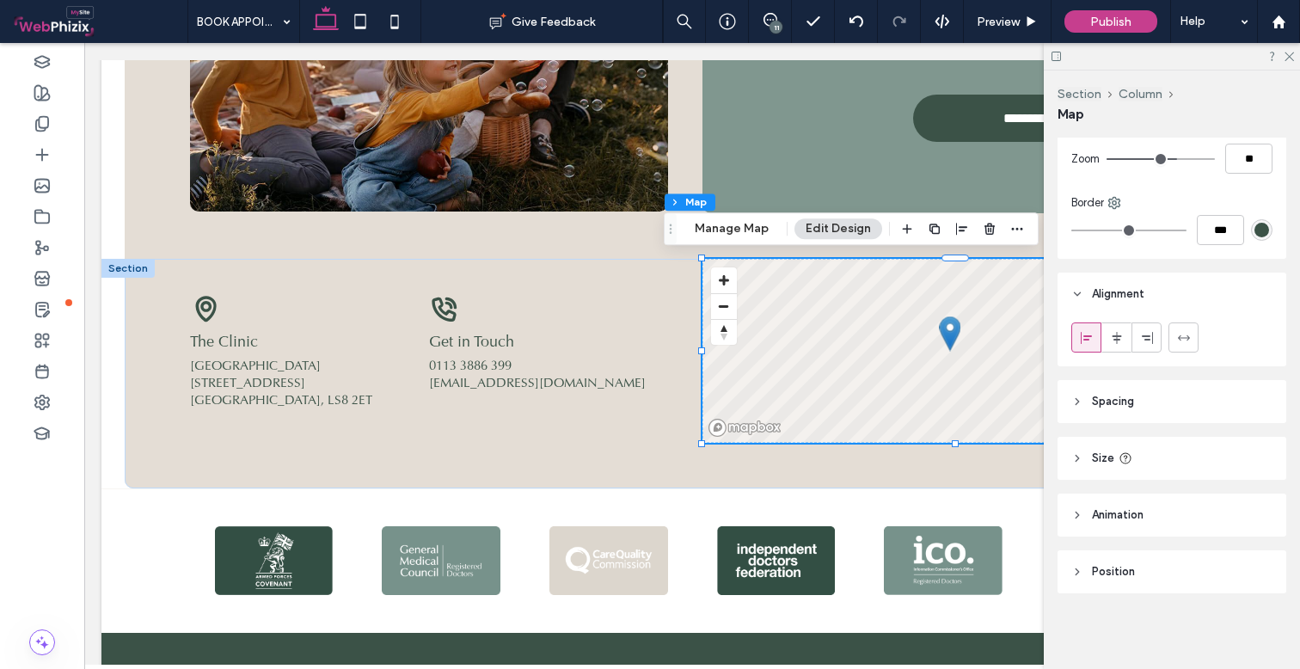
click at [1101, 566] on span "Position" at bounding box center [1113, 571] width 43 height 17
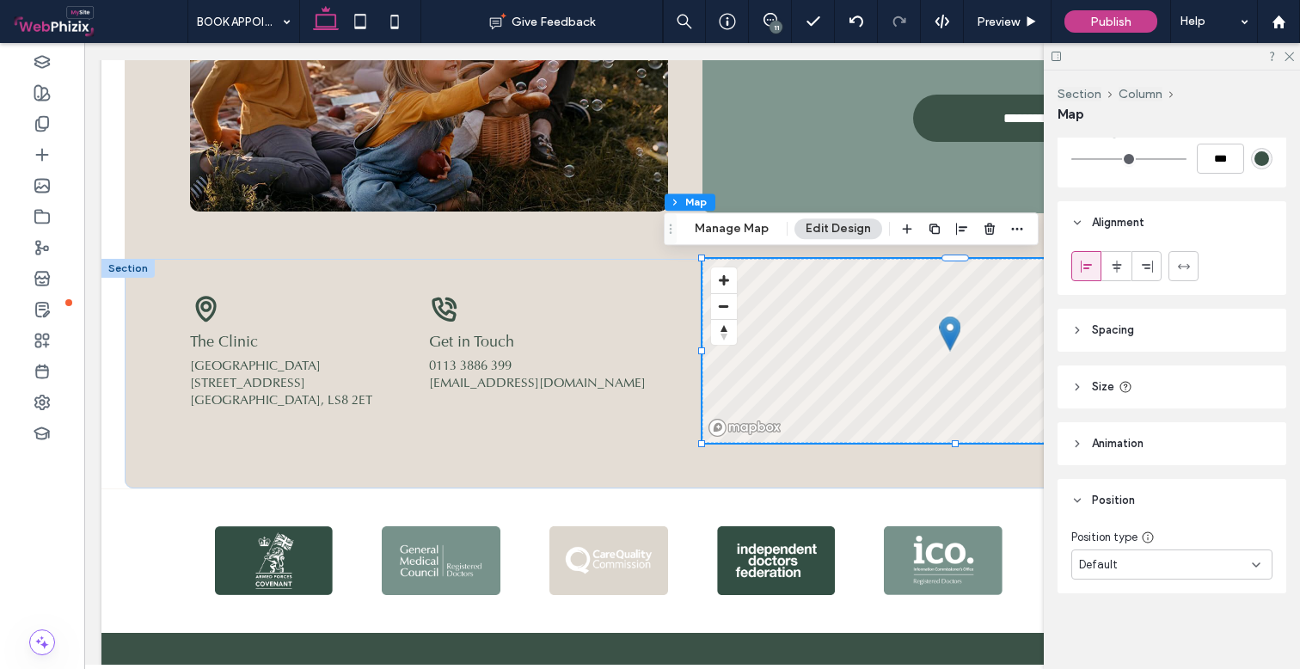
scroll to position [361, 0]
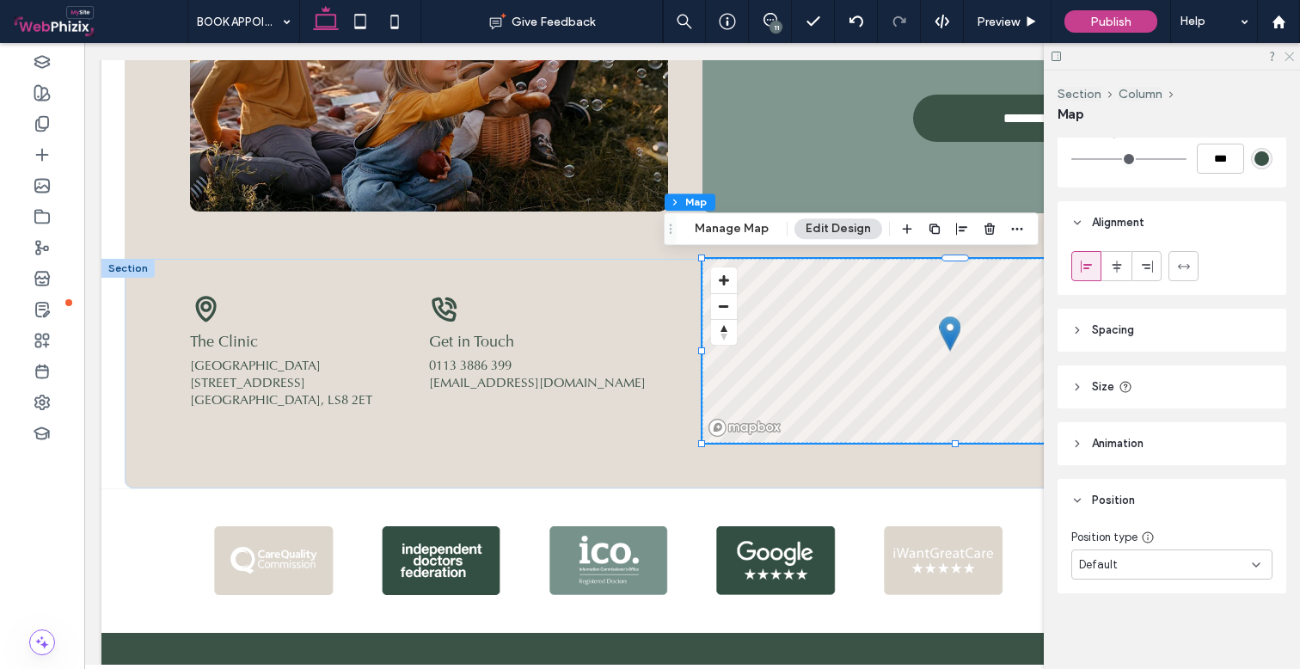
click at [1286, 57] on icon at bounding box center [1288, 55] width 11 height 11
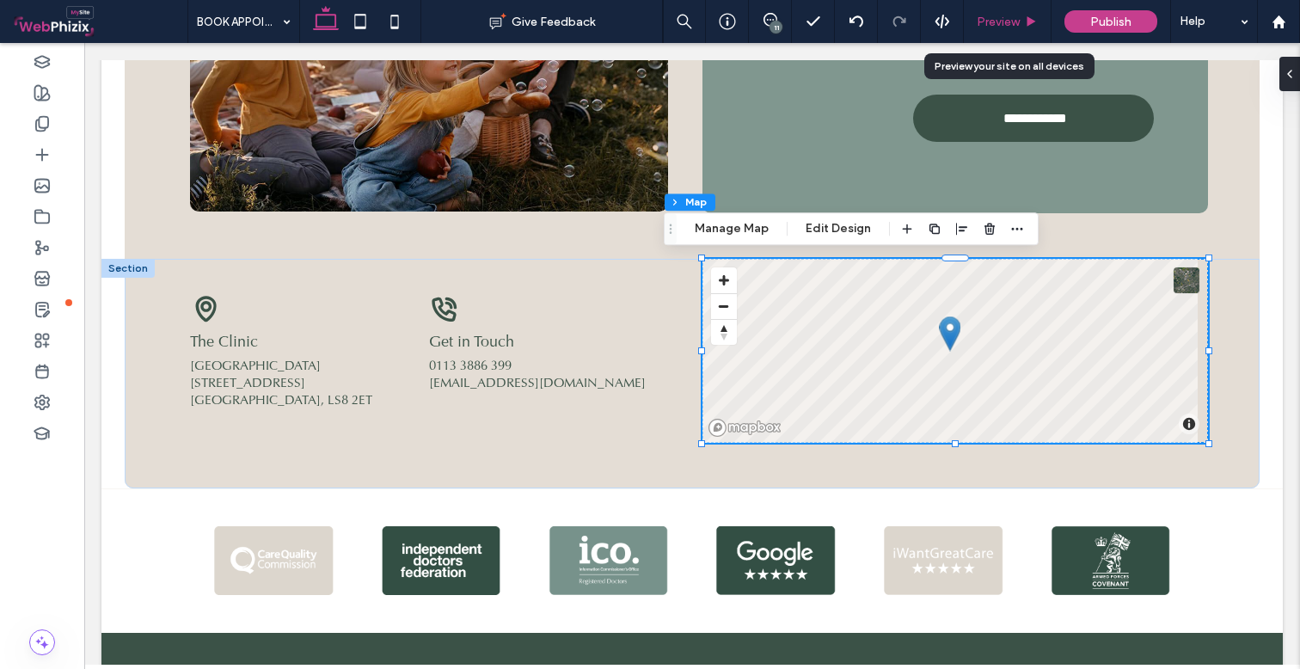
click at [1019, 16] on span "Preview" at bounding box center [998, 22] width 43 height 15
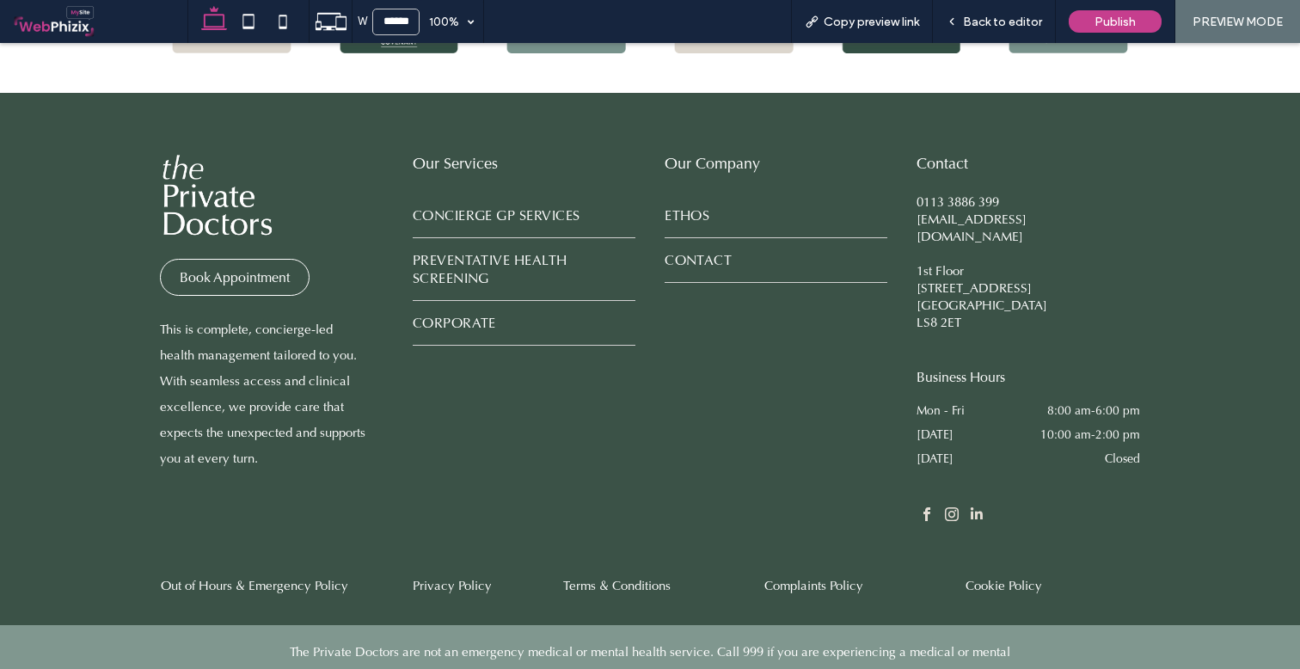
scroll to position [2118, 0]
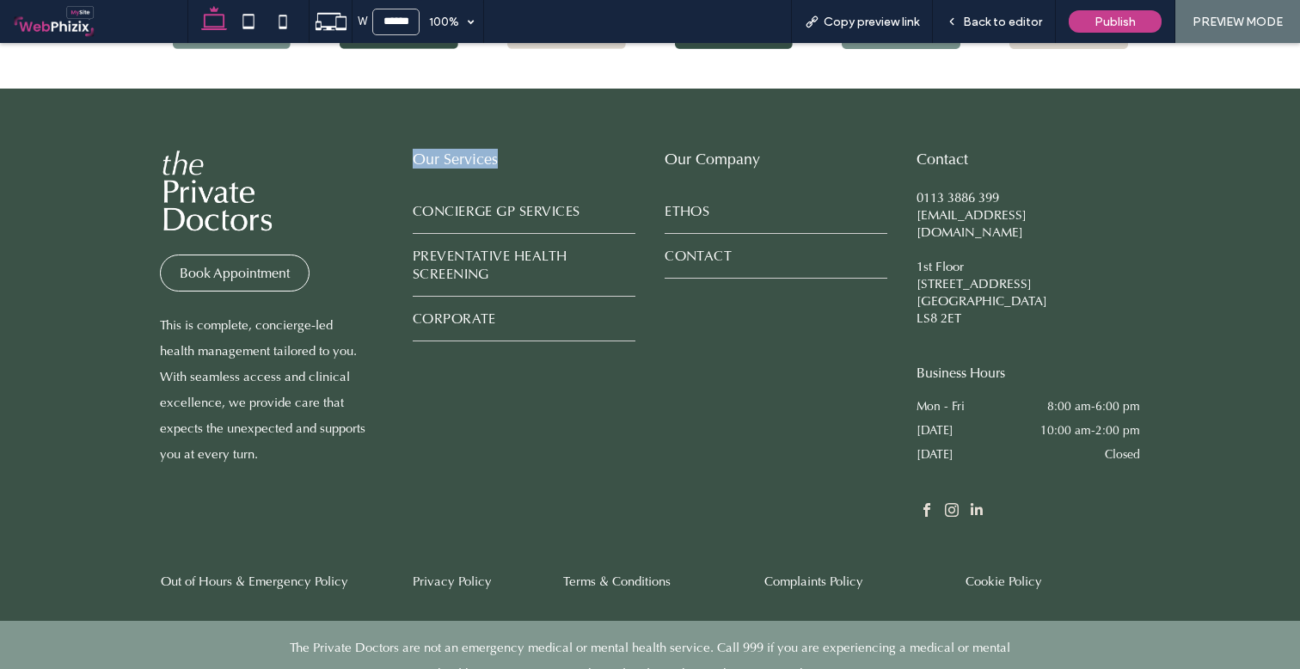
drag, startPoint x: 507, startPoint y: 160, endPoint x: 406, endPoint y: 162, distance: 101.4
click at [406, 162] on div "Book Appointment This is complete, concierge-led health management tailored to …" at bounding box center [650, 315] width 1032 height 453
click at [391, 155] on div "Book Appointment This is complete, concierge-led health management tailored to …" at bounding box center [650, 315] width 1032 height 453
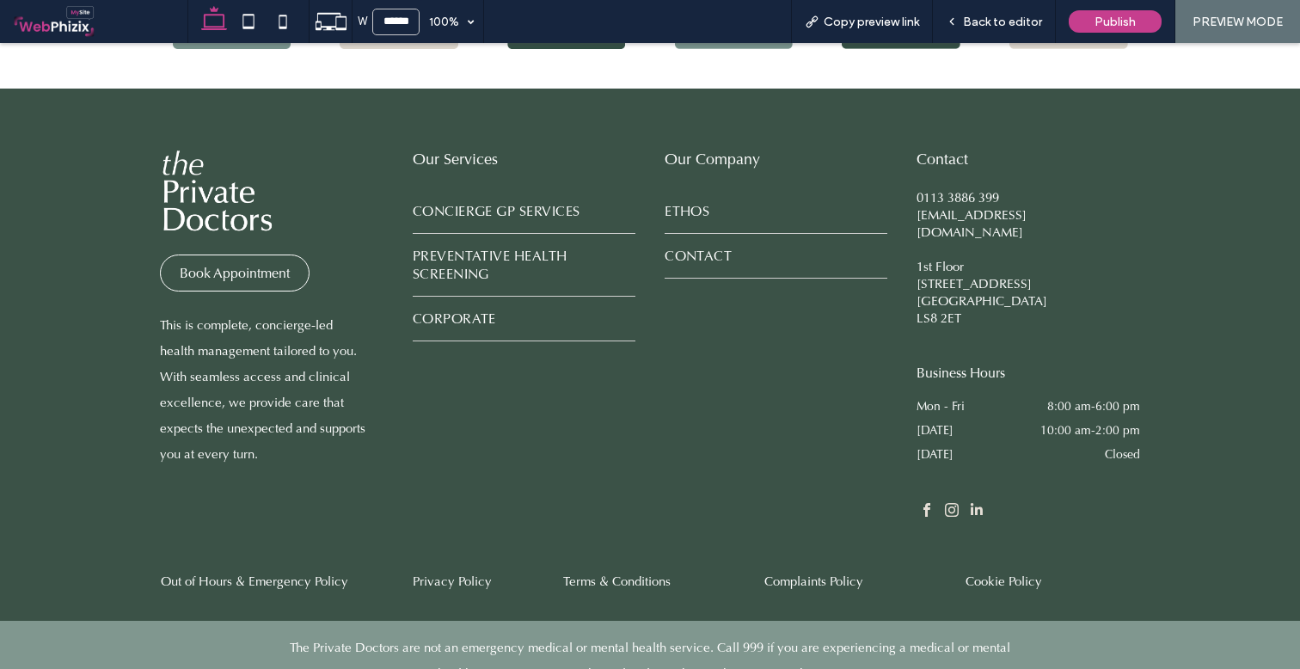
click at [508, 162] on h4 "Our Services" at bounding box center [524, 159] width 223 height 20
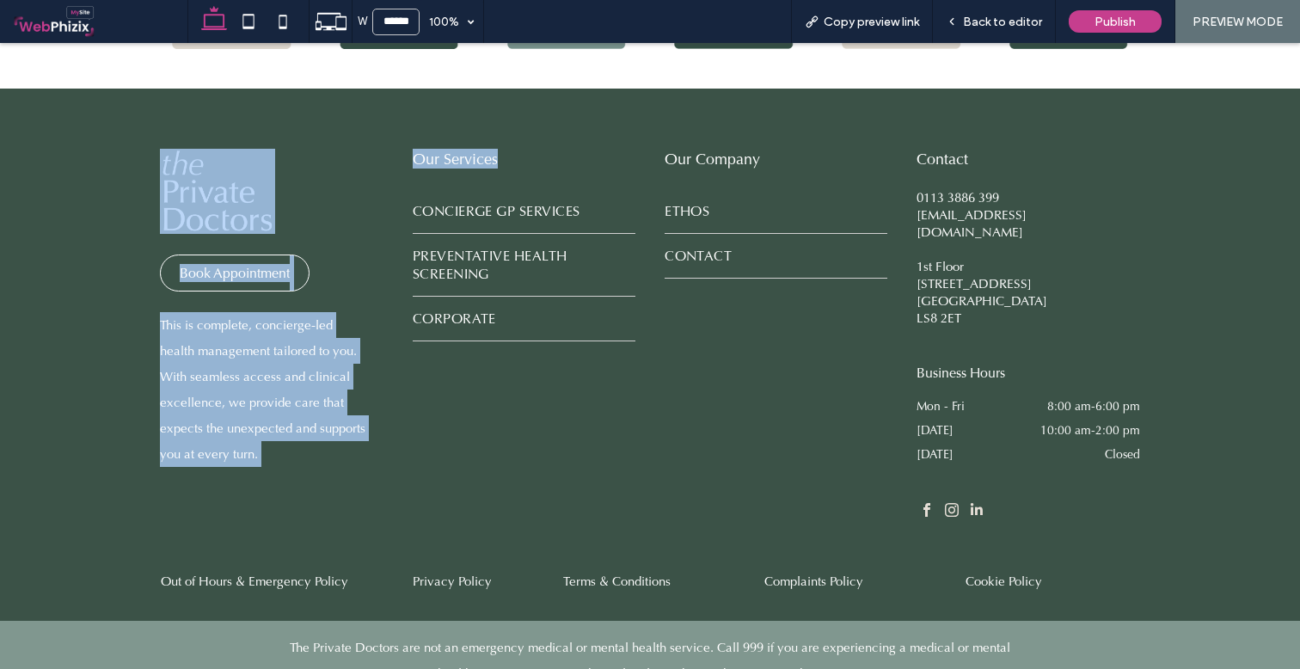
drag, startPoint x: 508, startPoint y: 162, endPoint x: 382, endPoint y: 149, distance: 127.1
click at [382, 149] on div "Book Appointment This is complete, concierge-led health management tailored to …" at bounding box center [650, 315] width 1032 height 453
click at [382, 149] on div "Book Appointment This is complete, concierge-led health management tailored to …" at bounding box center [271, 337] width 223 height 376
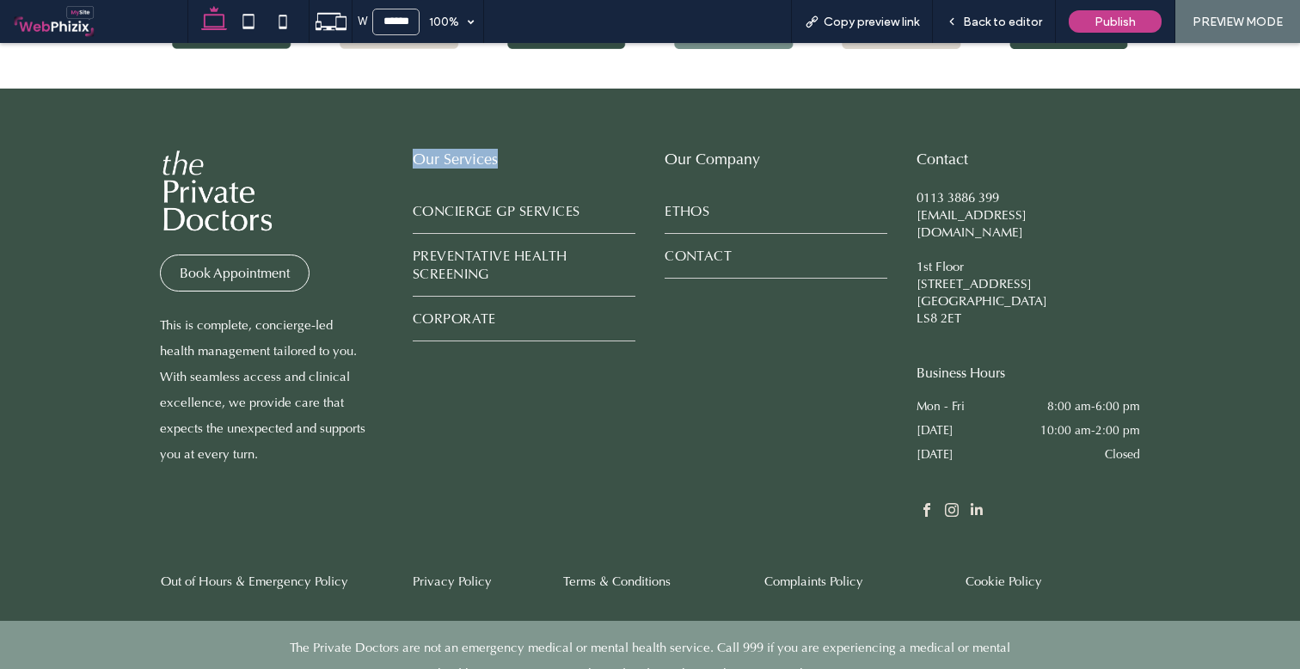
drag, startPoint x: 536, startPoint y: 149, endPoint x: 399, endPoint y: 156, distance: 136.9
click at [399, 156] on div "Book Appointment This is complete, concierge-led health management tailored to …" at bounding box center [650, 315] width 1032 height 453
click at [563, 149] on h4 "Our Services" at bounding box center [524, 159] width 223 height 20
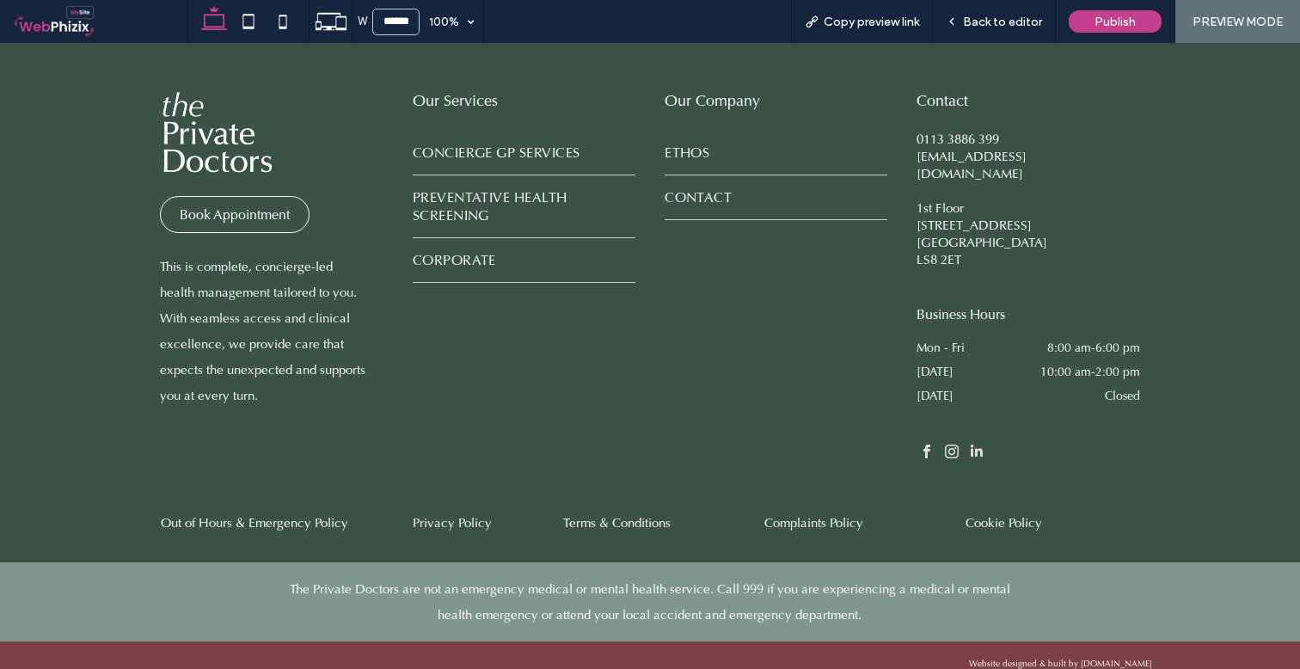
scroll to position [2176, 0]
click at [964, 18] on div "Back to editor" at bounding box center [994, 22] width 122 height 15
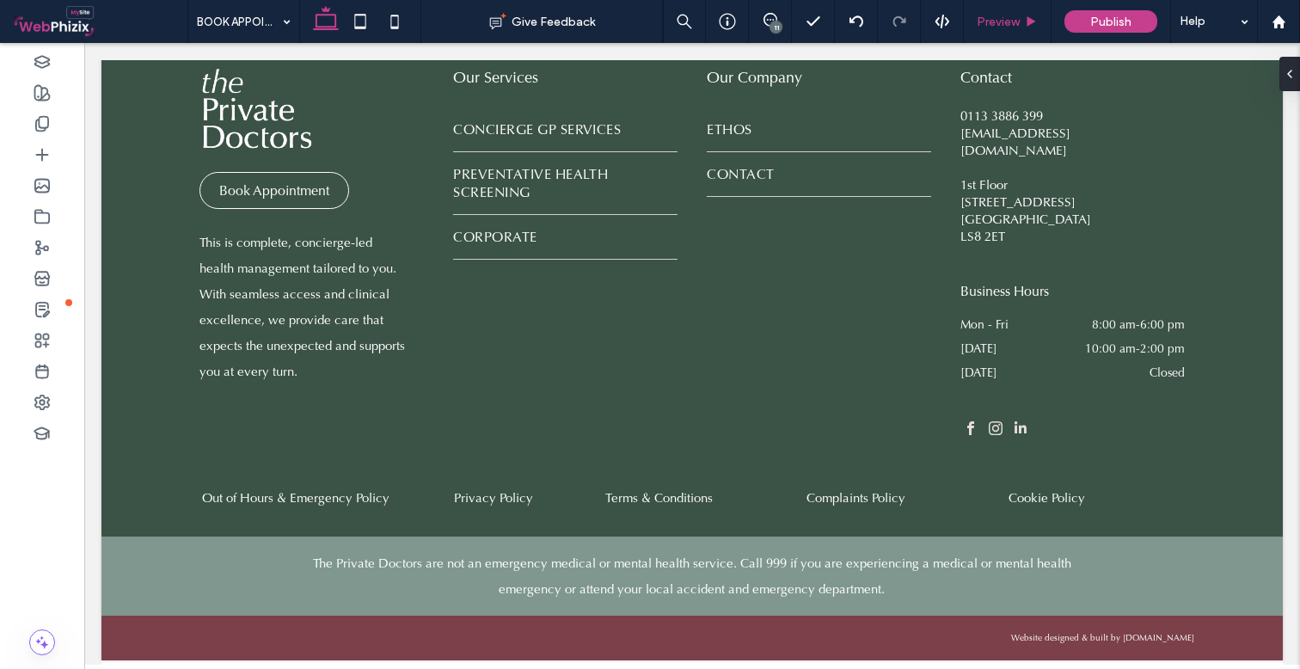
scroll to position [2152, 0]
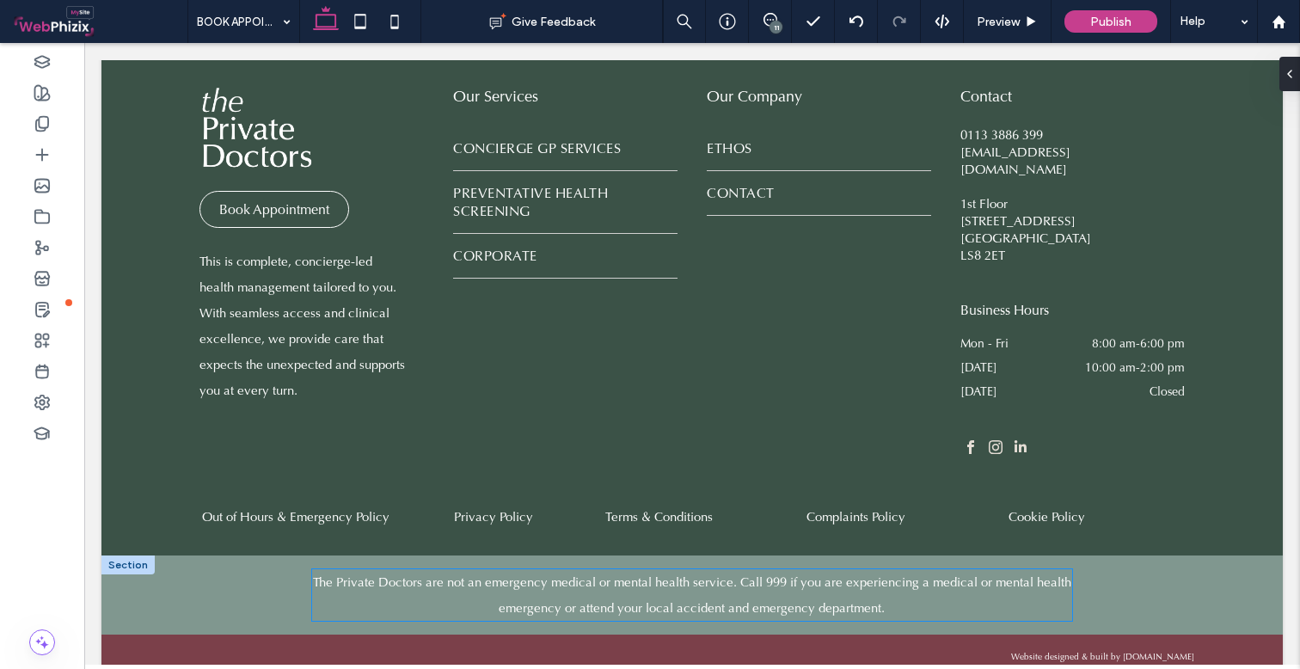
click at [747, 573] on link "The Private Doctors are not an emergency medical or mental health service. Call…" at bounding box center [692, 594] width 758 height 43
click at [747, 569] on p "The Private Doctors are not an emergency medical or mental health service. Call…" at bounding box center [692, 595] width 761 height 52
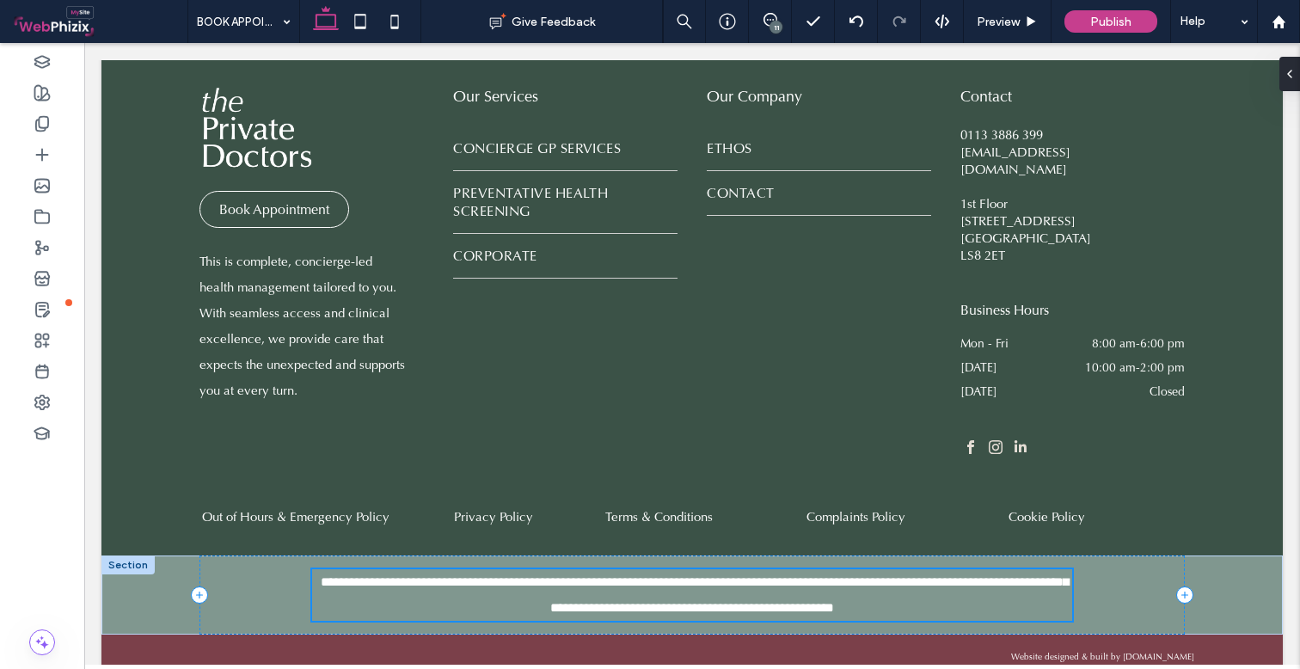
scroll to position [2141, 0]
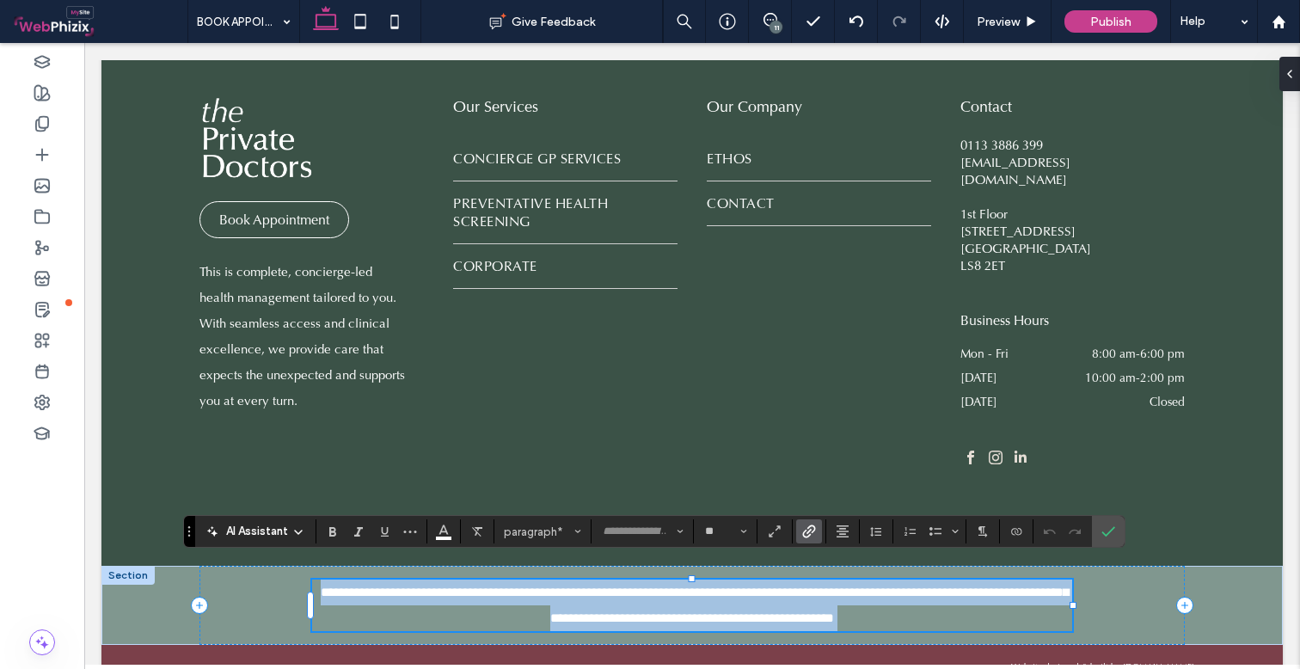
click at [739, 585] on link "**********" at bounding box center [695, 604] width 748 height 39
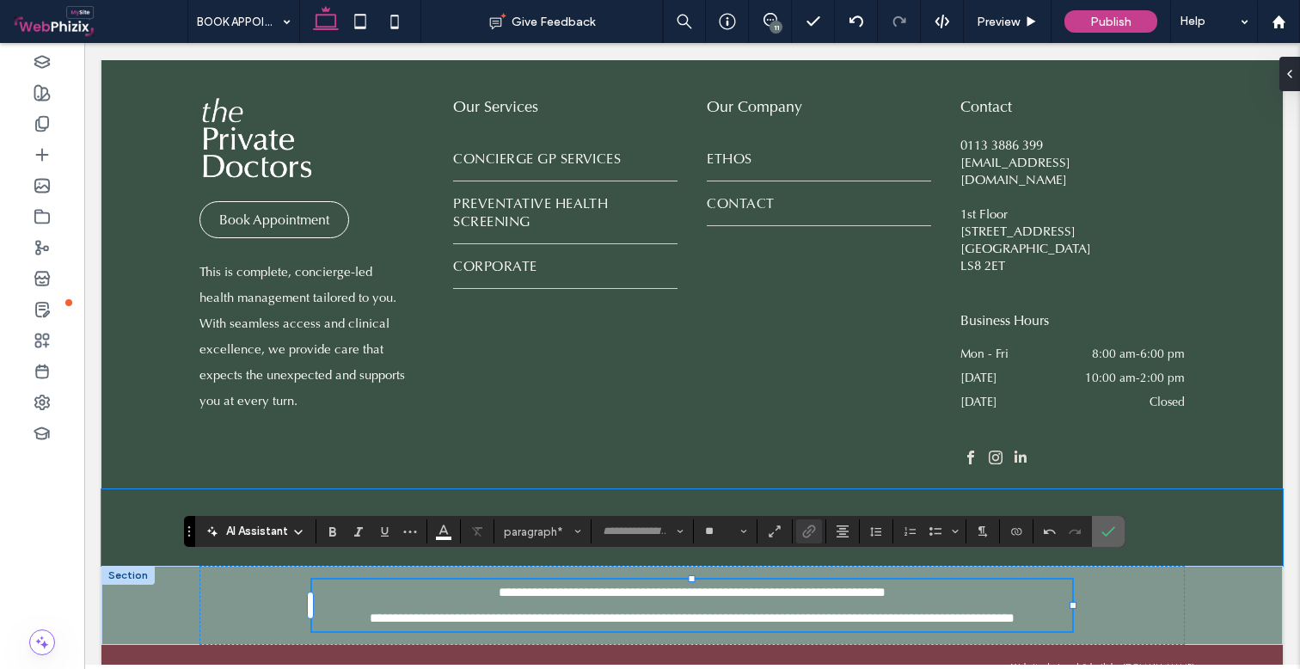
click at [1114, 541] on span "Confirm" at bounding box center [1108, 531] width 14 height 29
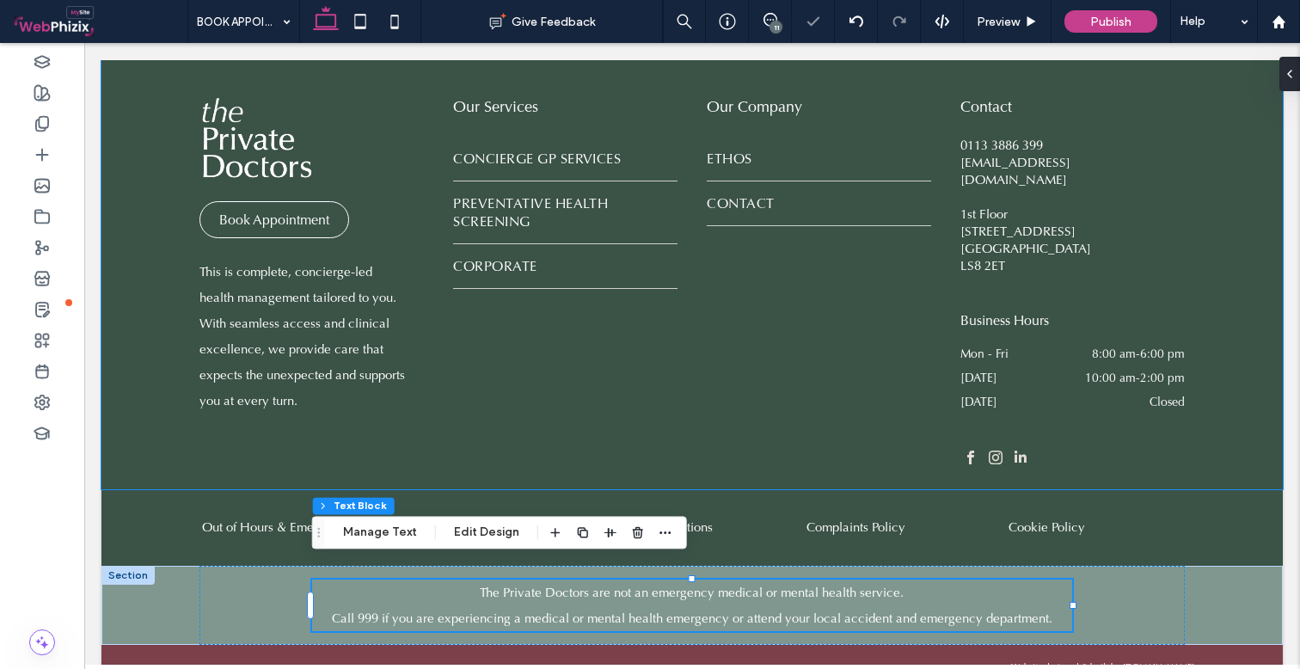
click at [1256, 435] on div "Book Appointment This is complete, concierge-led health management tailored to …" at bounding box center [691, 262] width 1181 height 453
